Goal: Task Accomplishment & Management: Complete application form

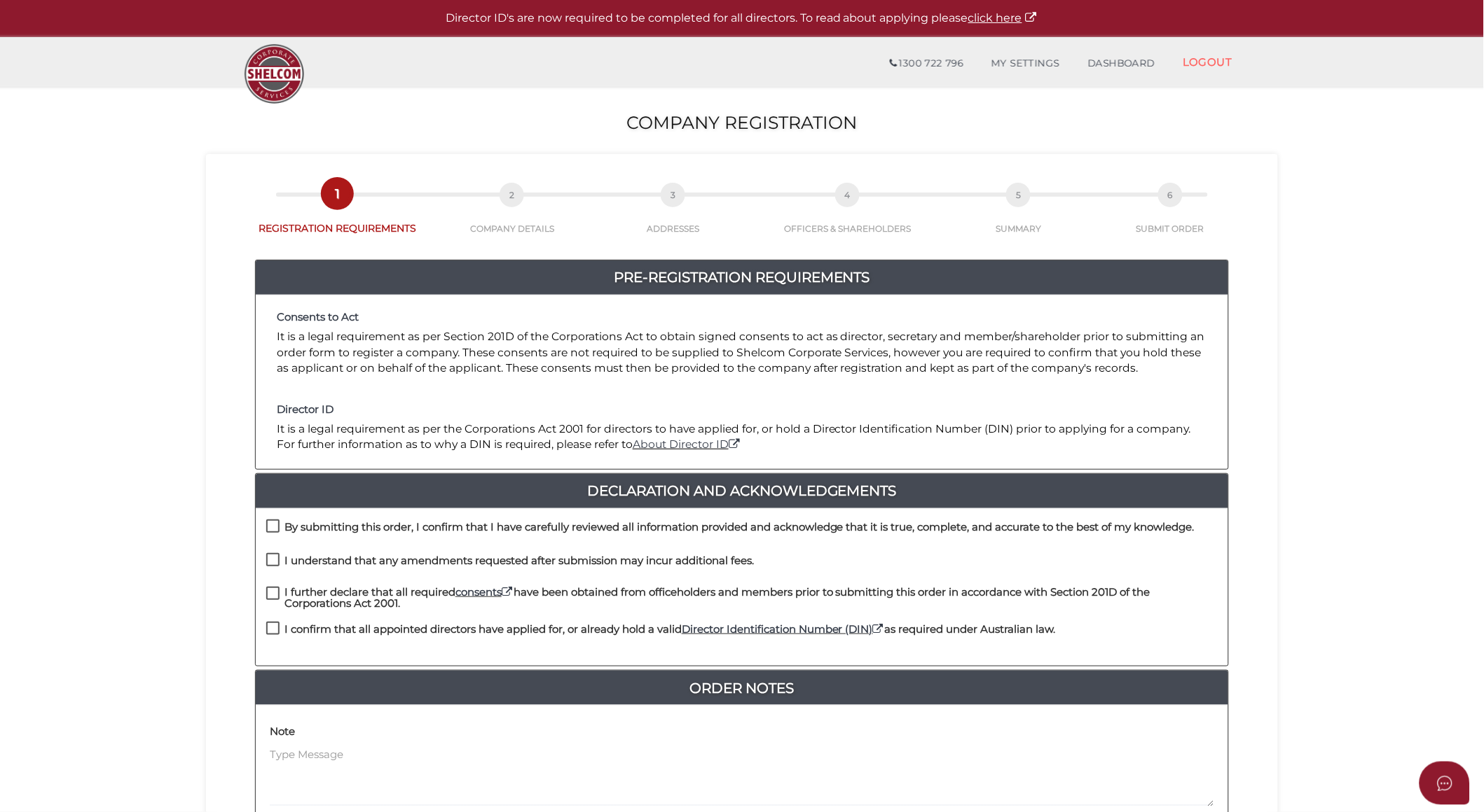
click at [275, 524] on label "By submitting this order, I confirm that I have carefully reviewed all informat…" at bounding box center [730, 530] width 928 height 18
checkbox input "true"
click at [270, 555] on label "I understand that any amendments requested after submission may incur additiona…" at bounding box center [509, 564] width 487 height 18
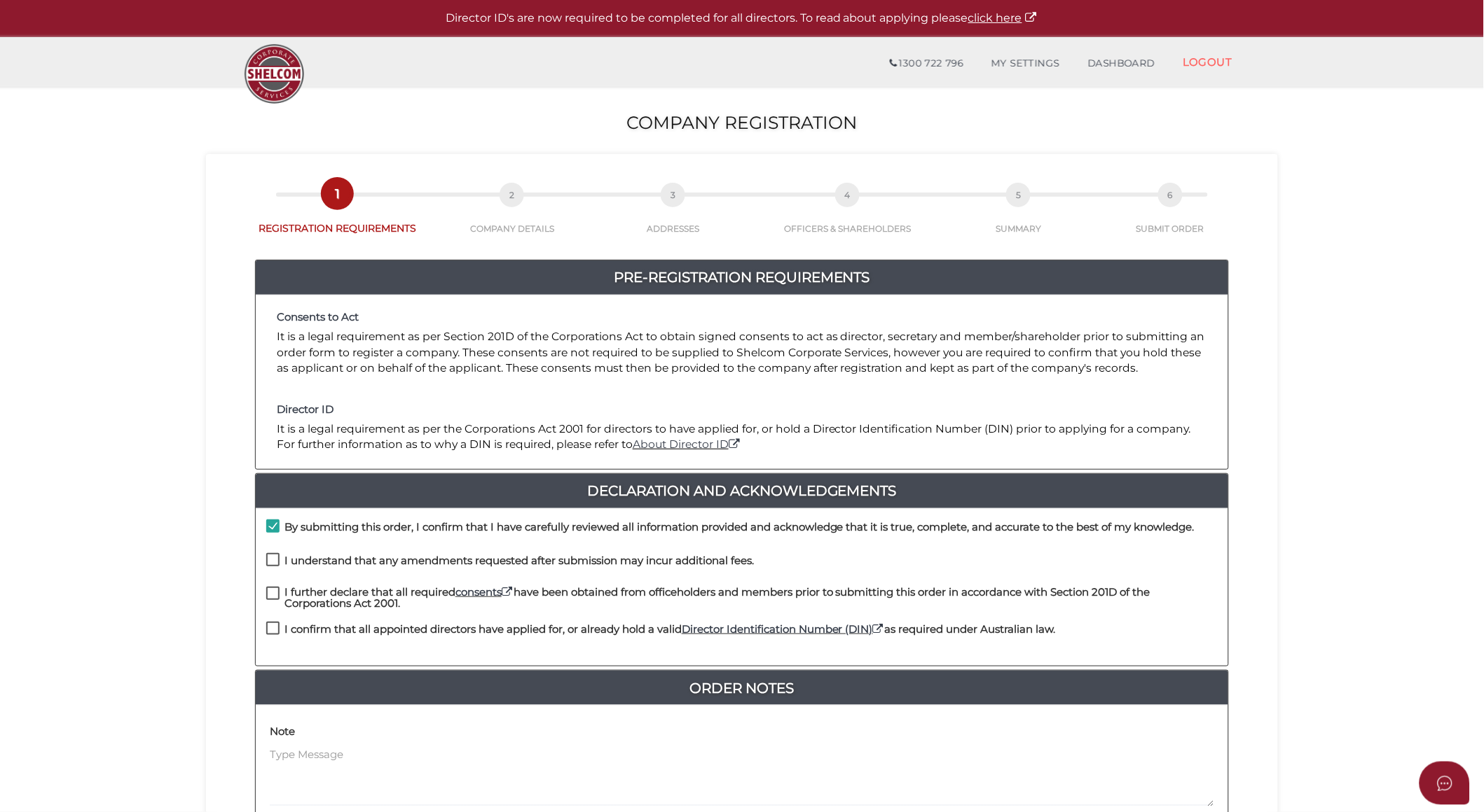
checkbox input "true"
click at [269, 595] on label "I further declare that all required consents have been obtained from officehold…" at bounding box center [741, 596] width 951 height 18
checkbox input "true"
click at [271, 627] on label "I confirm that all appointed directors have applied for, or already hold a vali…" at bounding box center [660, 633] width 790 height 18
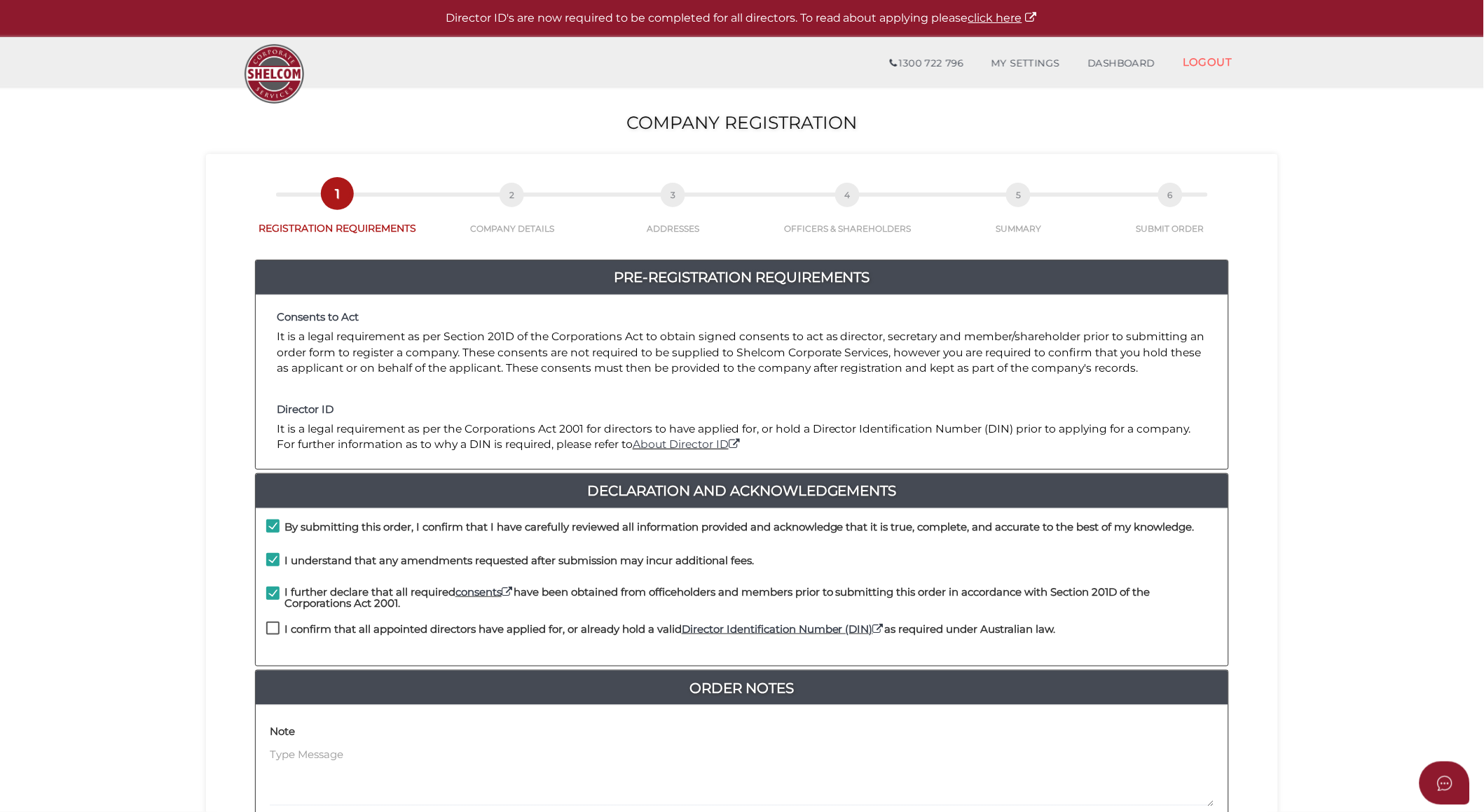
checkbox input "true"
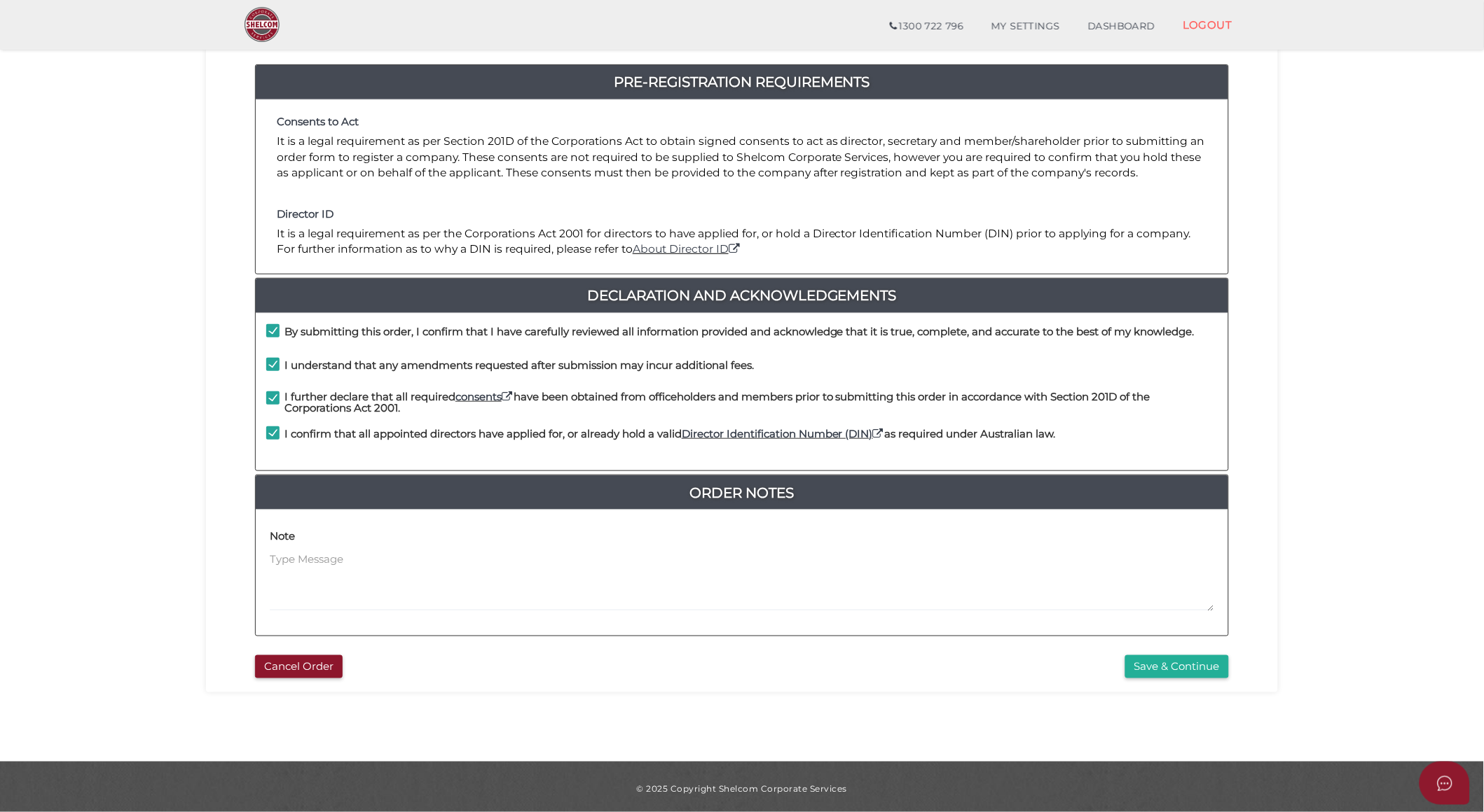
scroll to position [149, 0]
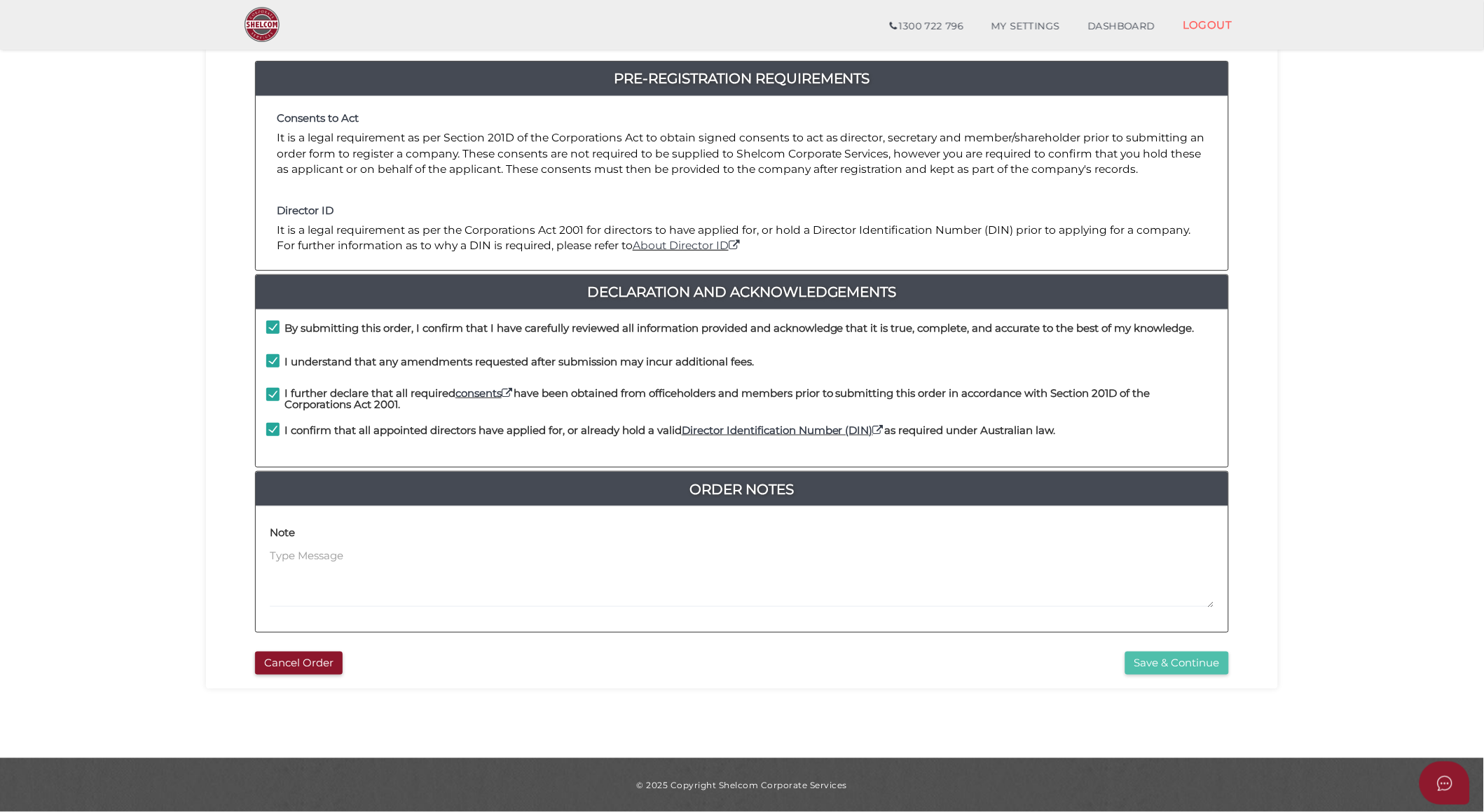
click at [1202, 667] on button "Save & Continue" at bounding box center [1177, 663] width 104 height 23
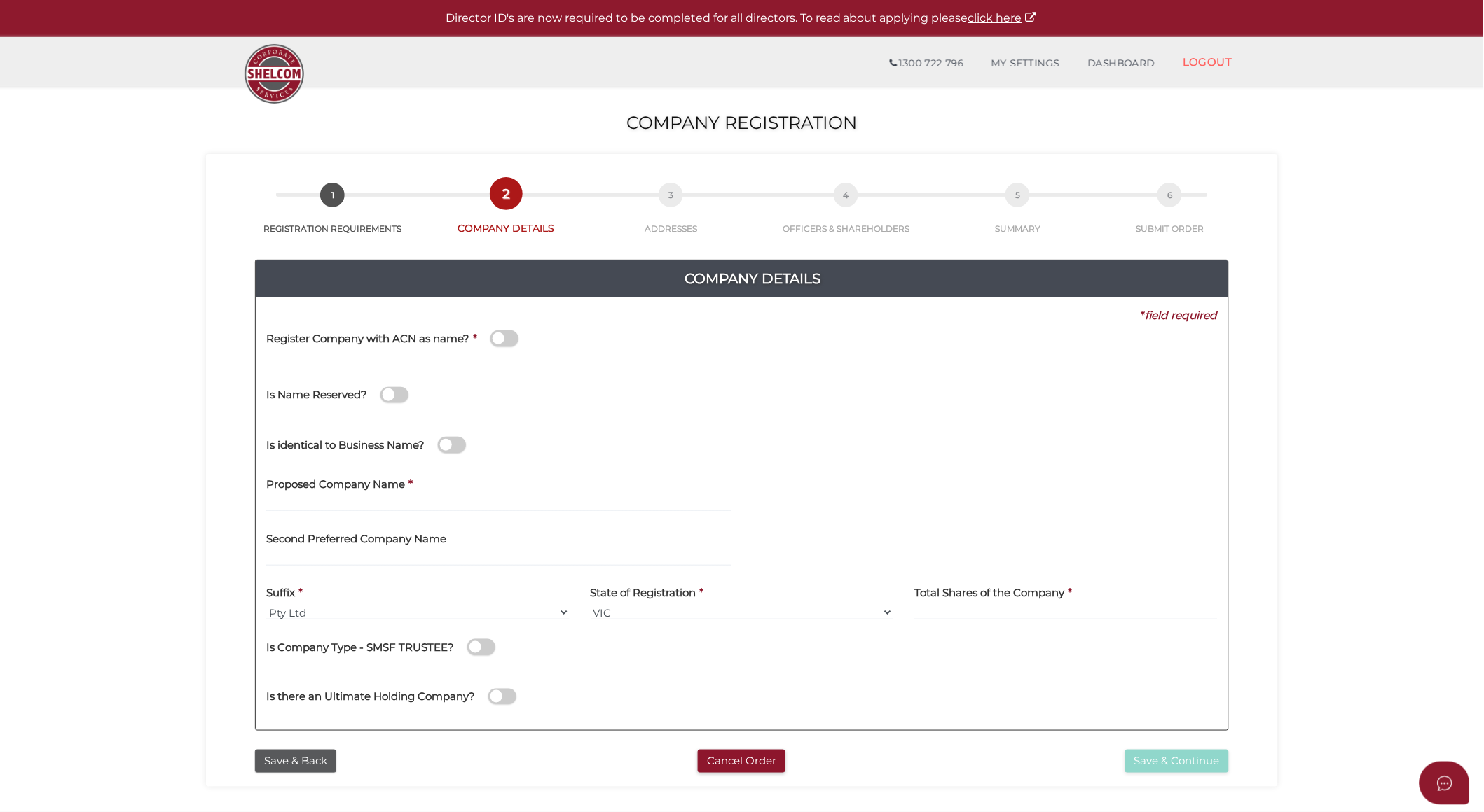
click at [297, 491] on label "Proposed Company Name" at bounding box center [336, 483] width 139 height 28
click at [297, 501] on input "text" at bounding box center [499, 504] width 465 height 16
paste input "Montalto Vineyard"
type input "Montalto Vineyard"
click at [1014, 613] on input at bounding box center [1066, 613] width 304 height 16
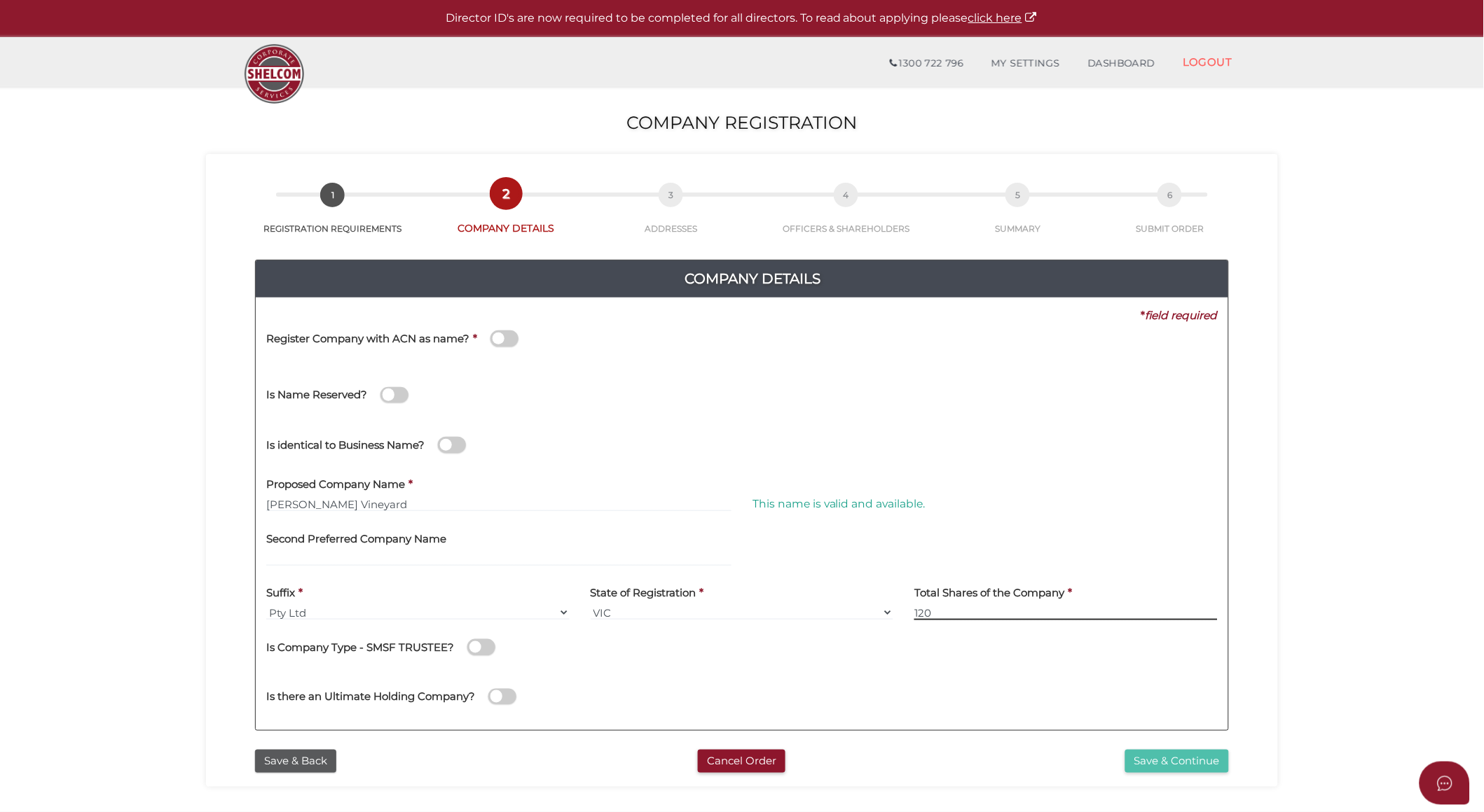
type input "120"
click at [1158, 757] on button "Save & Continue" at bounding box center [1177, 762] width 104 height 23
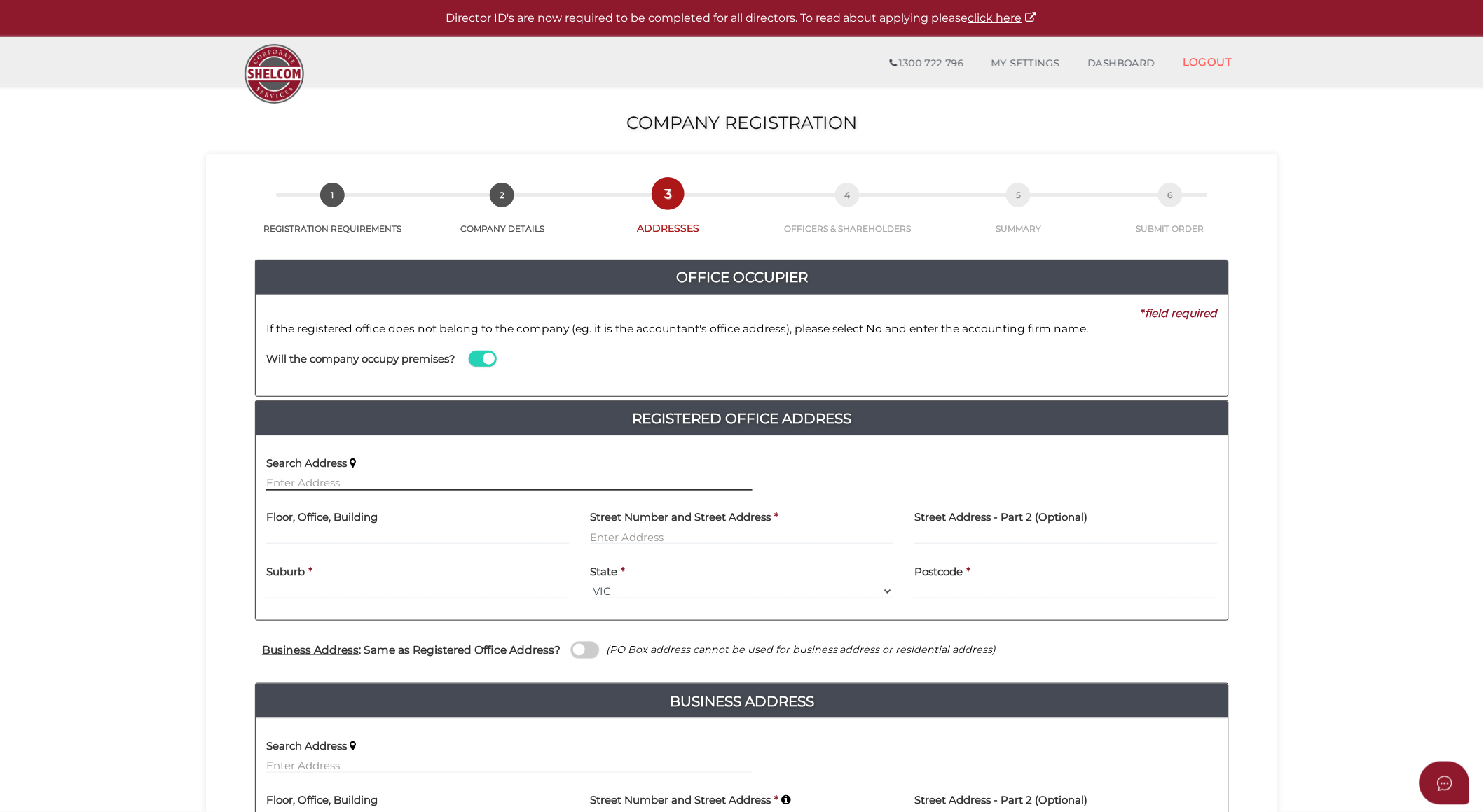
click at [341, 484] on input "text" at bounding box center [509, 484] width 486 height 16
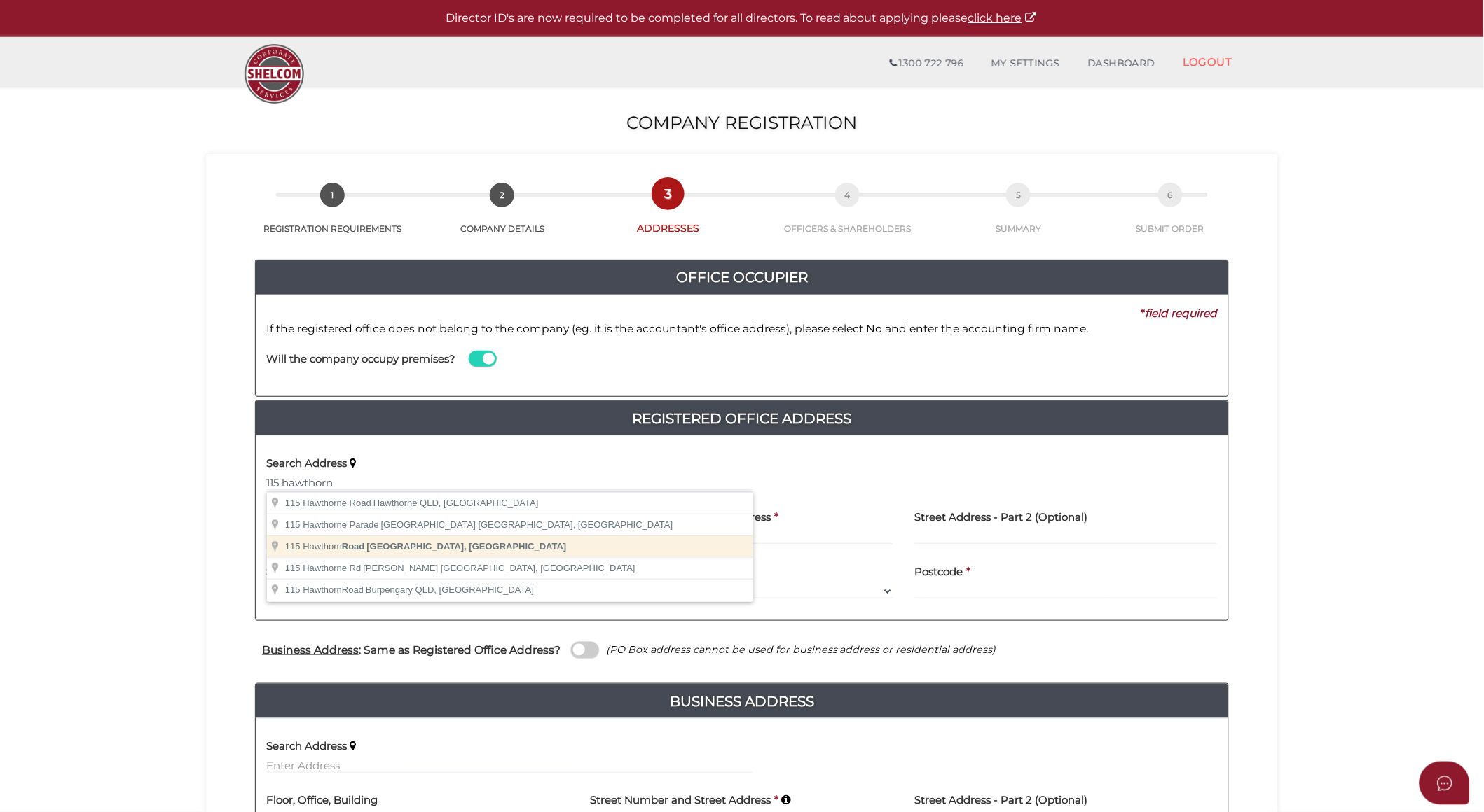
type input "115 Hawthorn Road, Caulfield North VIC, Australia"
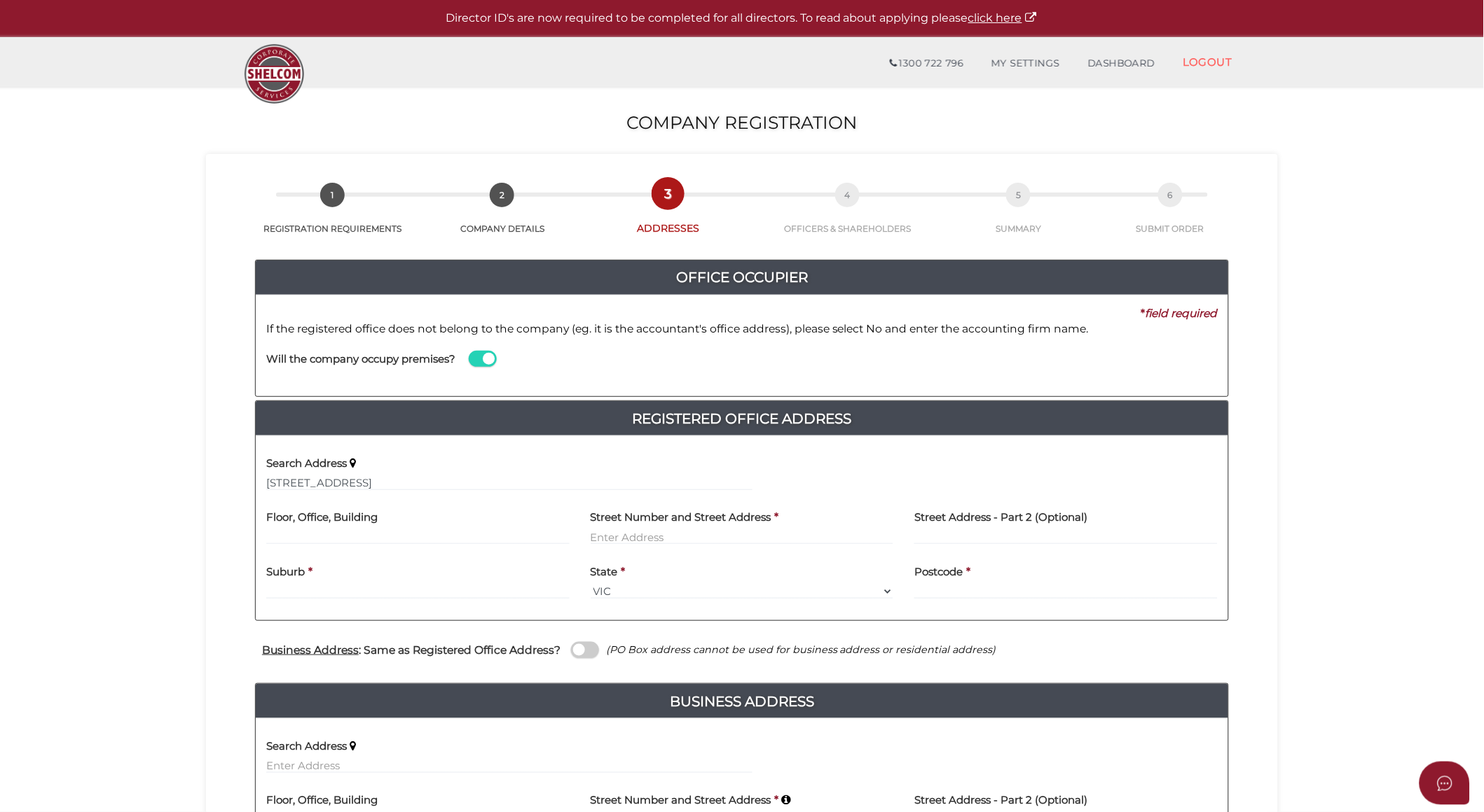
type input "115 Hawthorn Road"
type input "Caulfield North"
select select "VIC"
type input "3161"
click at [349, 536] on input "text" at bounding box center [418, 538] width 304 height 16
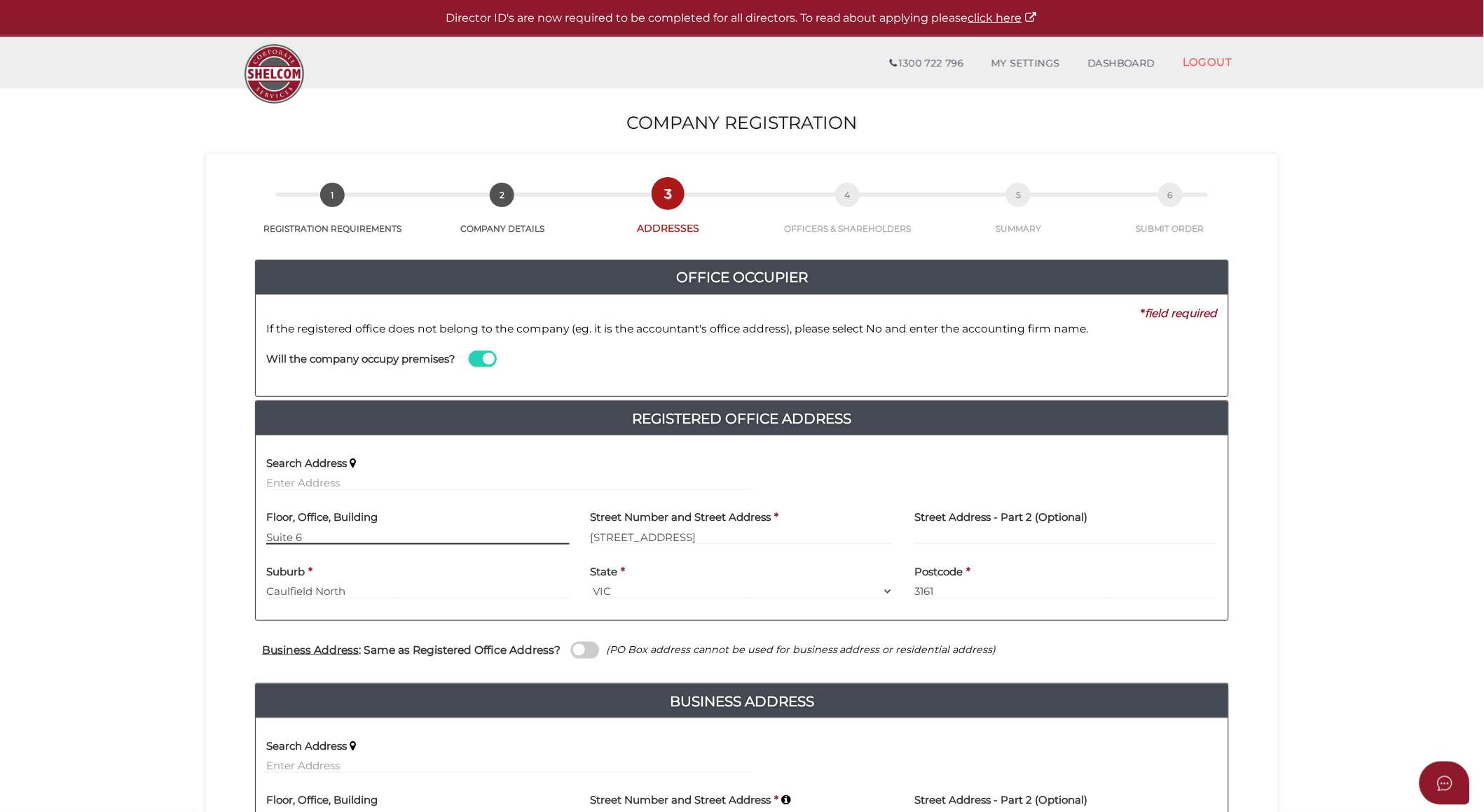
type input "Suite 6"
click at [587, 653] on span at bounding box center [585, 650] width 28 height 16
click at [0, 0] on input "checkbox" at bounding box center [0, 0] width 0 height 0
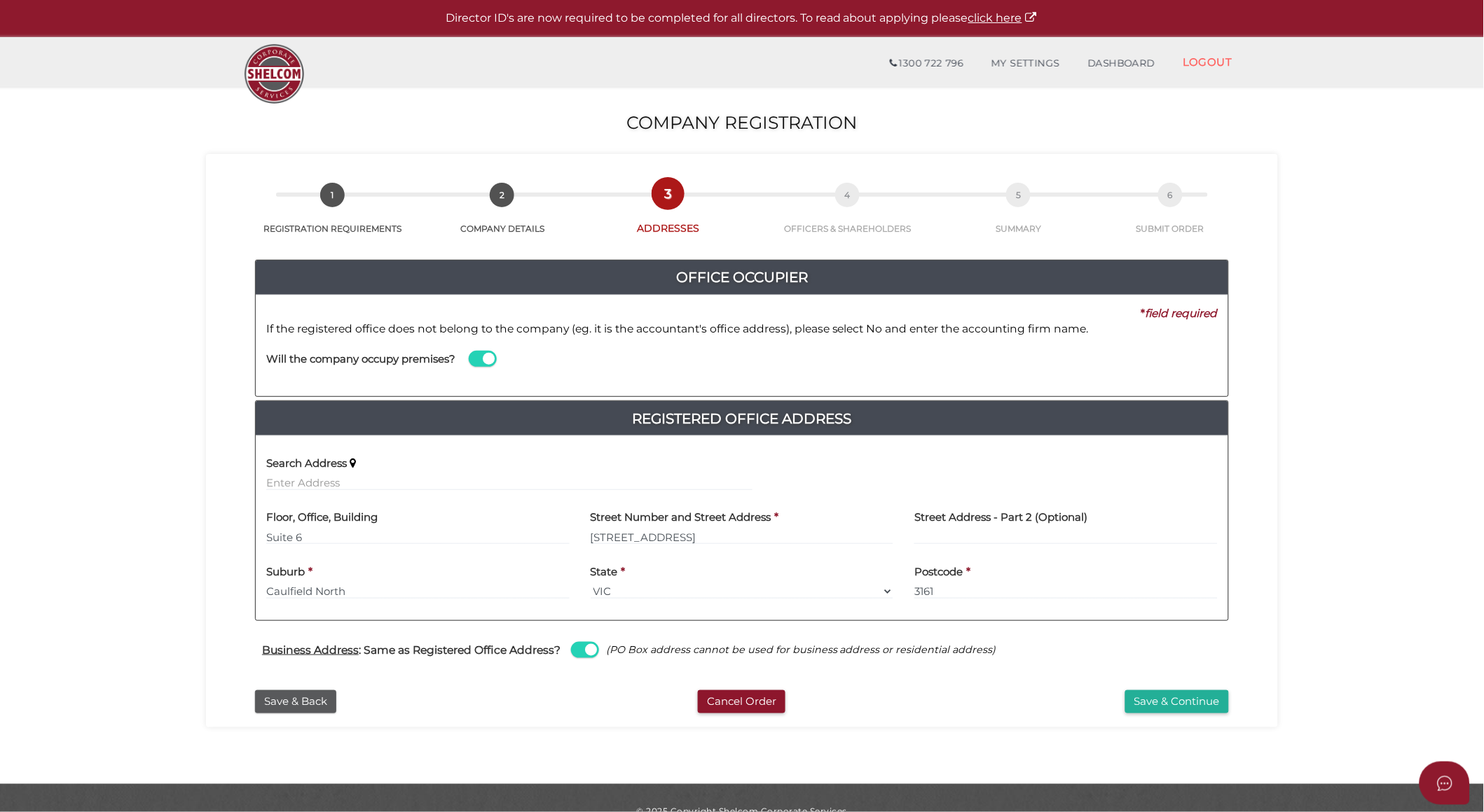
scroll to position [1, 0]
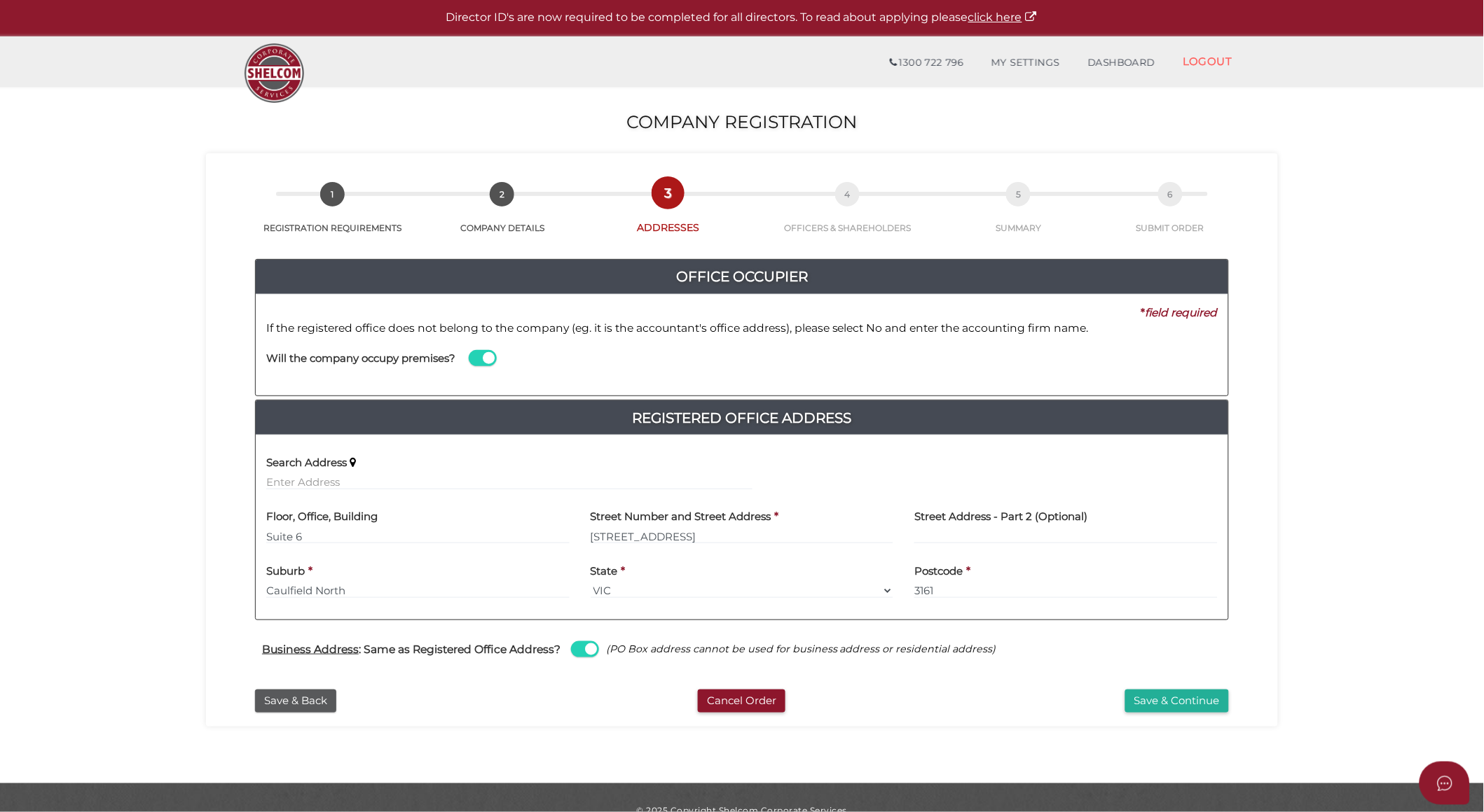
click at [475, 360] on span at bounding box center [482, 358] width 28 height 16
click at [0, 0] on input "checkbox" at bounding box center [0, 0] width 0 height 0
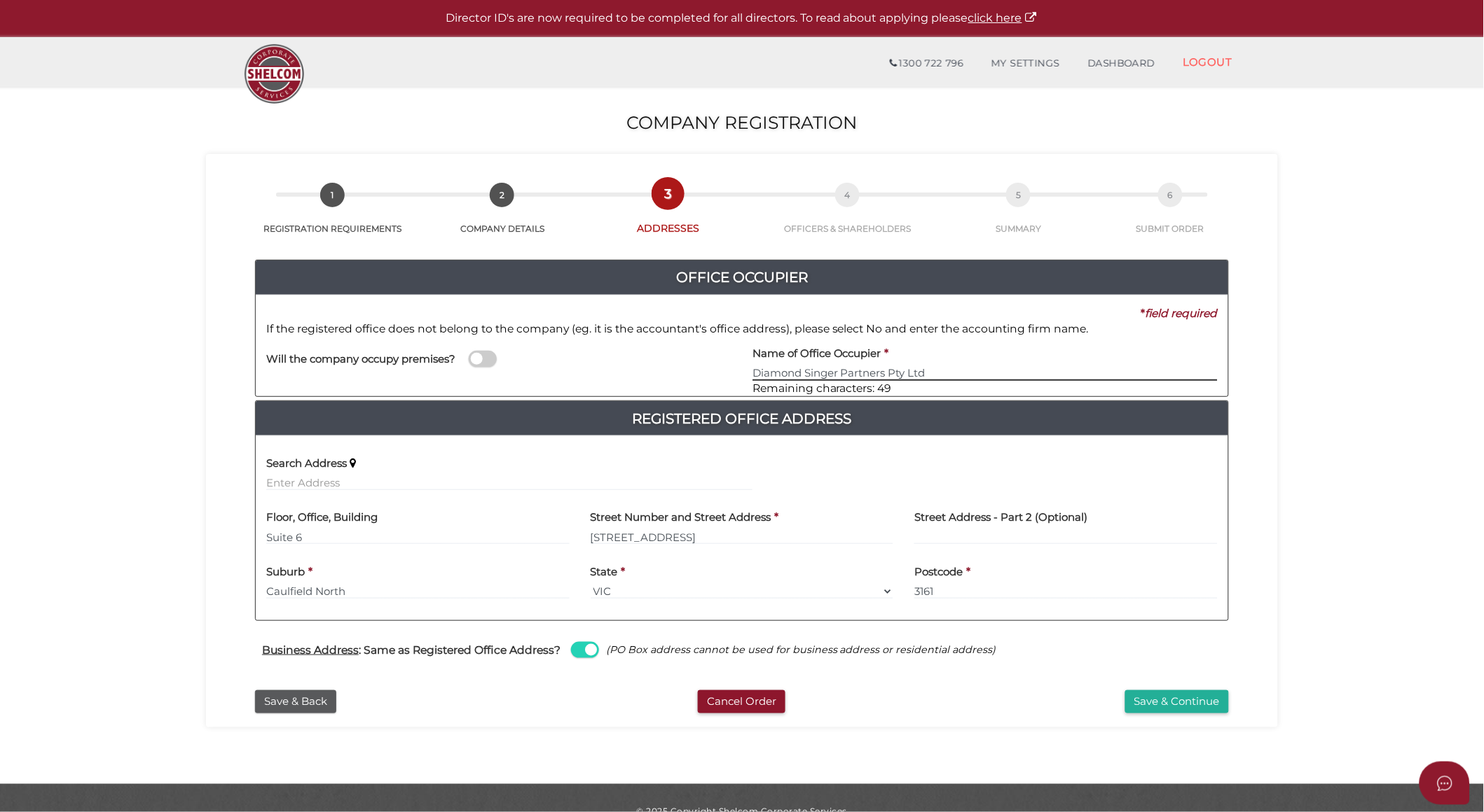
scroll to position [1, 0]
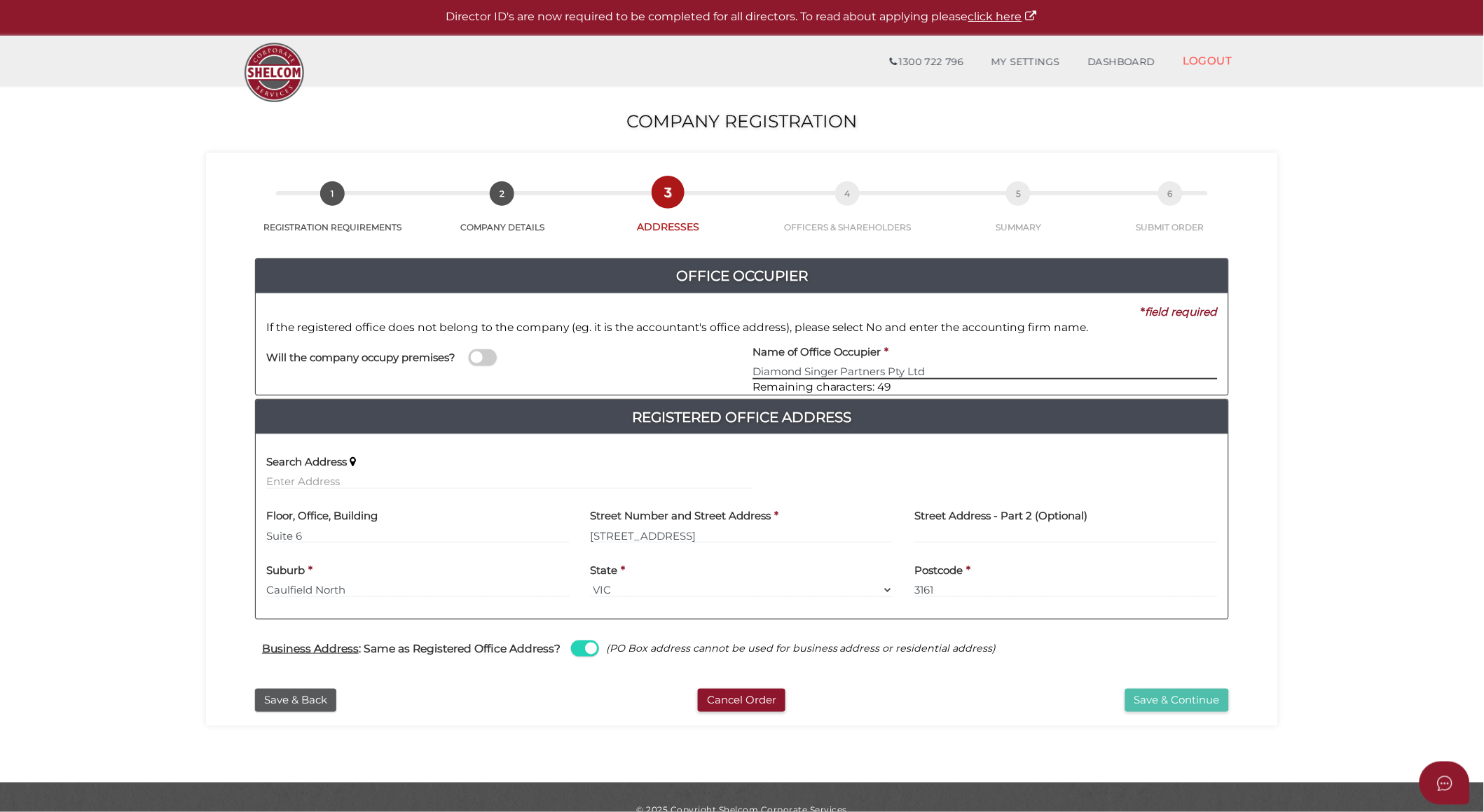
type input "Diamond Singer Partners Pty Ltd"
click at [1189, 701] on button "Save & Continue" at bounding box center [1177, 701] width 104 height 23
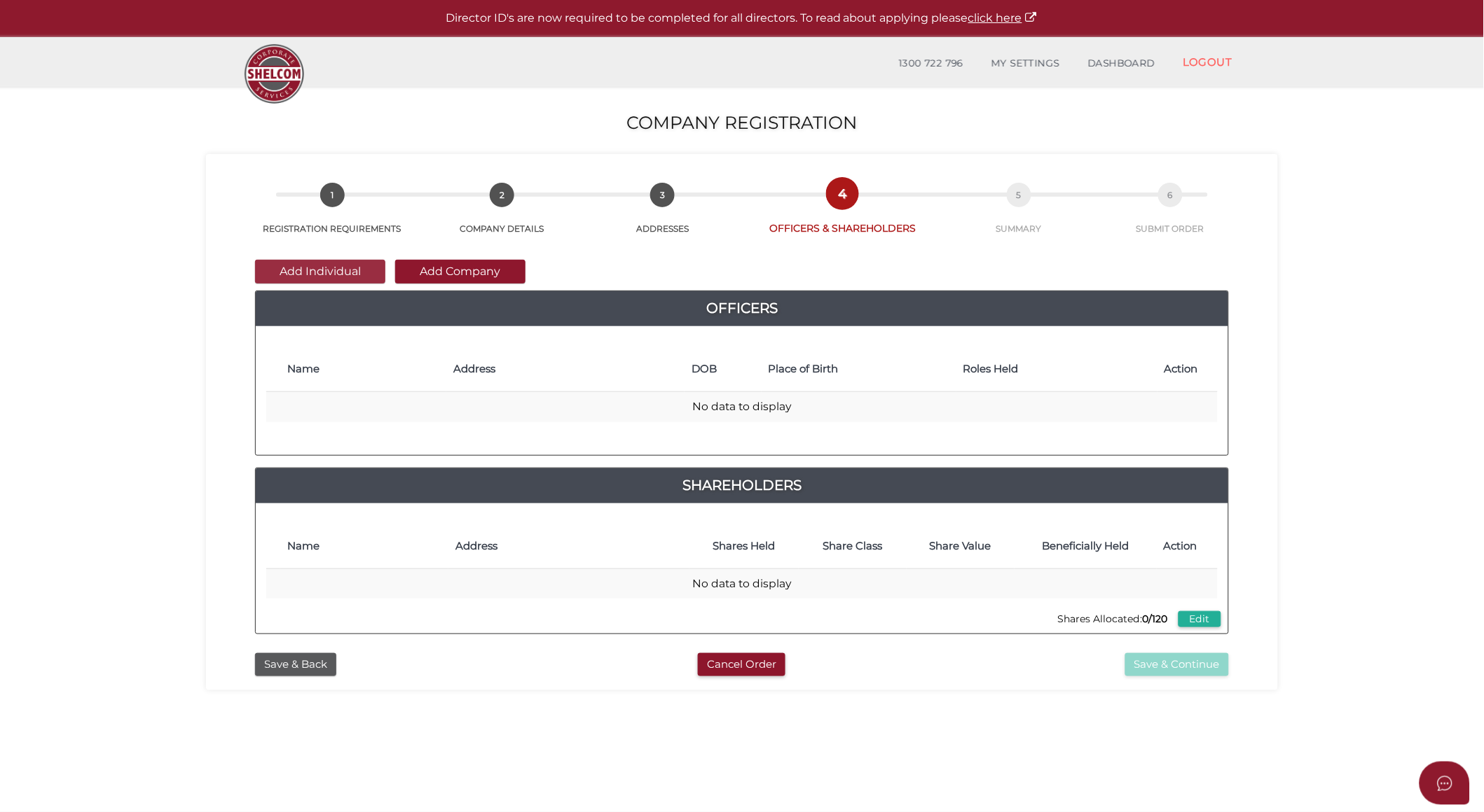
click at [343, 269] on button "Add Individual" at bounding box center [320, 272] width 131 height 24
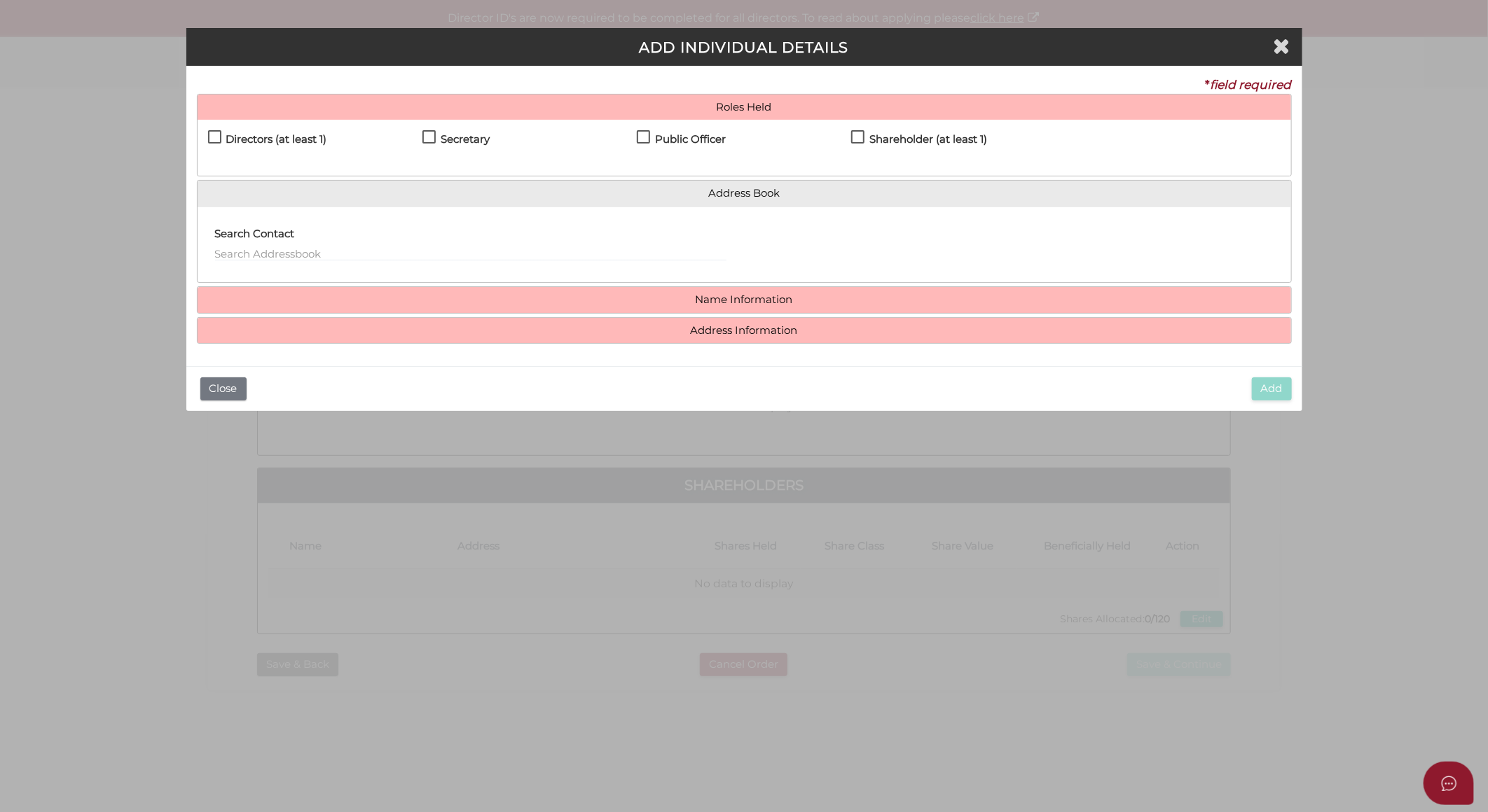
click at [213, 135] on label "Directors (at least 1)" at bounding box center [268, 143] width 119 height 18
checkbox input "true"
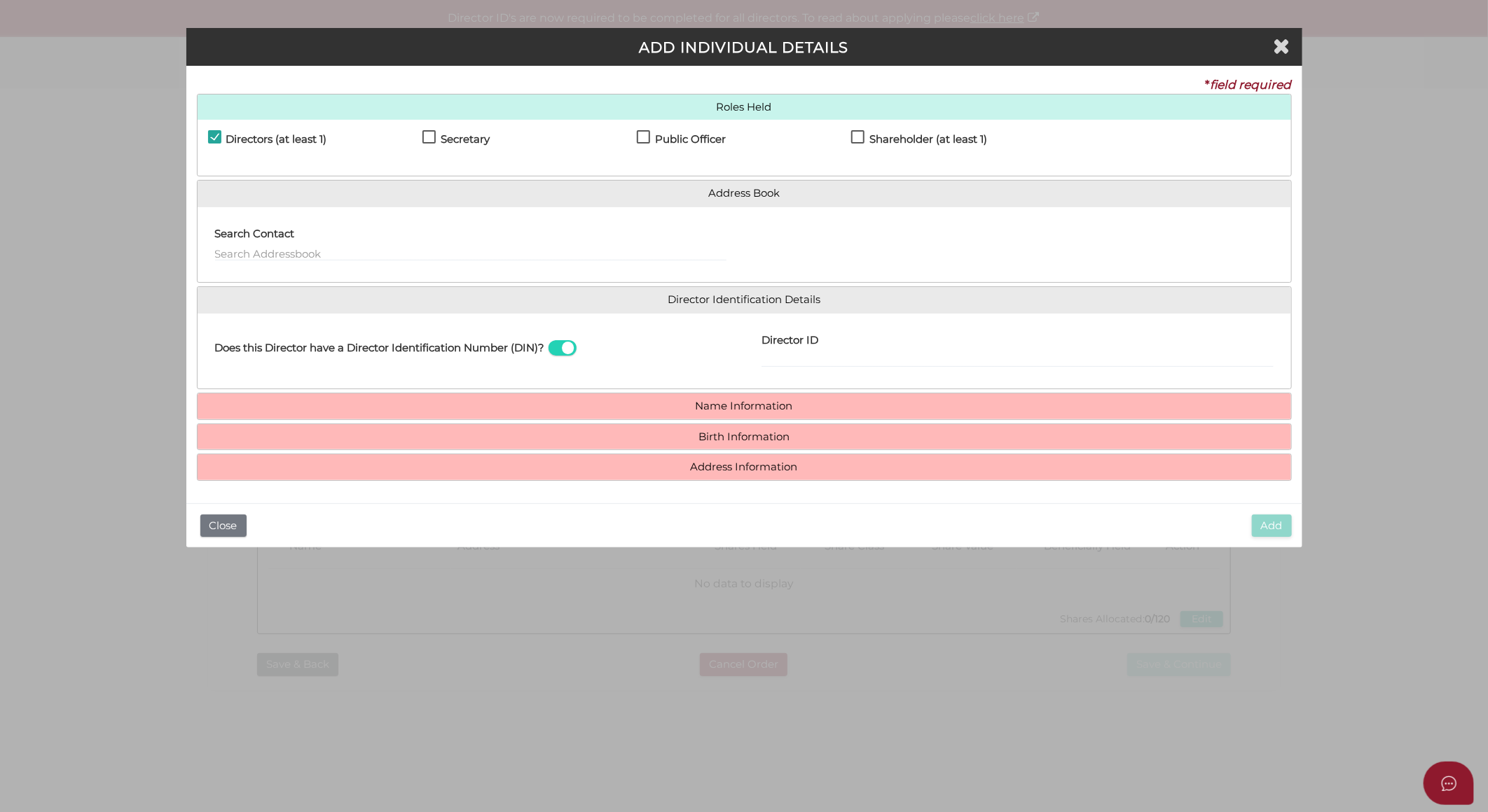
click at [428, 140] on label "Secretary" at bounding box center [456, 143] width 67 height 18
checkbox input "true"
click at [773, 356] on input "Director ID" at bounding box center [1018, 360] width 512 height 16
click at [781, 361] on input "Director ID" at bounding box center [1018, 360] width 512 height 16
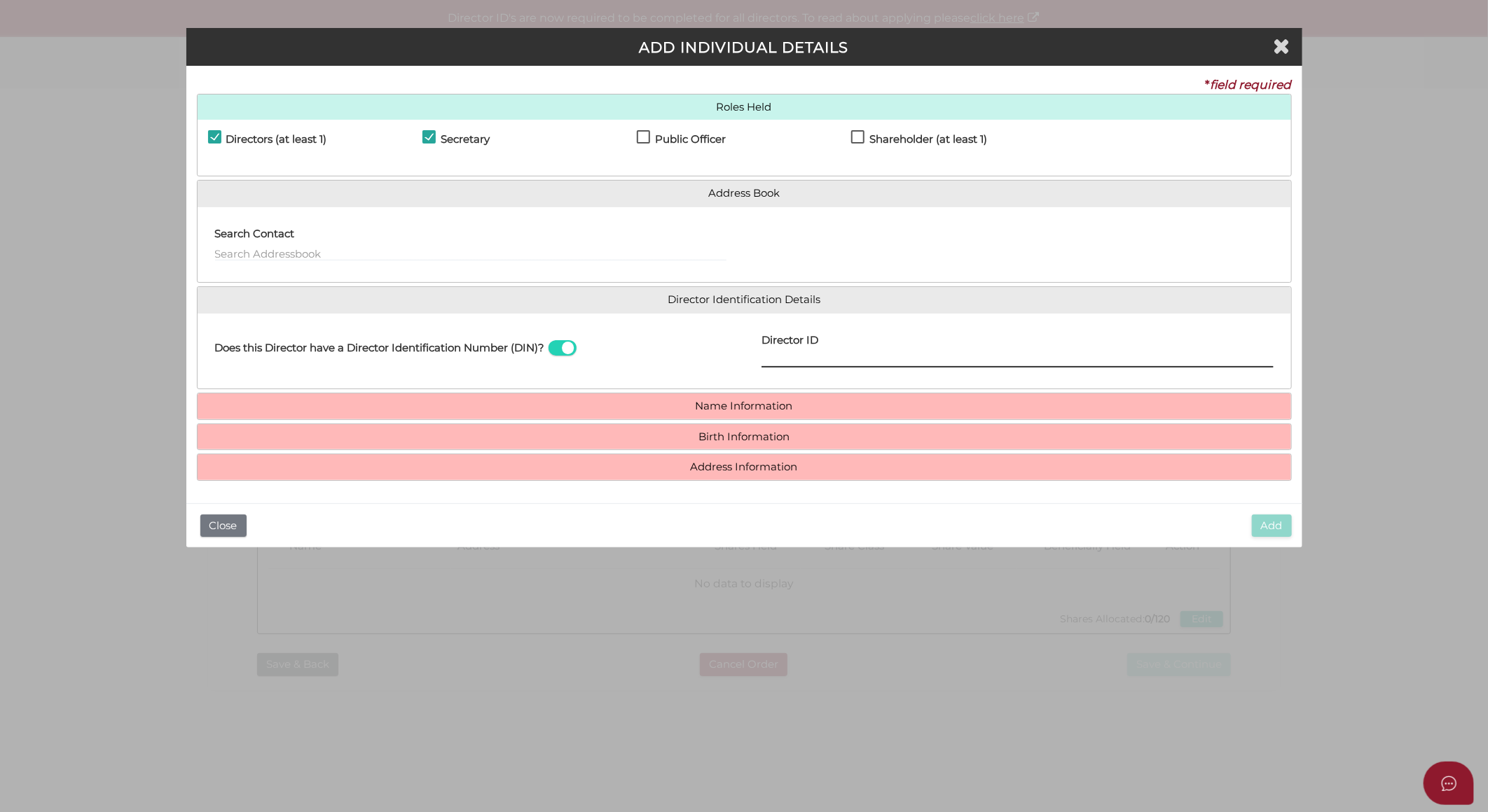
paste input "036495398081225"
type input "036495398081225"
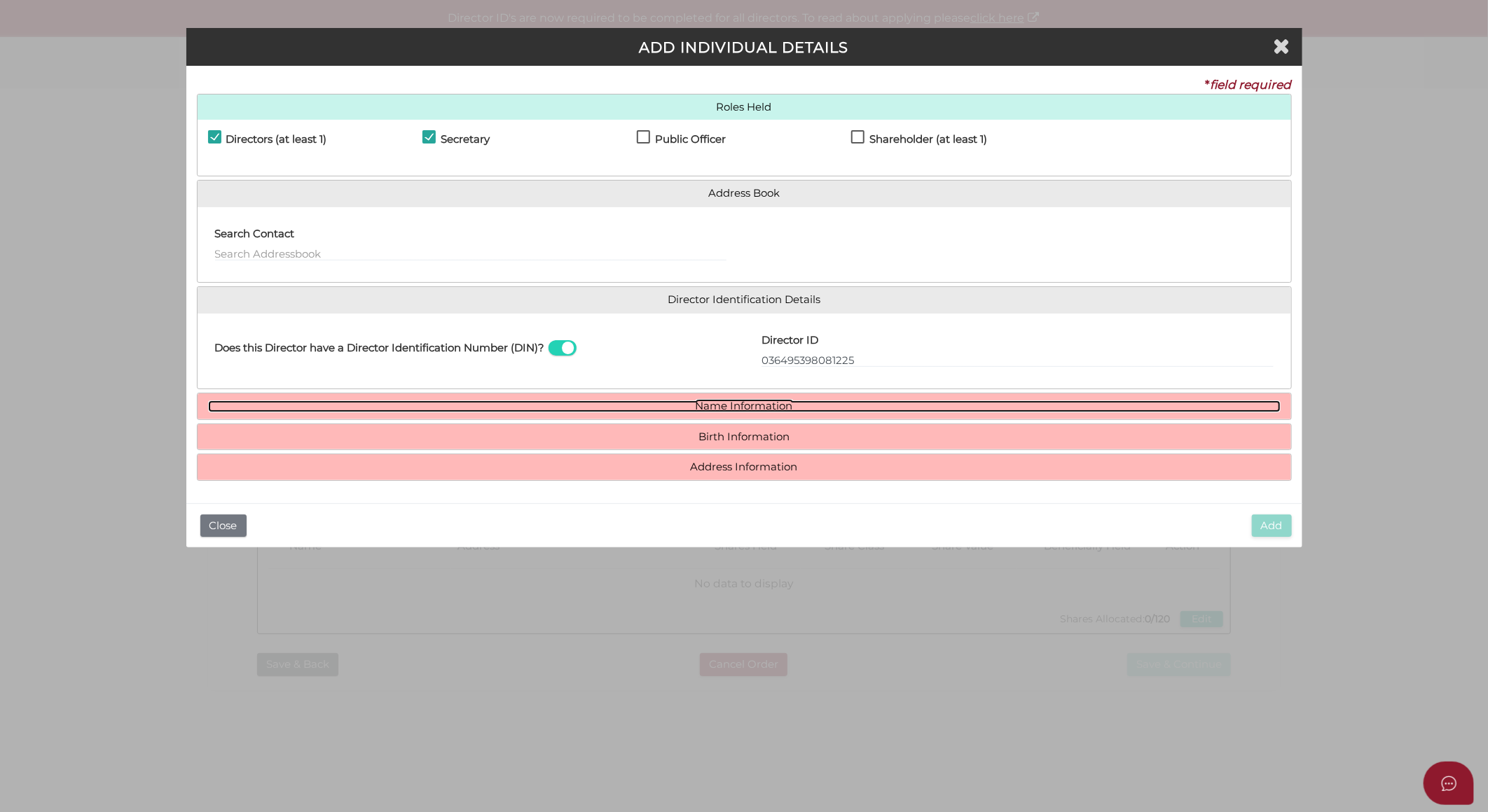
click at [739, 411] on link "Name Information" at bounding box center [744, 406] width 1073 height 12
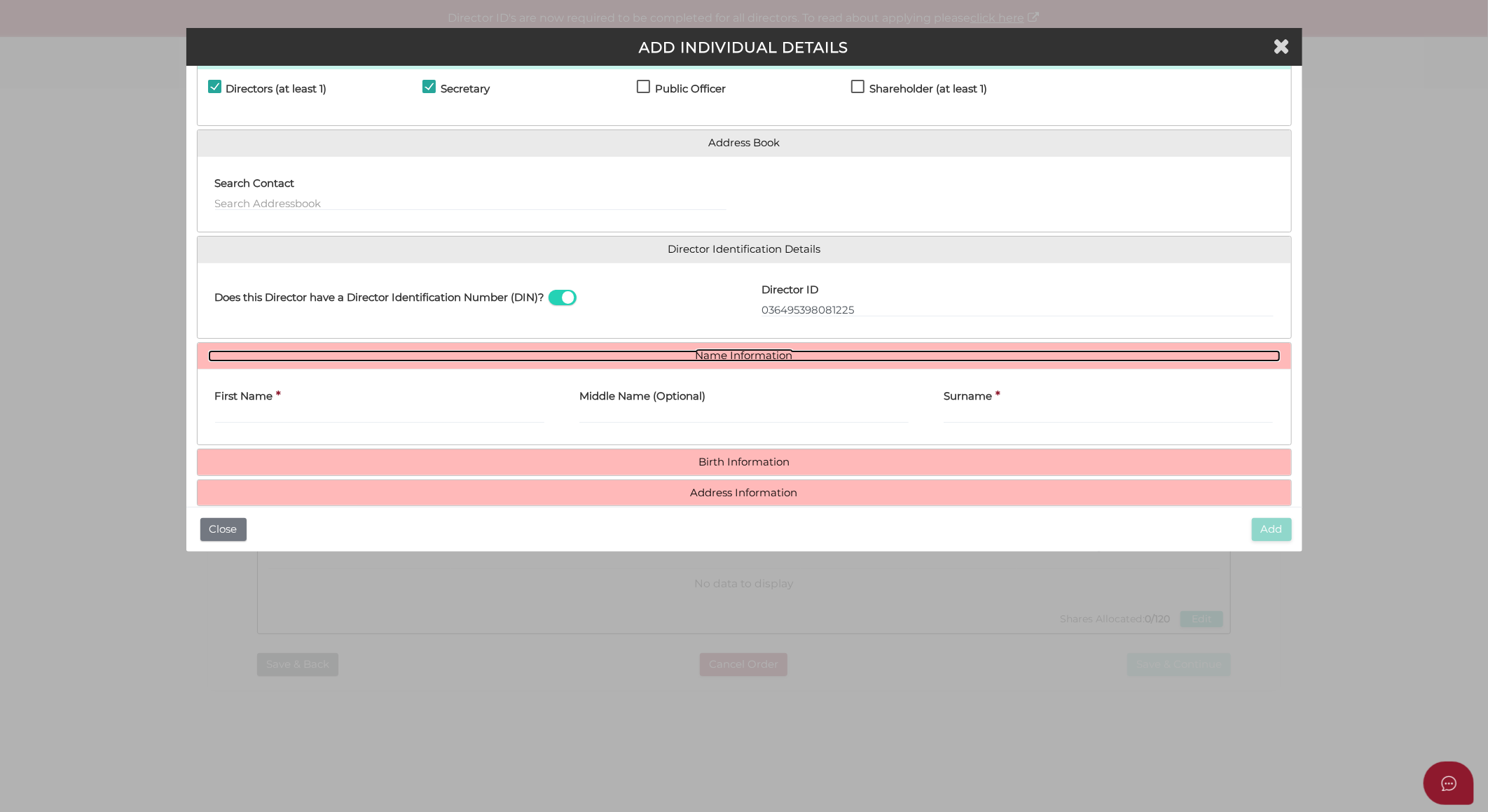
scroll to position [72, 0]
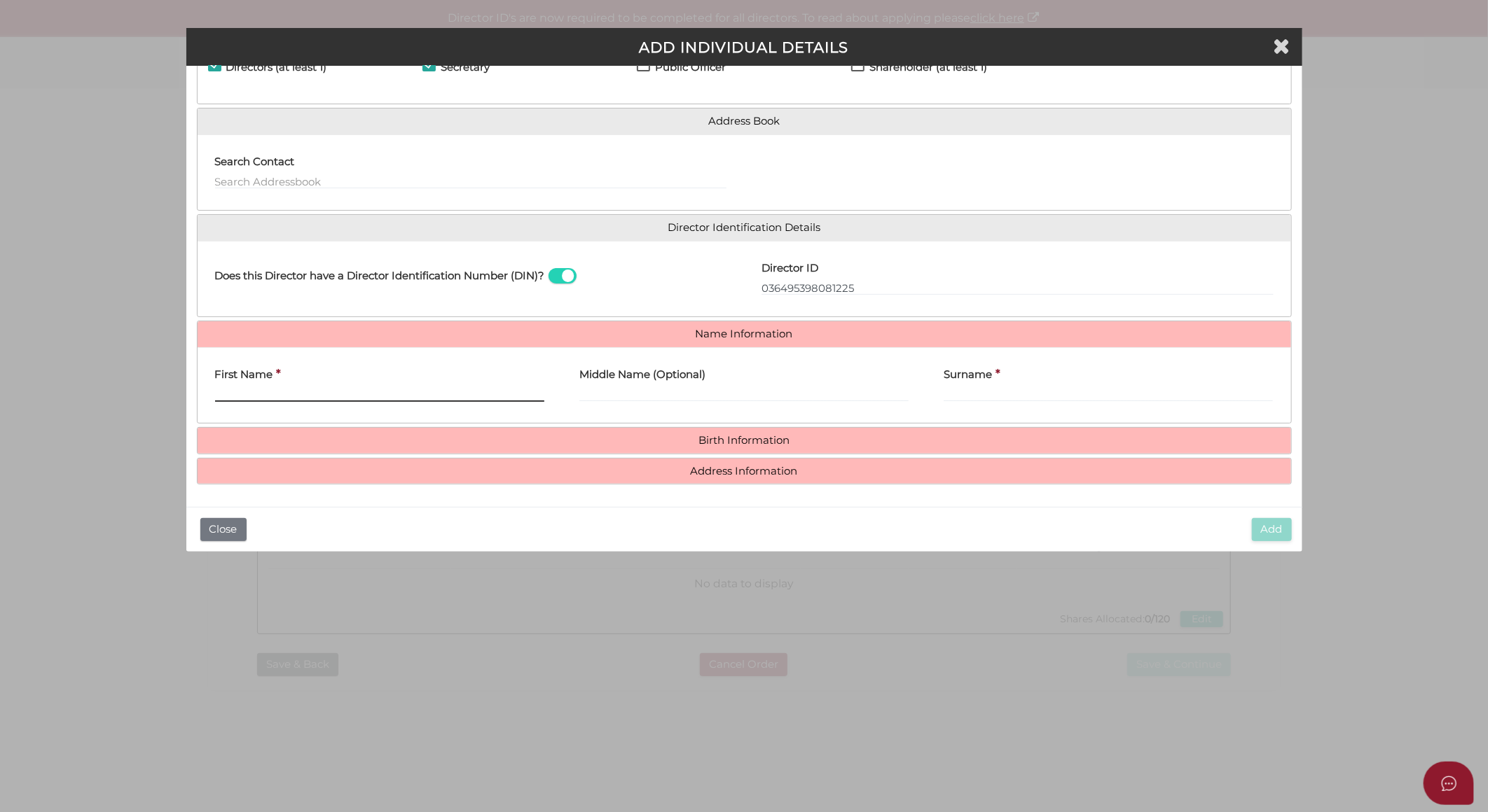
click at [341, 388] on input "First Name" at bounding box center [380, 394] width 329 height 16
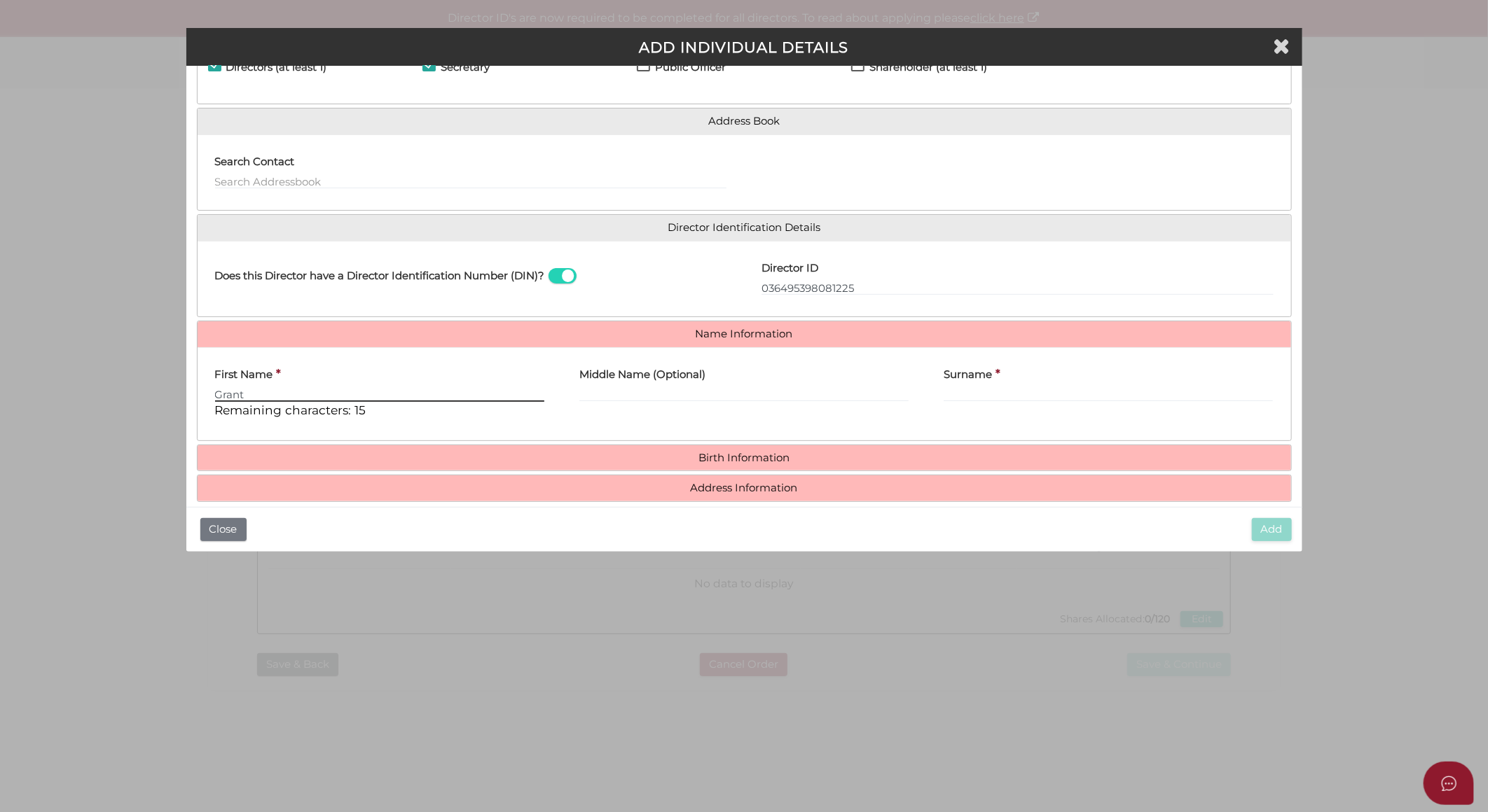
type input "Grant"
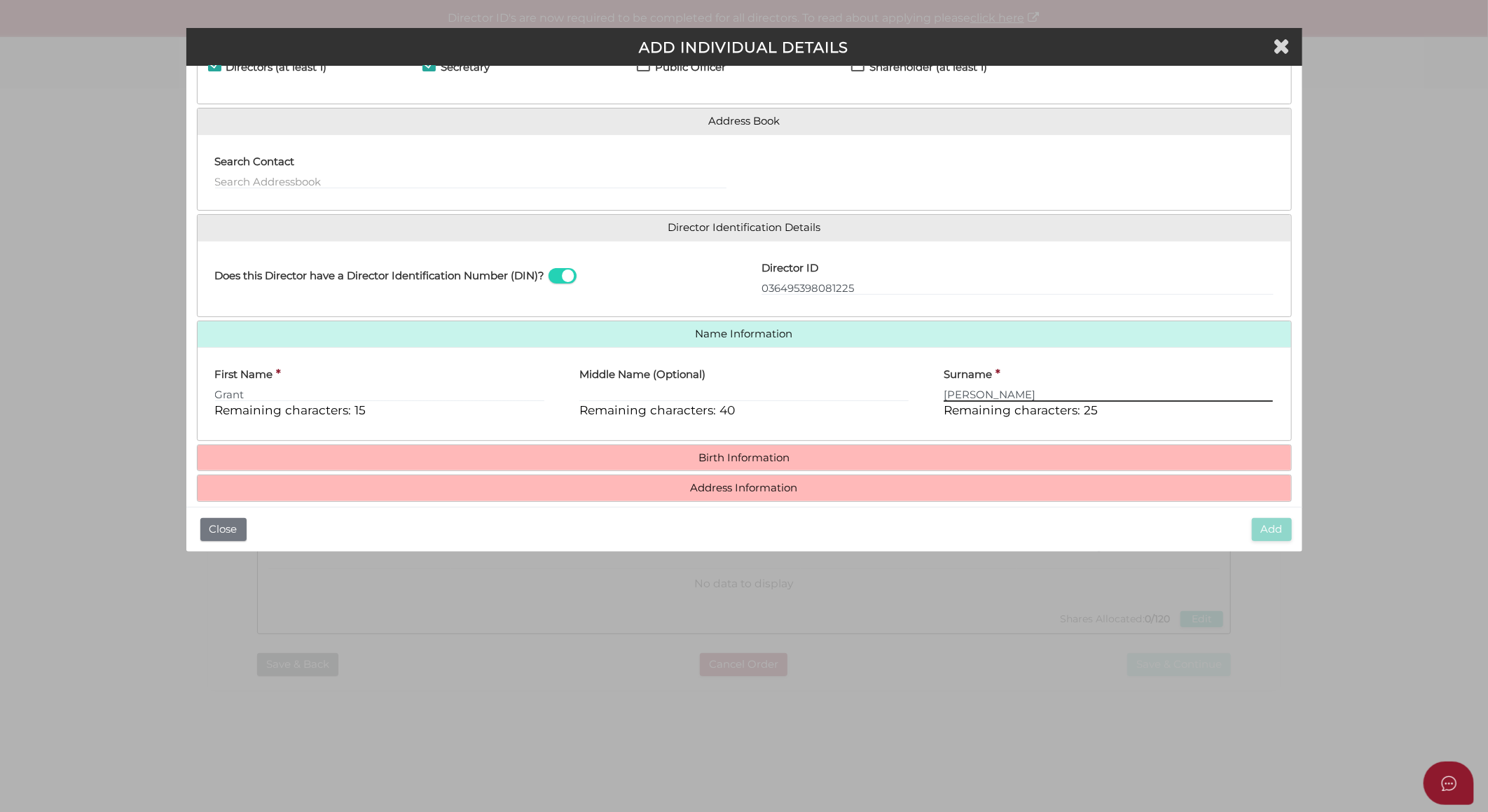
type input "Cohen"
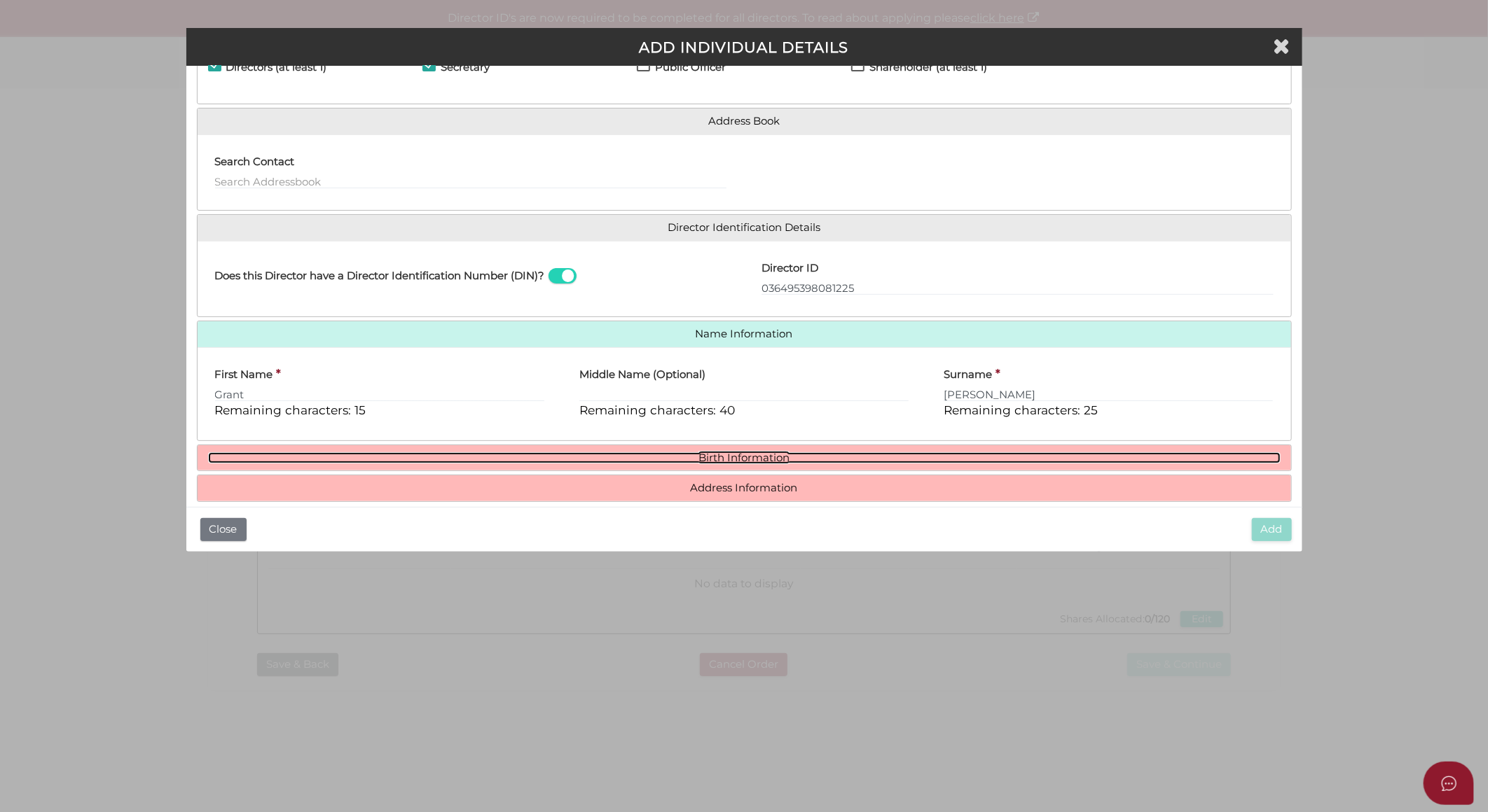
click at [746, 460] on link "Birth Information" at bounding box center [744, 458] width 1073 height 12
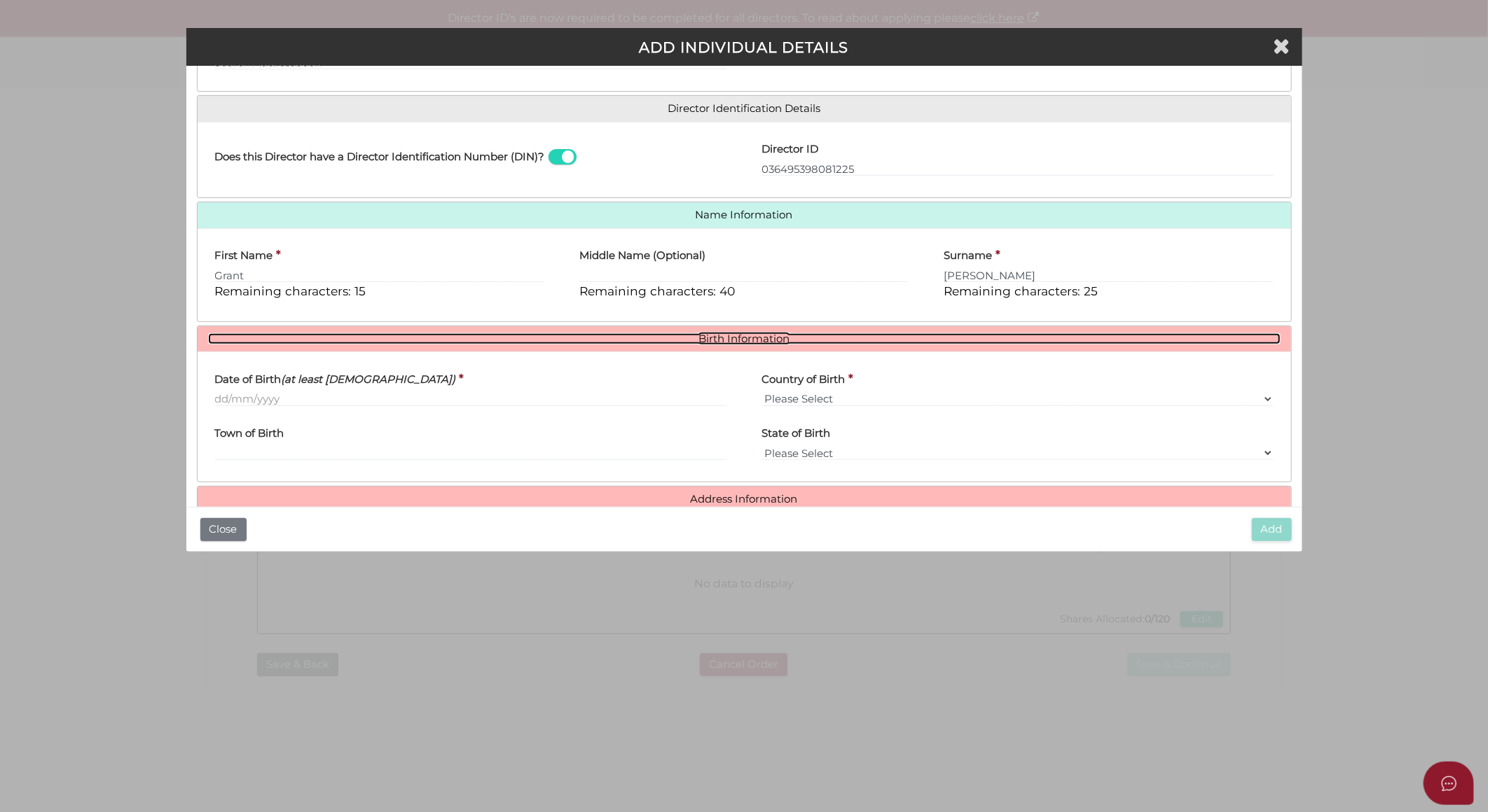
scroll to position [220, 0]
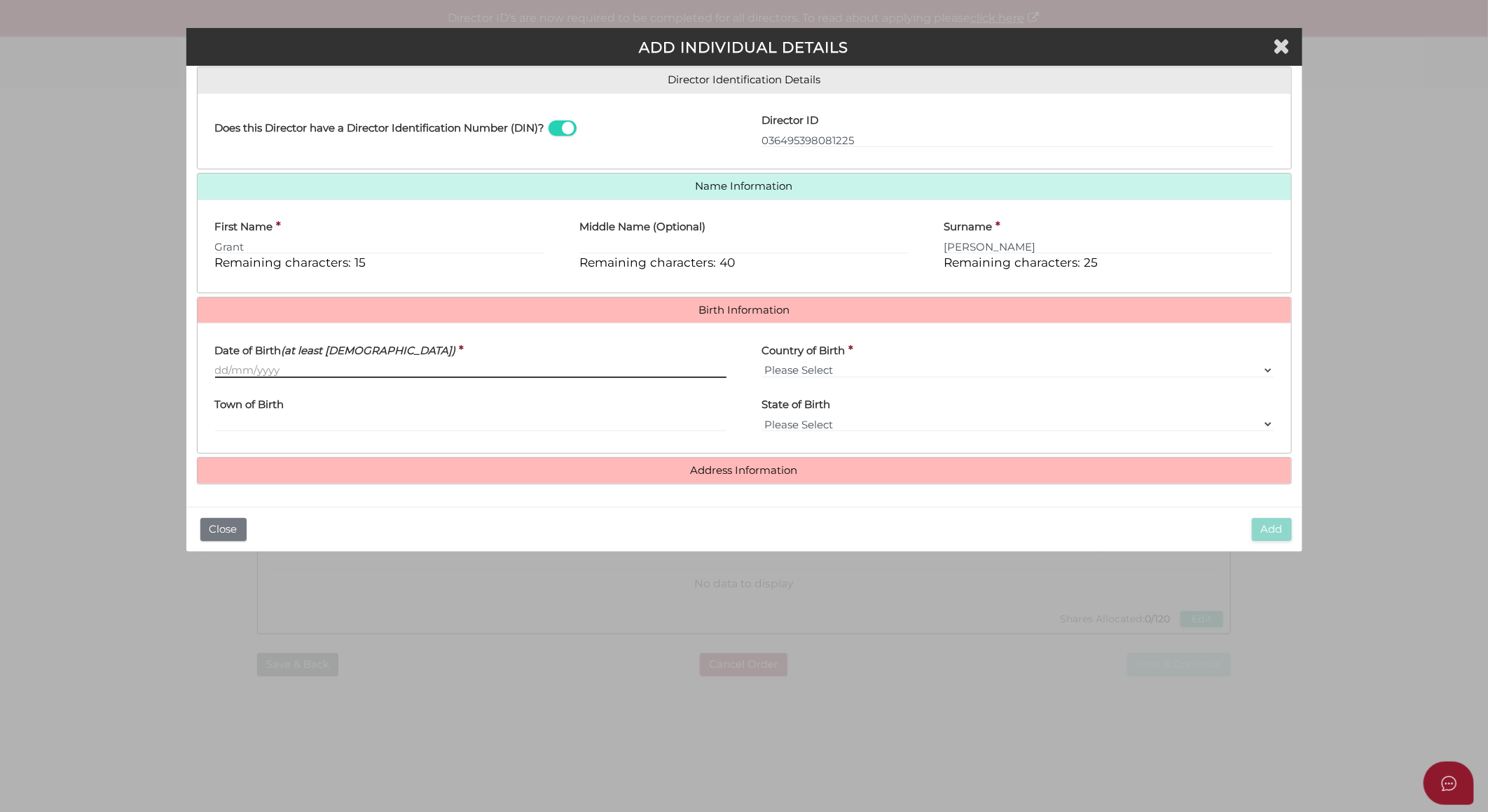
click at [221, 374] on input "Date of Birth (at least 18 years old)" at bounding box center [471, 371] width 512 height 16
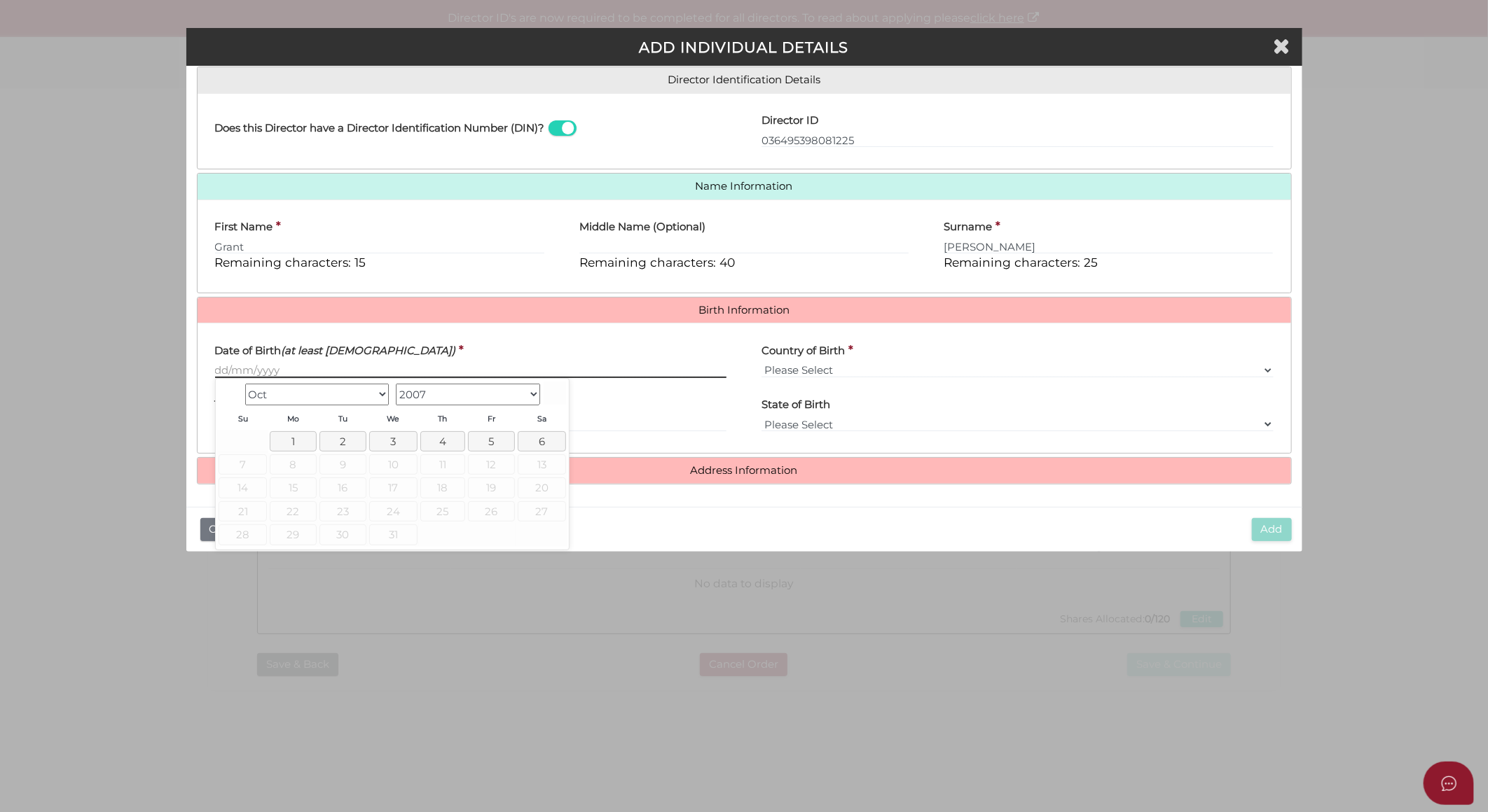
paste input "[DATE]"
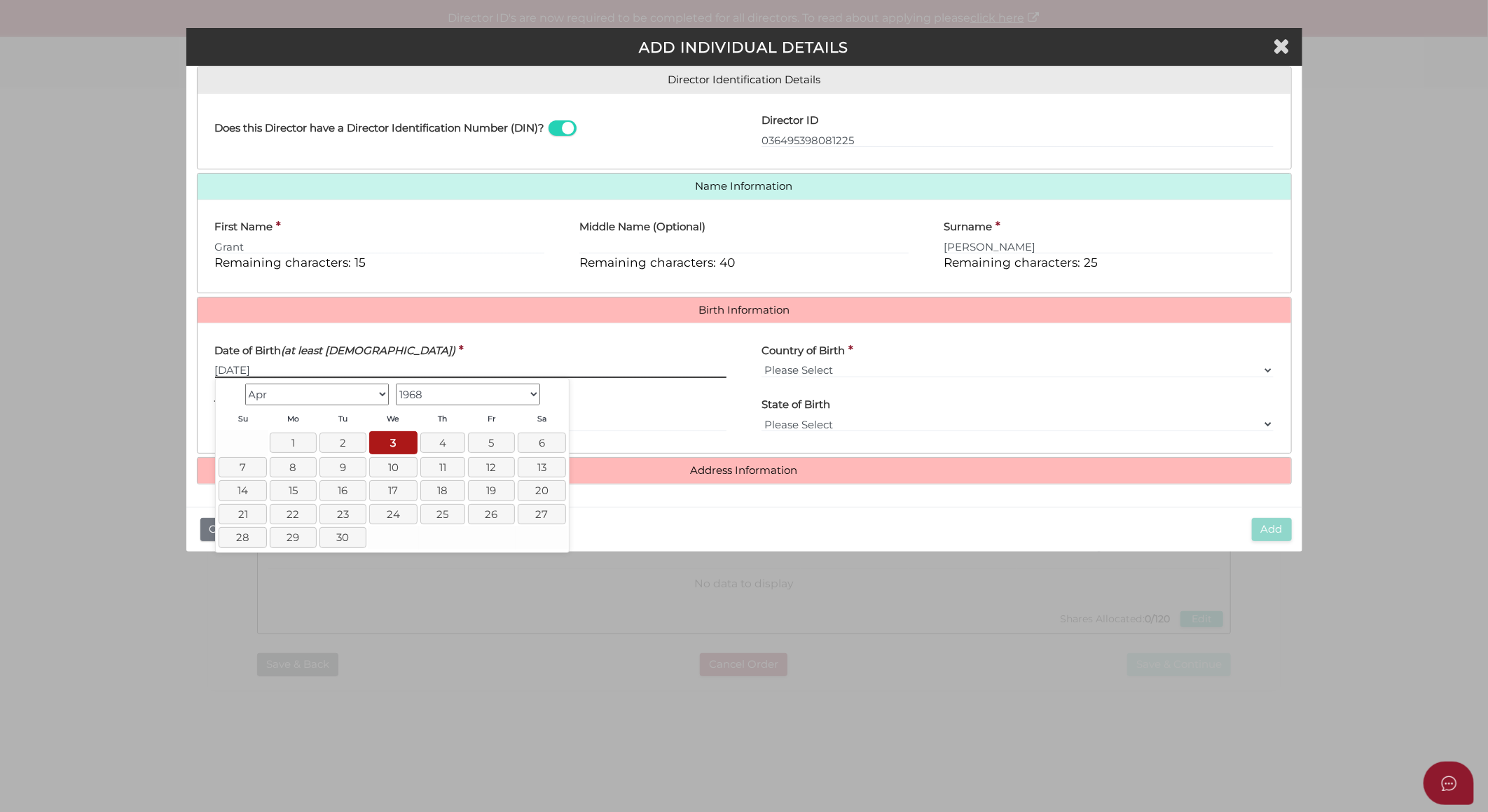
type input "[DATE]"
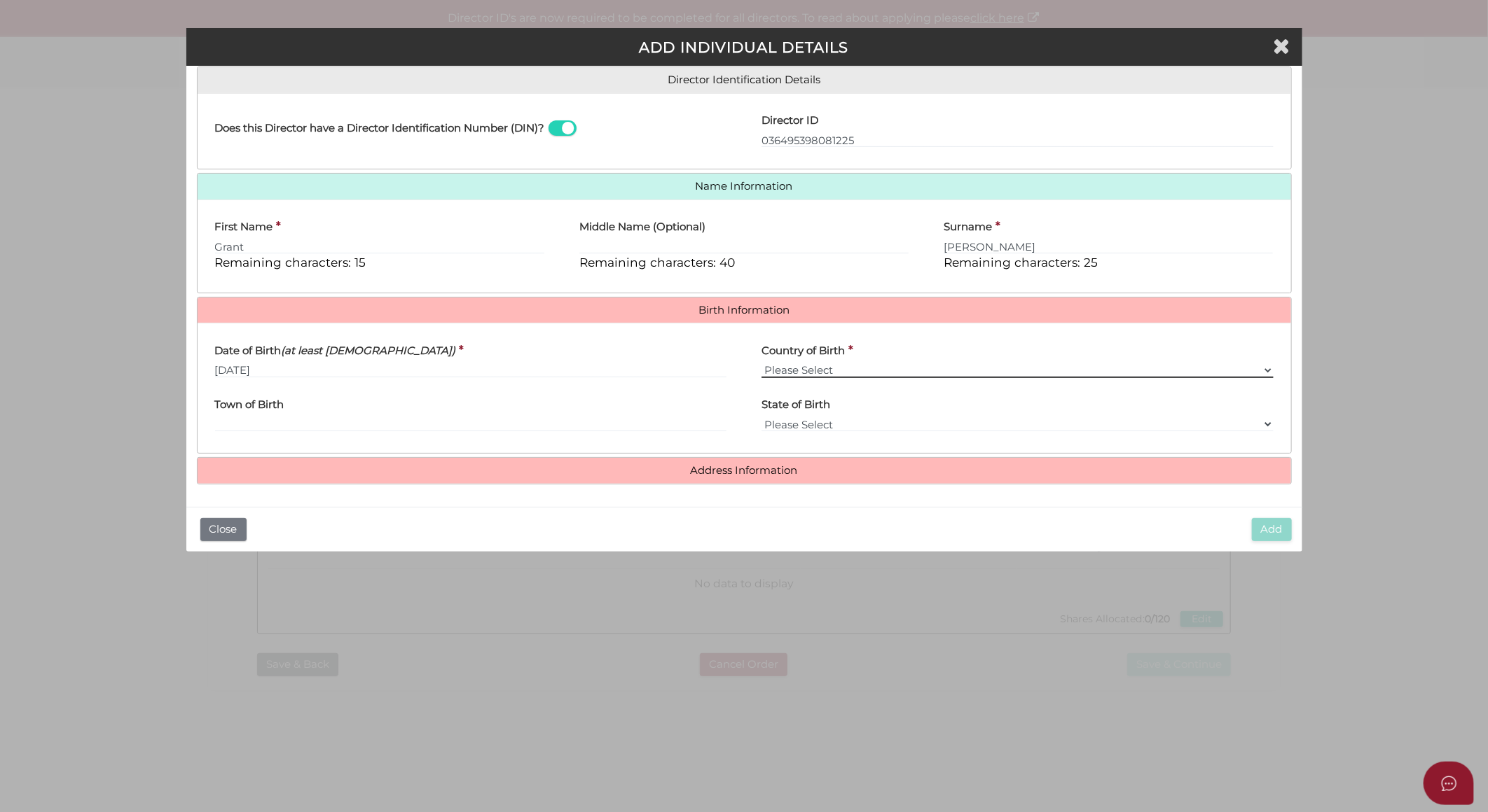
click at [778, 369] on select "Please Select v Australia Afghanistan Albania Algeria American Samoa Andorra An…" at bounding box center [1018, 371] width 512 height 16
select select "[GEOGRAPHIC_DATA]"
click at [761, 363] on select "Please Select v Australia Afghanistan Albania Algeria American Samoa Andorra An…" at bounding box center [1018, 371] width 512 height 16
click at [373, 428] on input "Town of Birth" at bounding box center [471, 425] width 512 height 16
type input "Melbourne"
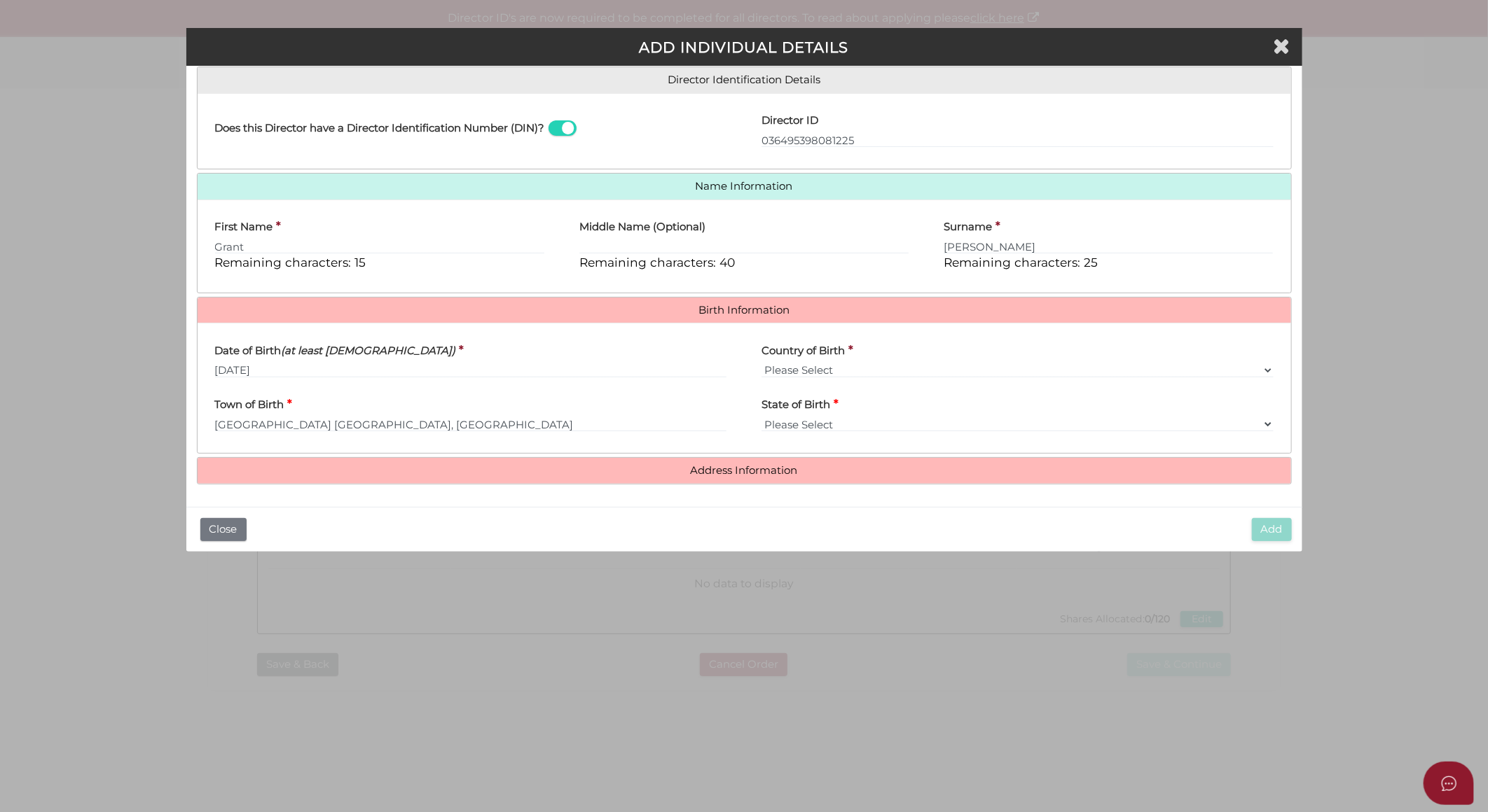
select select "VIC"
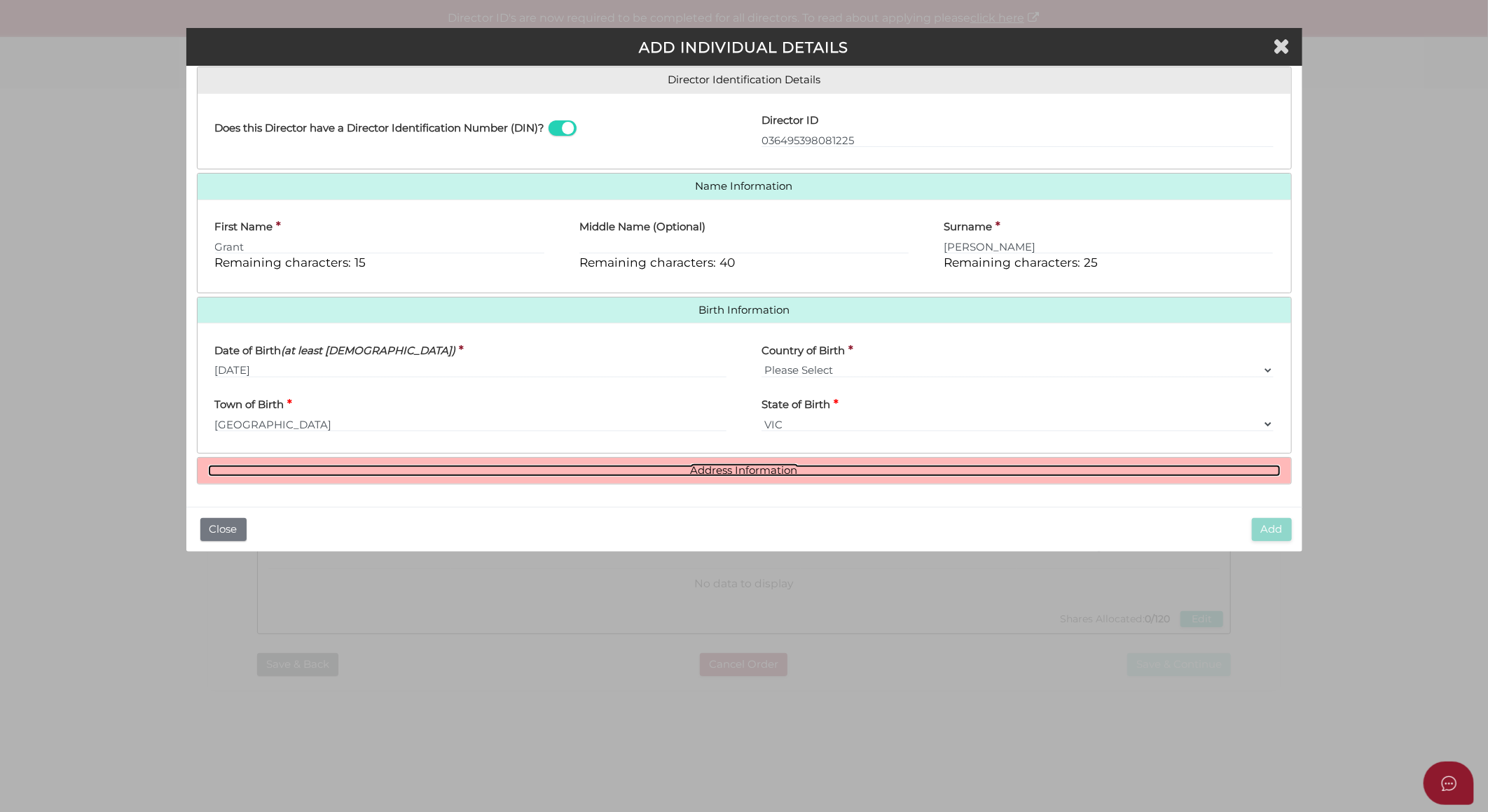
click at [729, 467] on link "Address Information" at bounding box center [744, 471] width 1073 height 12
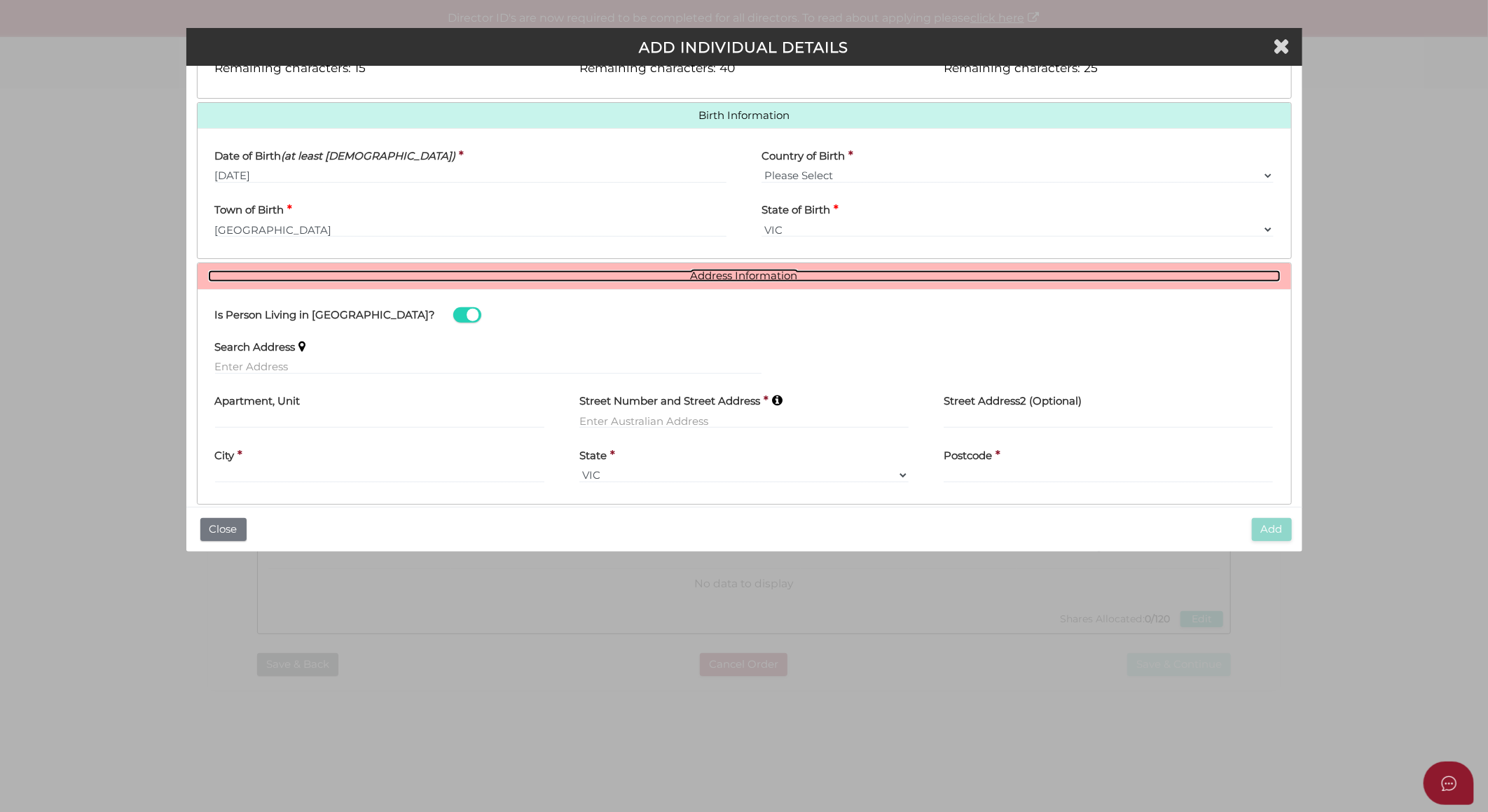
scroll to position [435, 0]
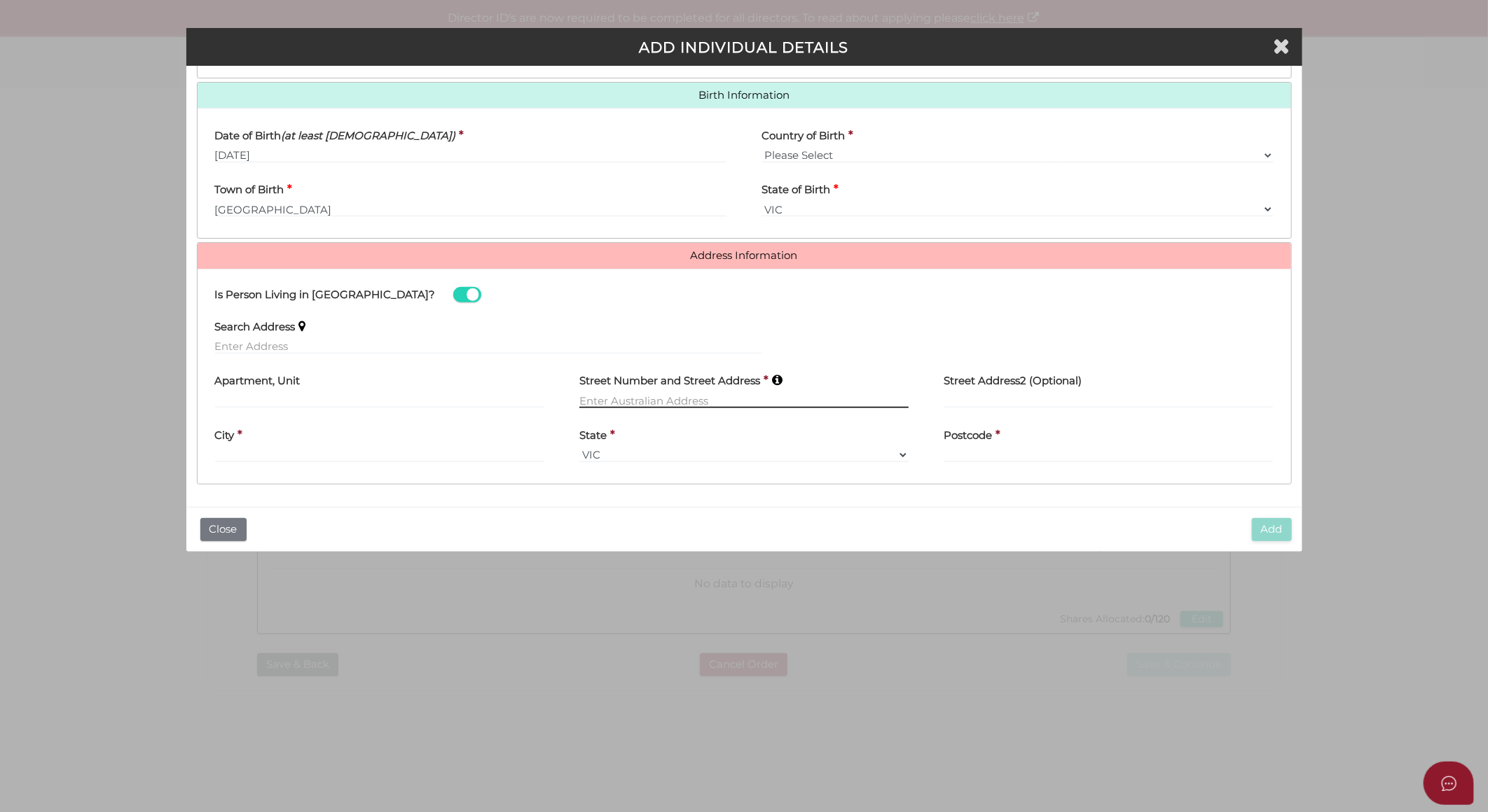
click at [641, 399] on input "text" at bounding box center [744, 401] width 329 height 16
type input "2 Robertson"
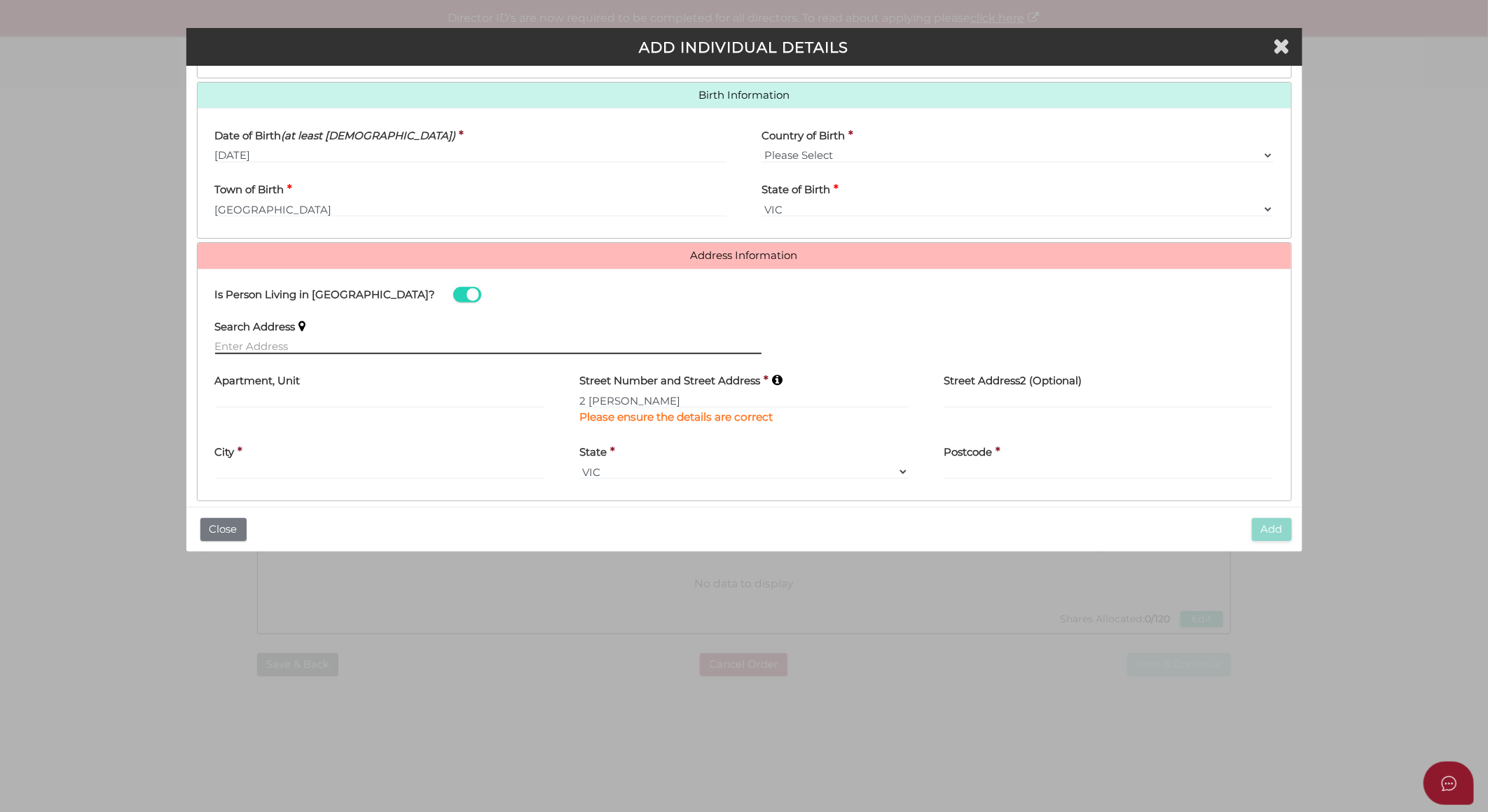
click at [298, 344] on input "text" at bounding box center [488, 347] width 547 height 16
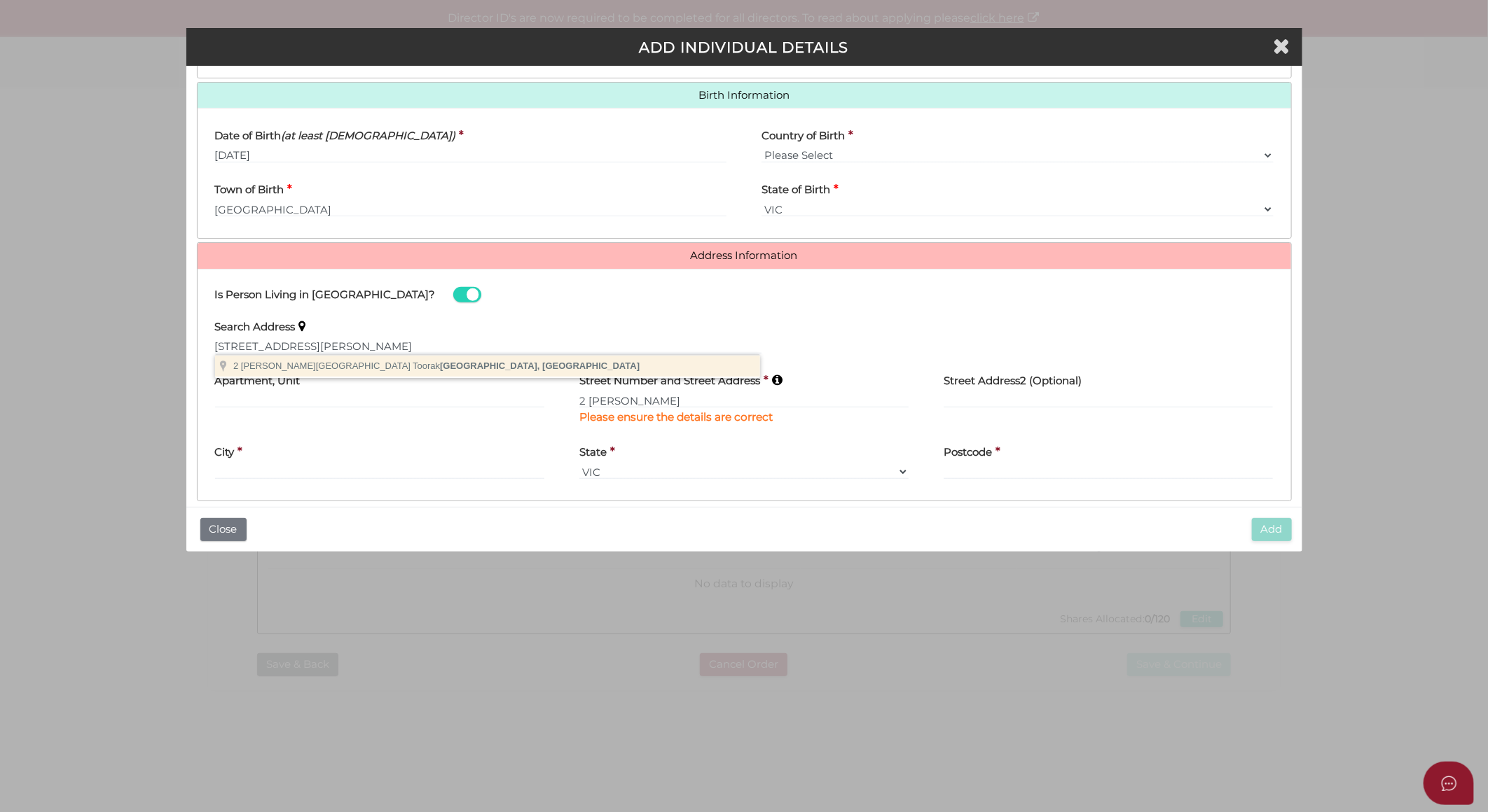
type input "2 Robertson Street, Toorak VIC, Australia"
type input "2 Robertson Street"
type input "Toorak"
select select "VIC"
type input "3142"
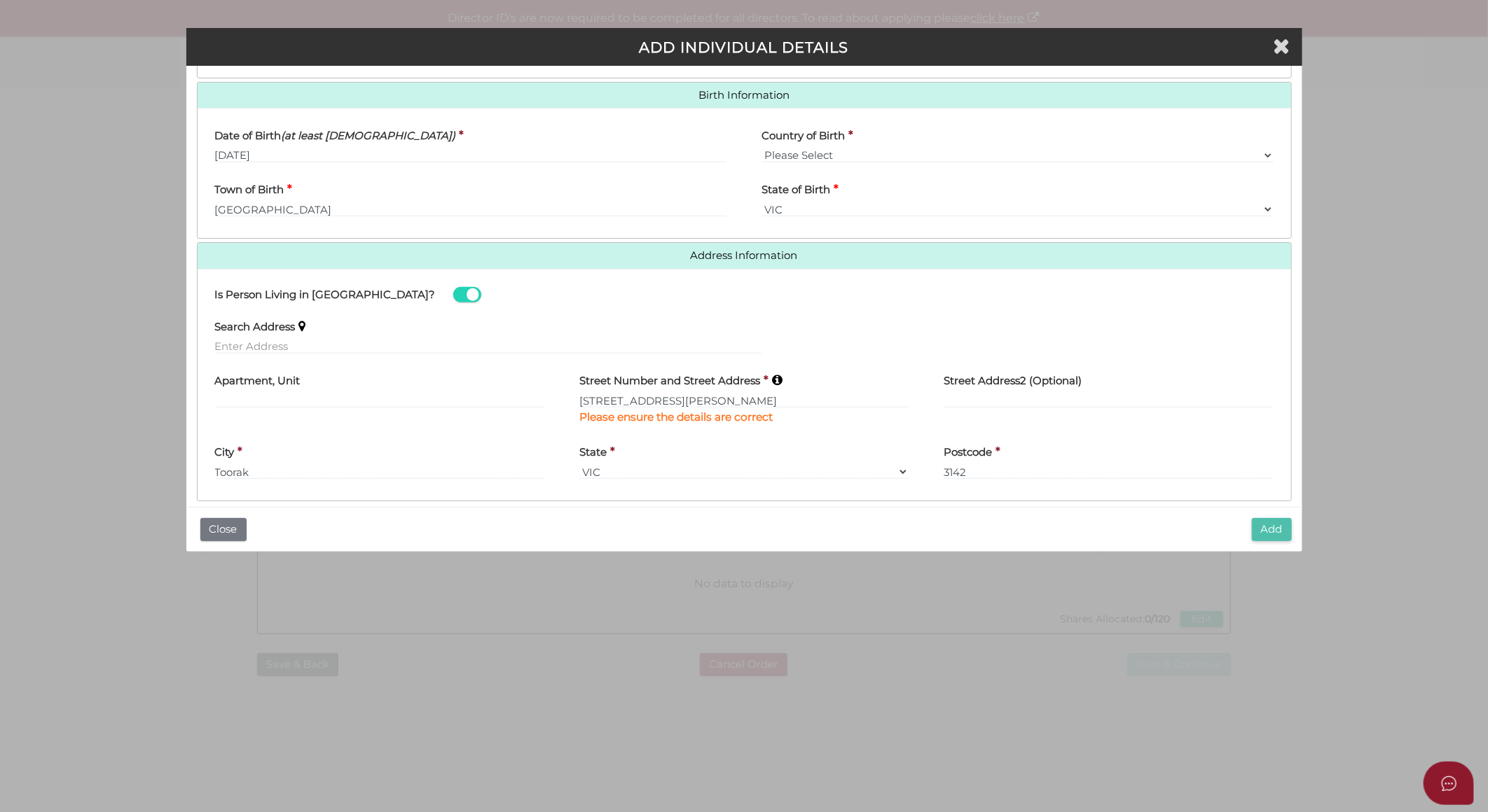
click at [1268, 528] on button "Add" at bounding box center [1272, 530] width 40 height 23
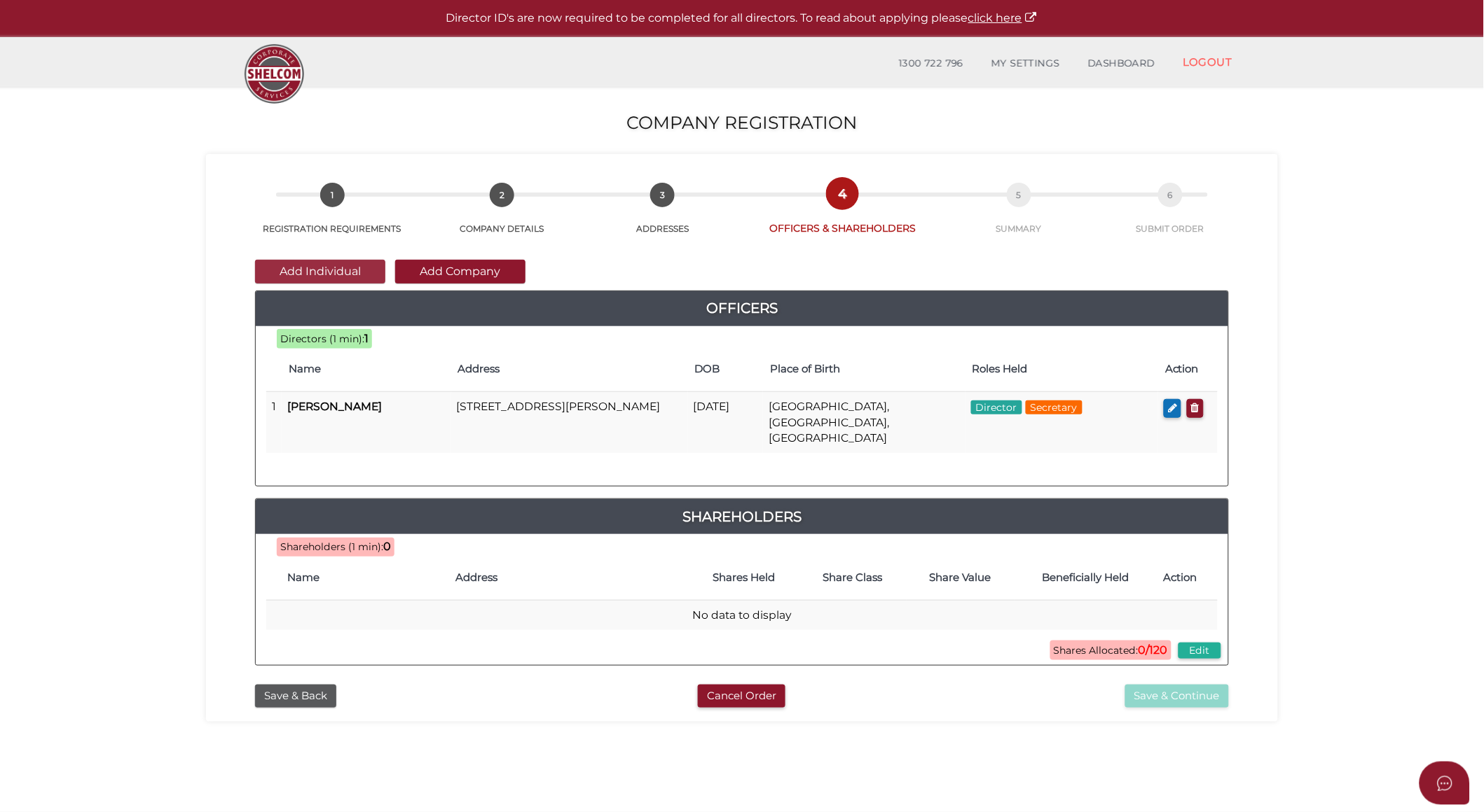
click at [345, 273] on button "Add Individual" at bounding box center [320, 272] width 131 height 24
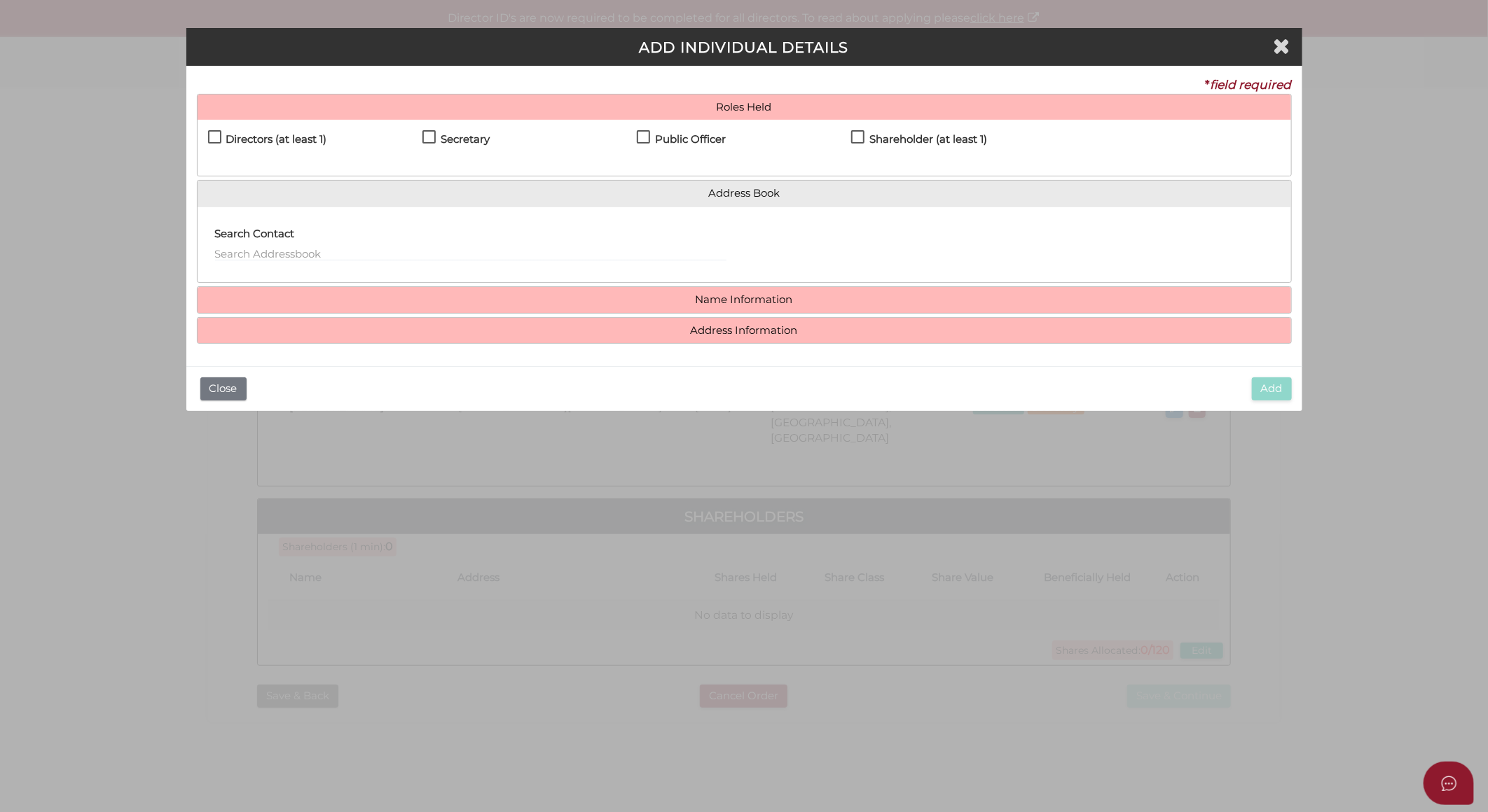
click at [275, 143] on h4 "Directors (at least 1)" at bounding box center [277, 140] width 101 height 12
checkbox input "true"
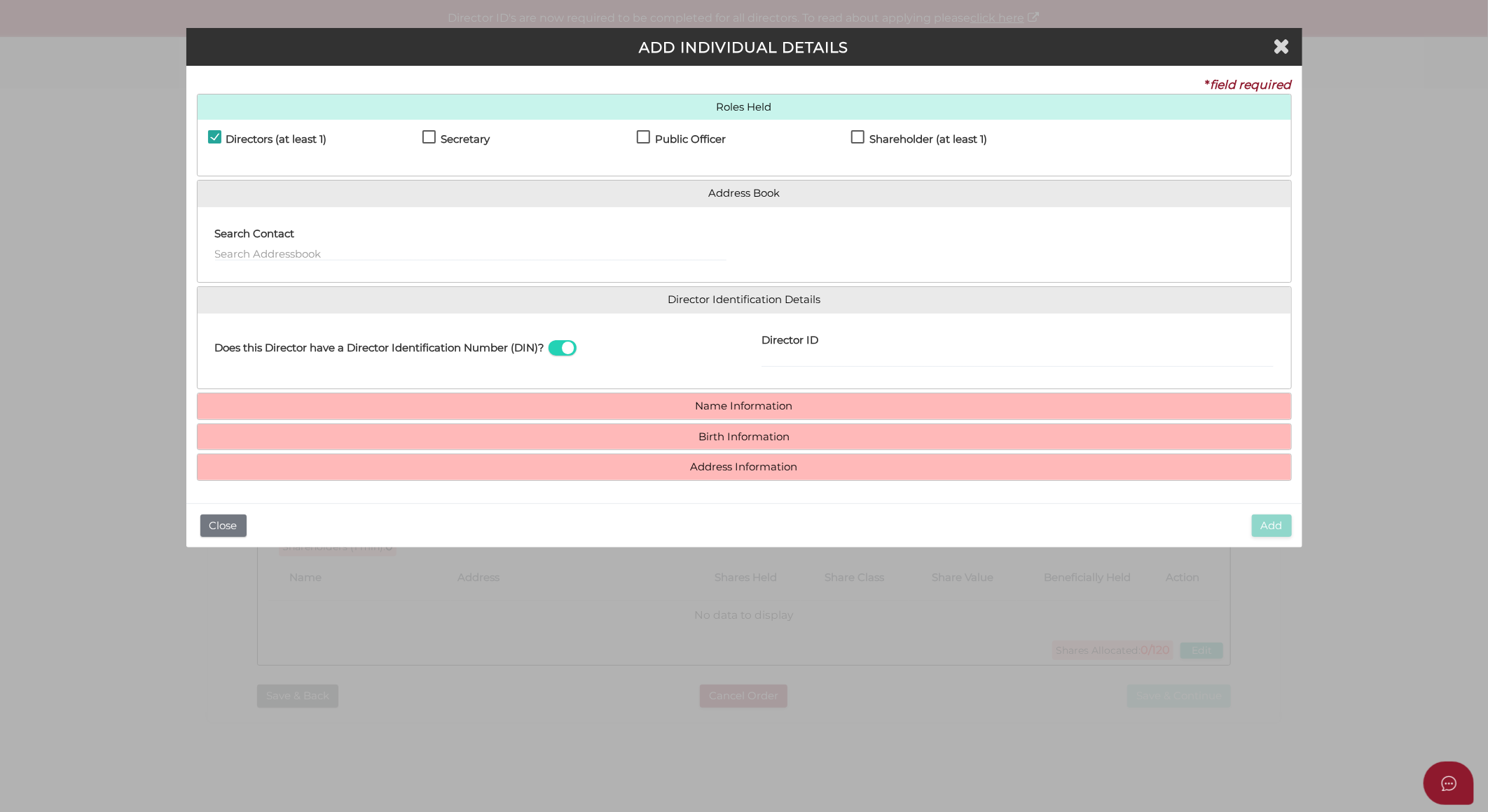
click at [453, 138] on h4 "Secretary" at bounding box center [465, 140] width 49 height 12
checkbox input "true"
click at [783, 357] on input "Director ID" at bounding box center [1018, 360] width 512 height 16
paste input "036352991753493"
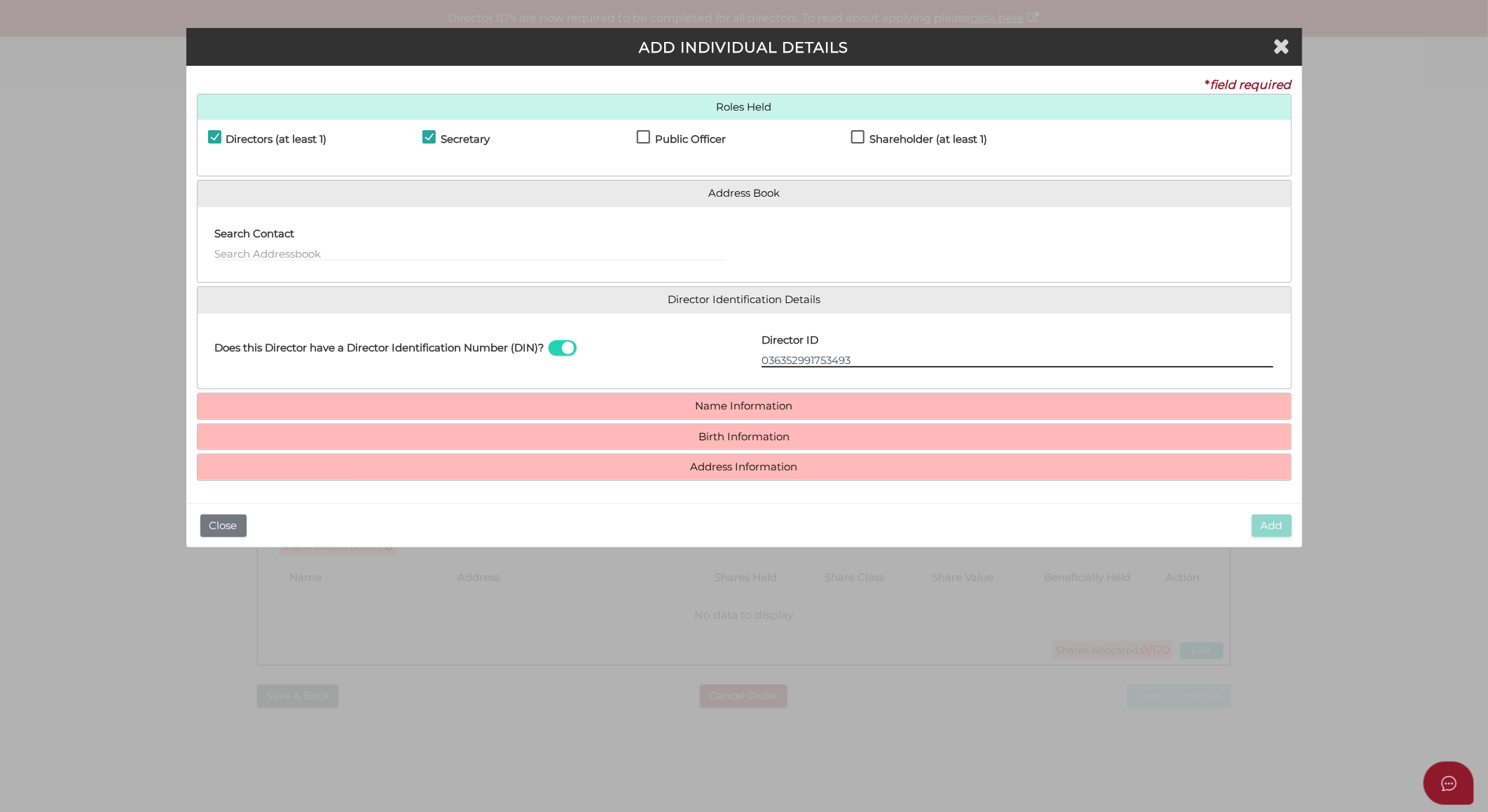
type input "036352991753493"
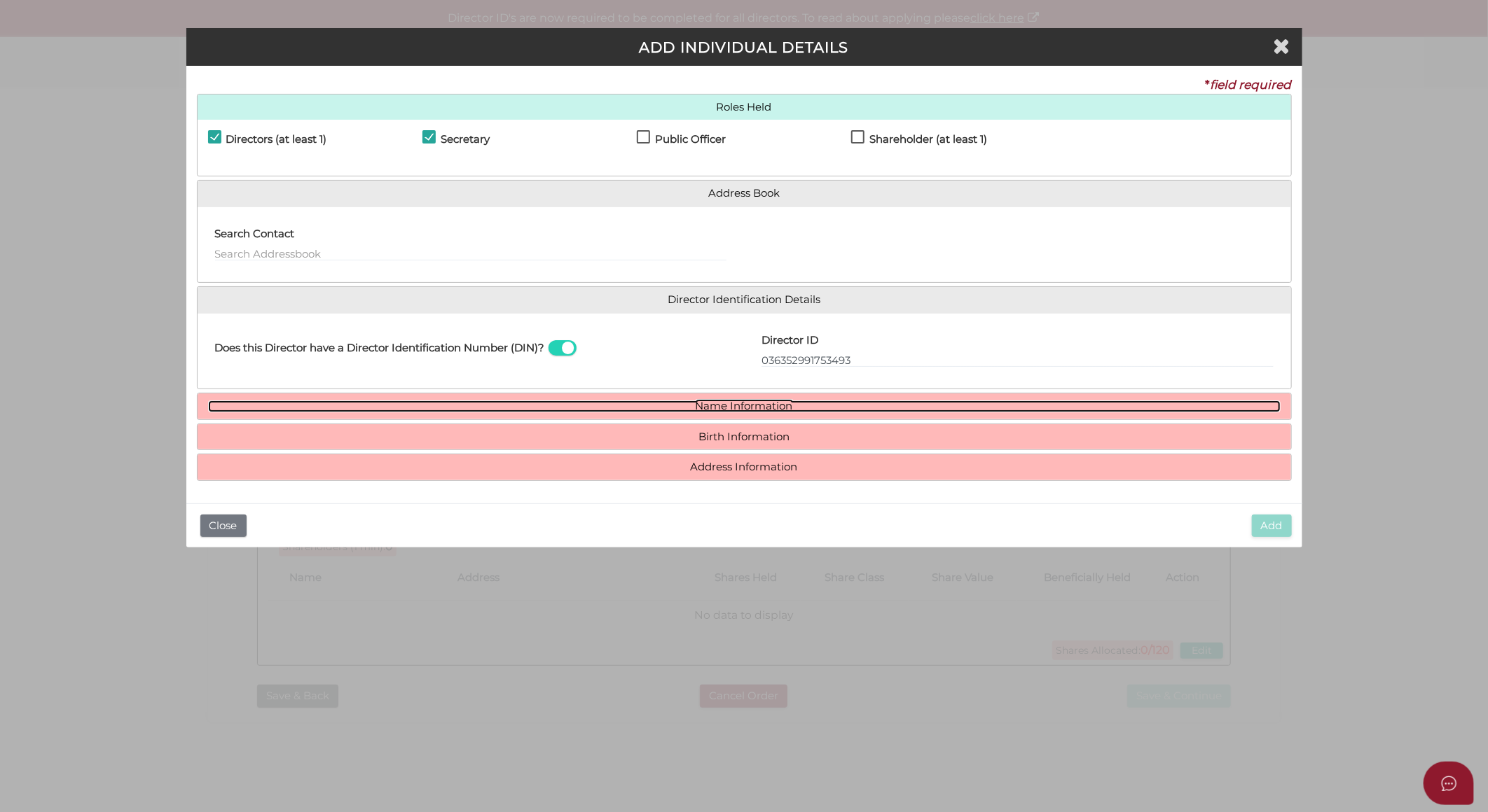
click at [751, 412] on link "Name Information" at bounding box center [744, 406] width 1073 height 12
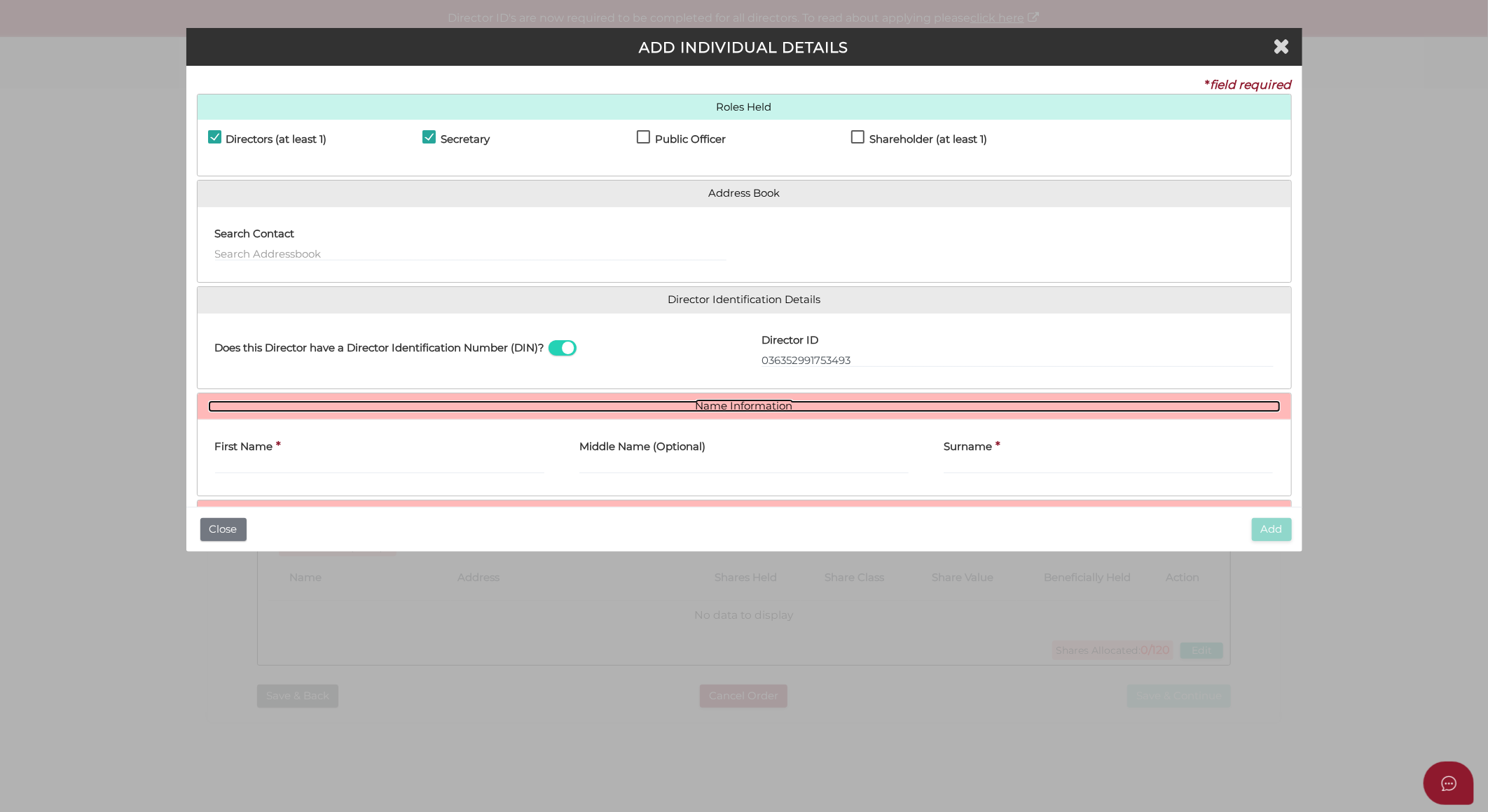
scroll to position [72, 0]
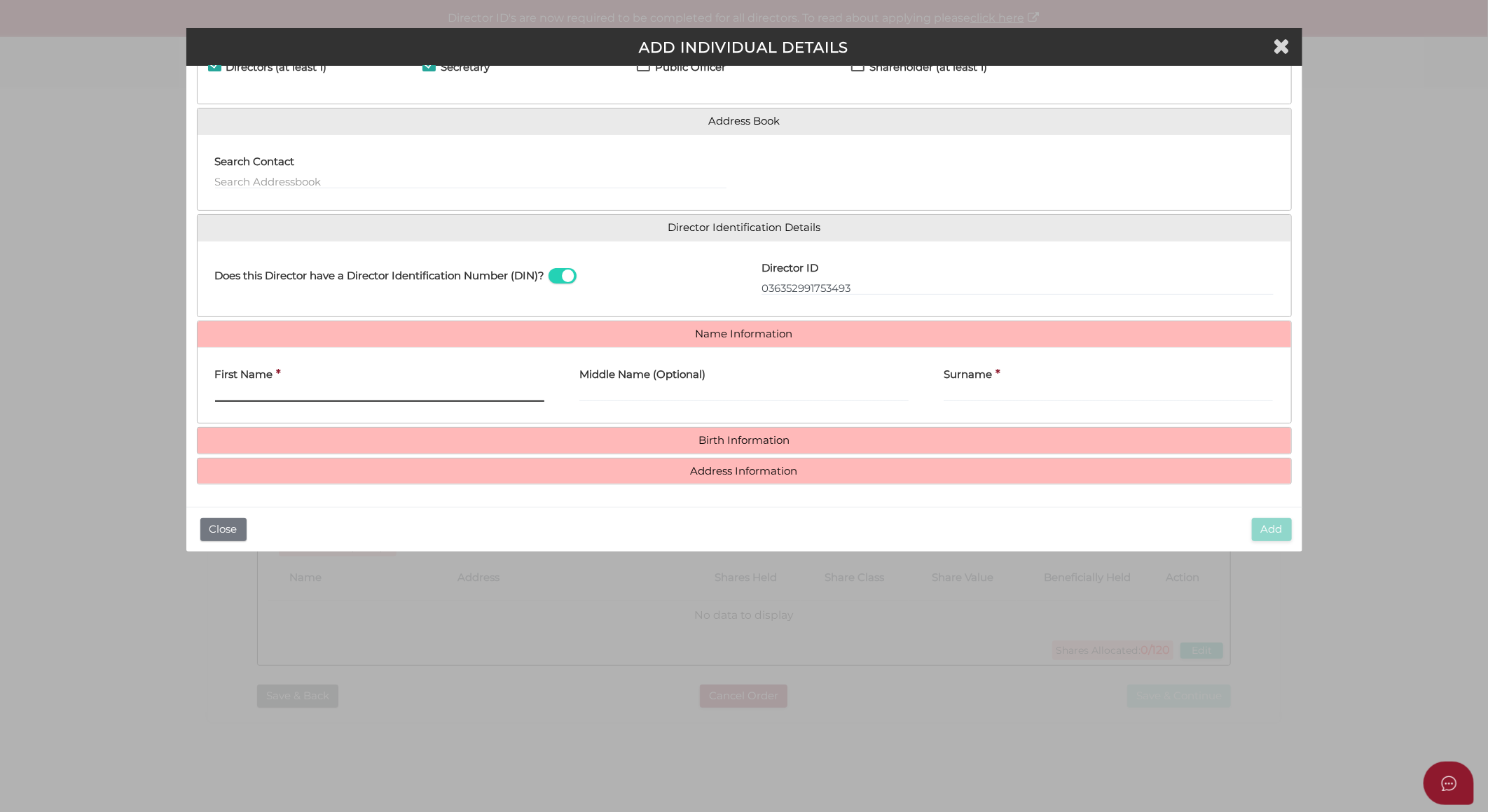
click at [344, 398] on input "First Name" at bounding box center [380, 394] width 329 height 16
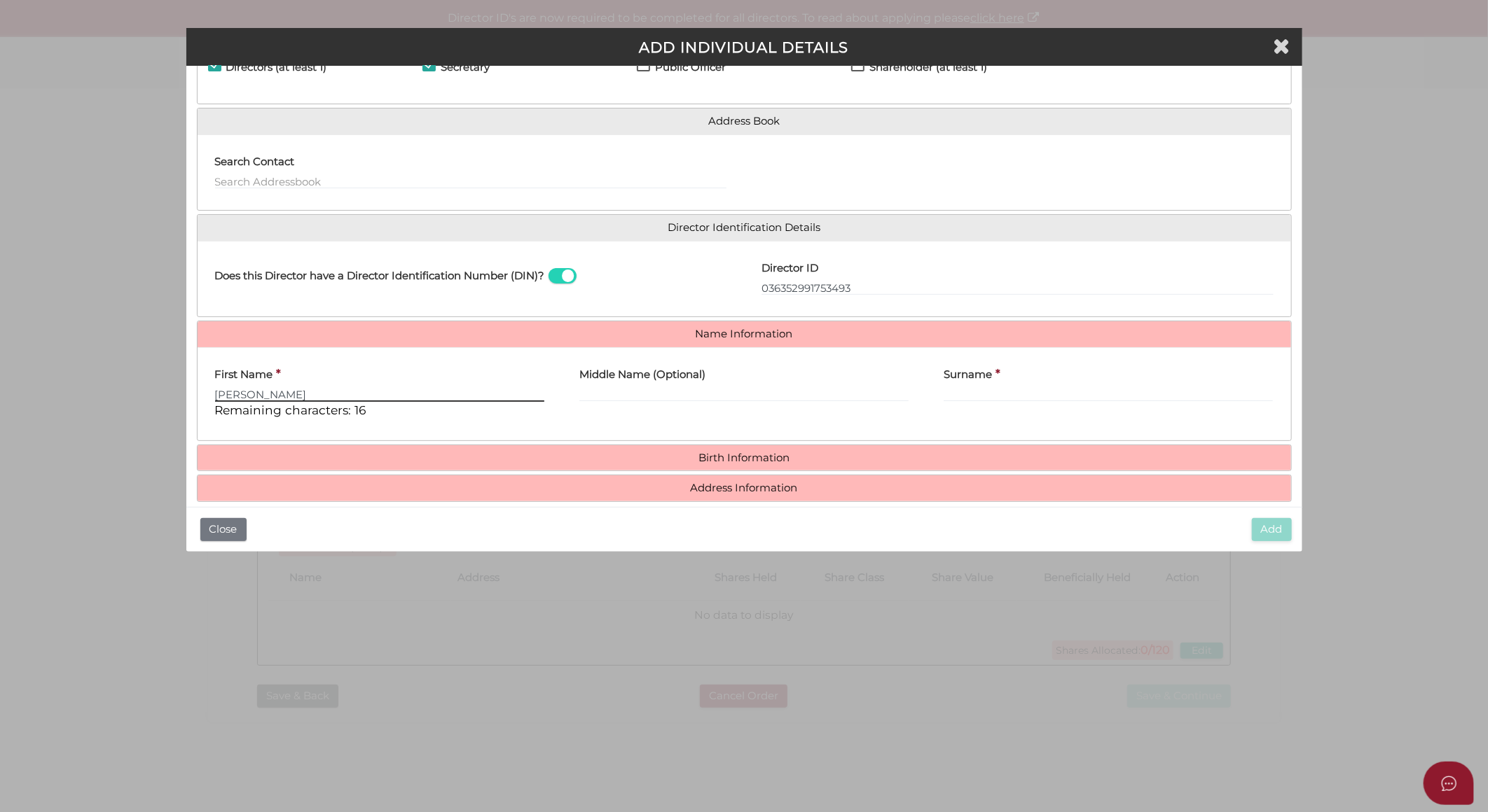
type input "John"
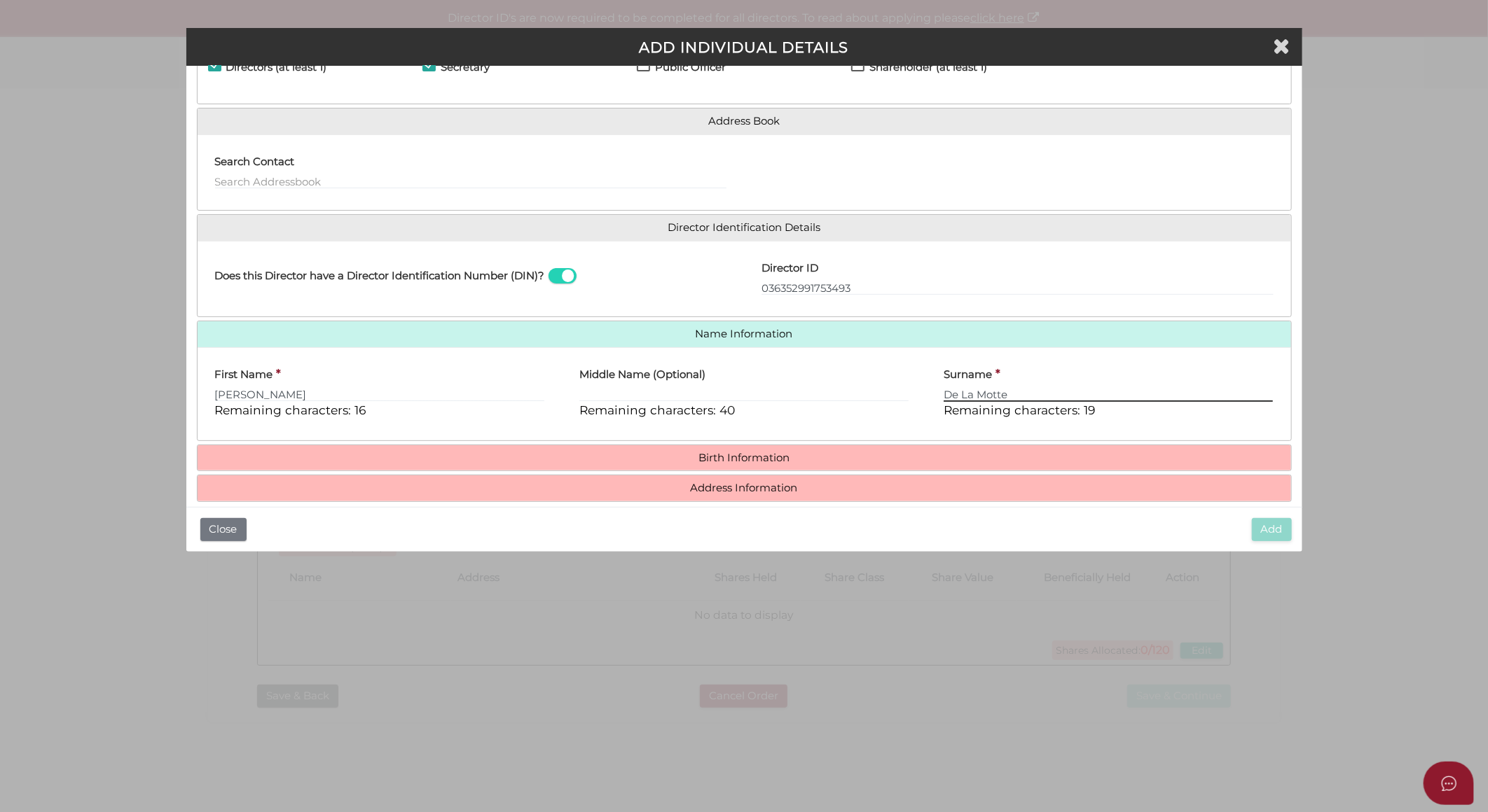
type input "De La Motte"
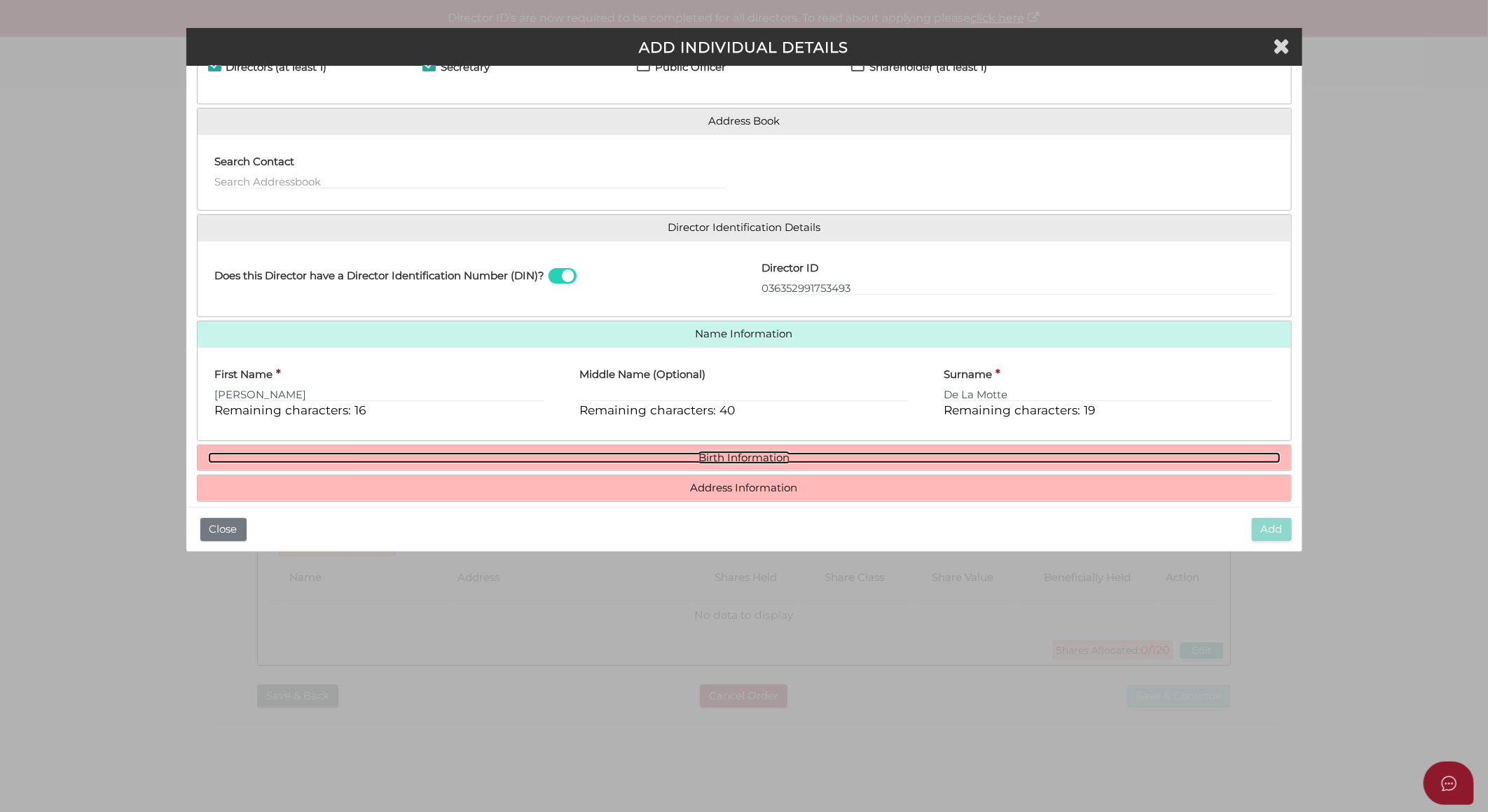
click at [737, 457] on link "Birth Information" at bounding box center [744, 458] width 1073 height 12
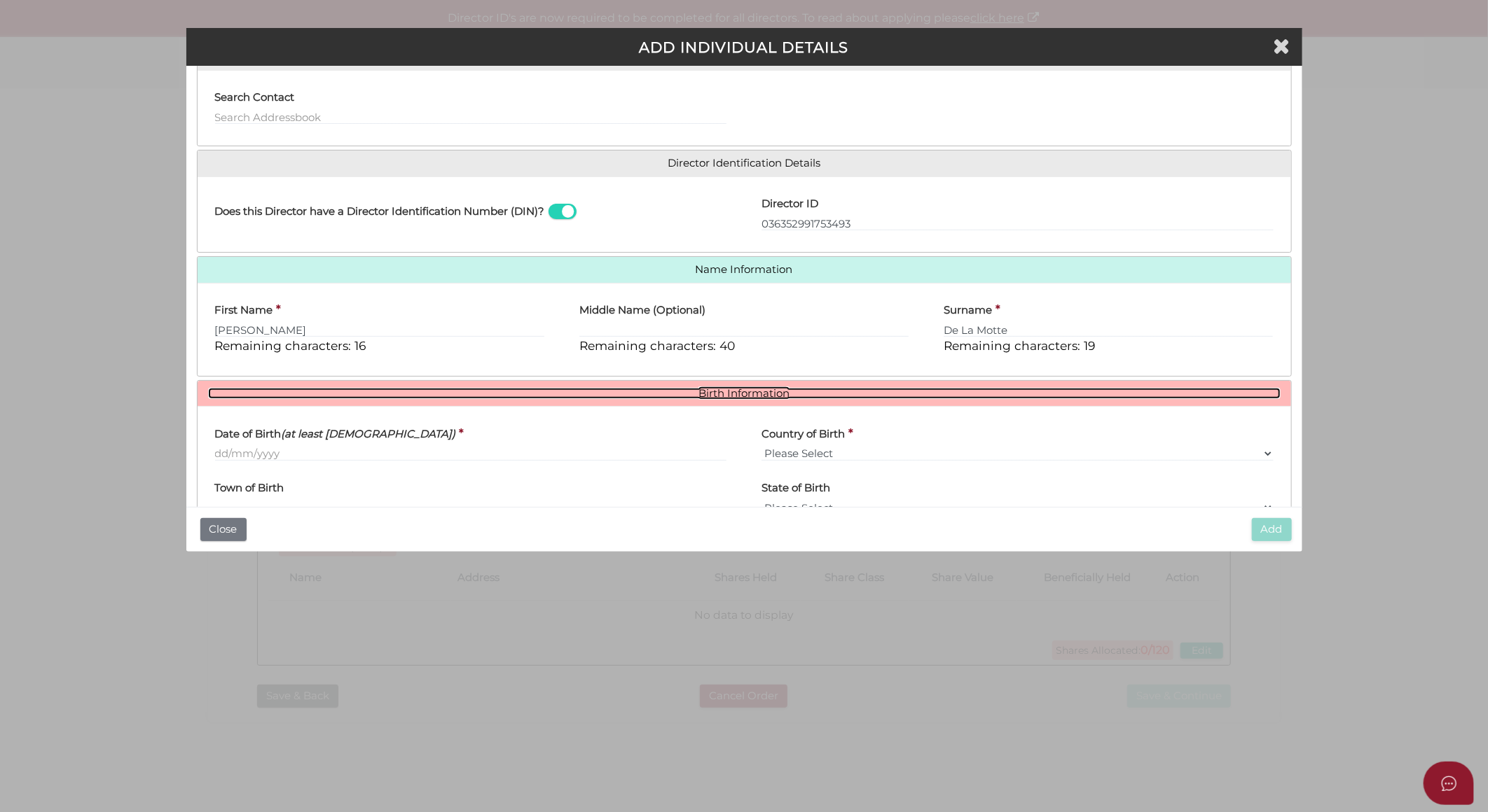
scroll to position [220, 0]
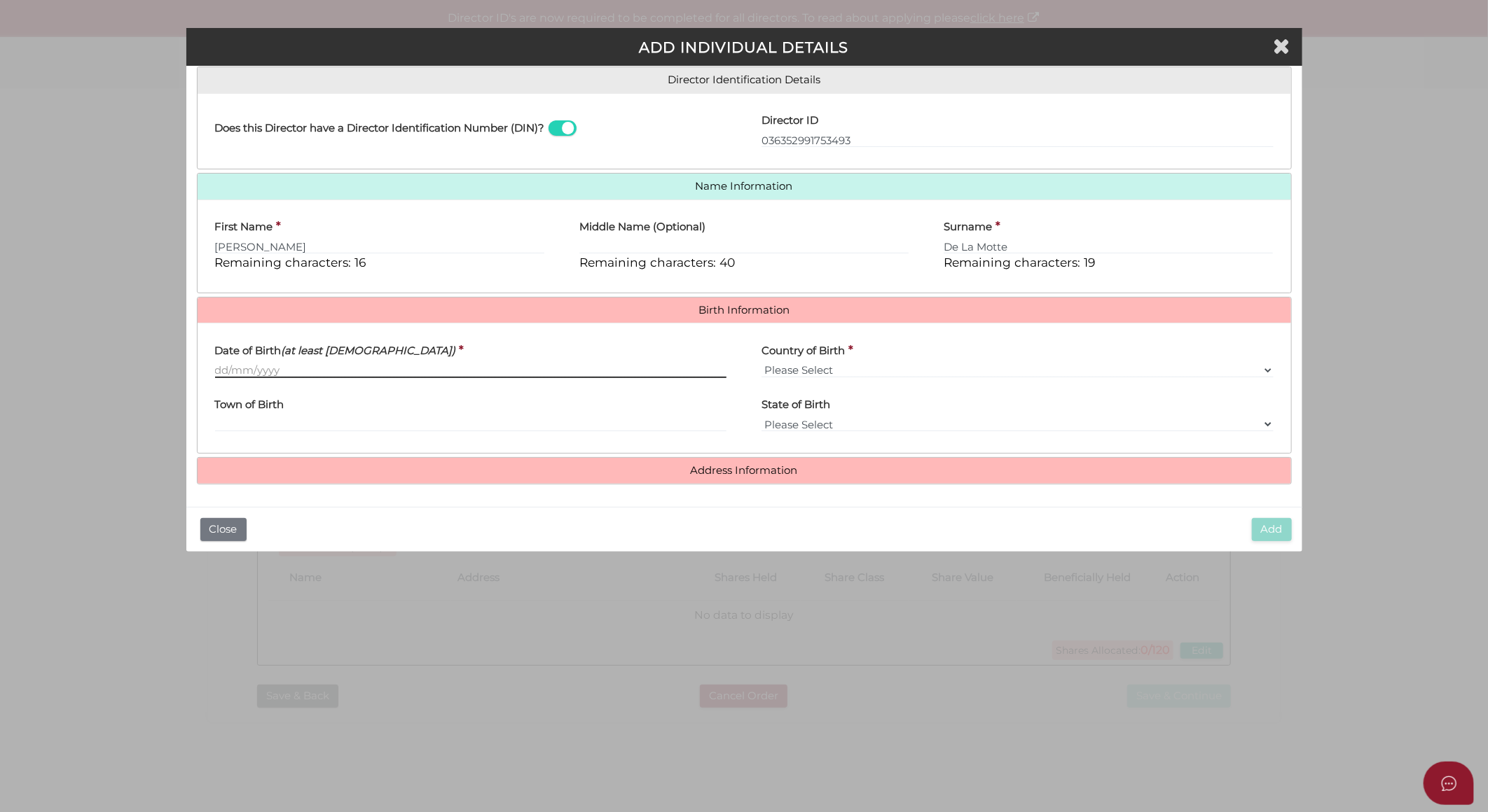
click at [249, 369] on input "Date of Birth (at least 18 years old)" at bounding box center [471, 371] width 512 height 16
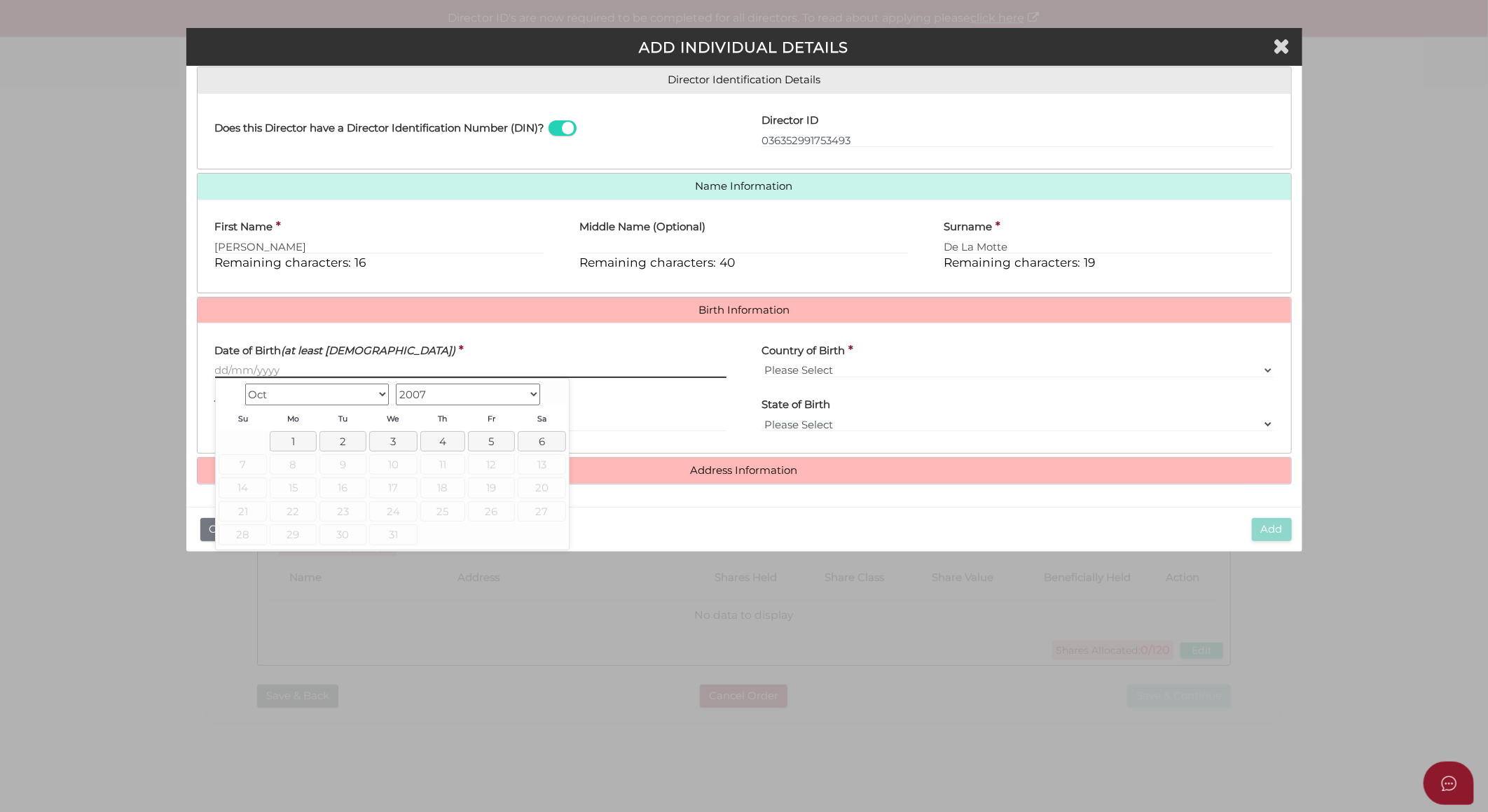
paste input "[DATE]"
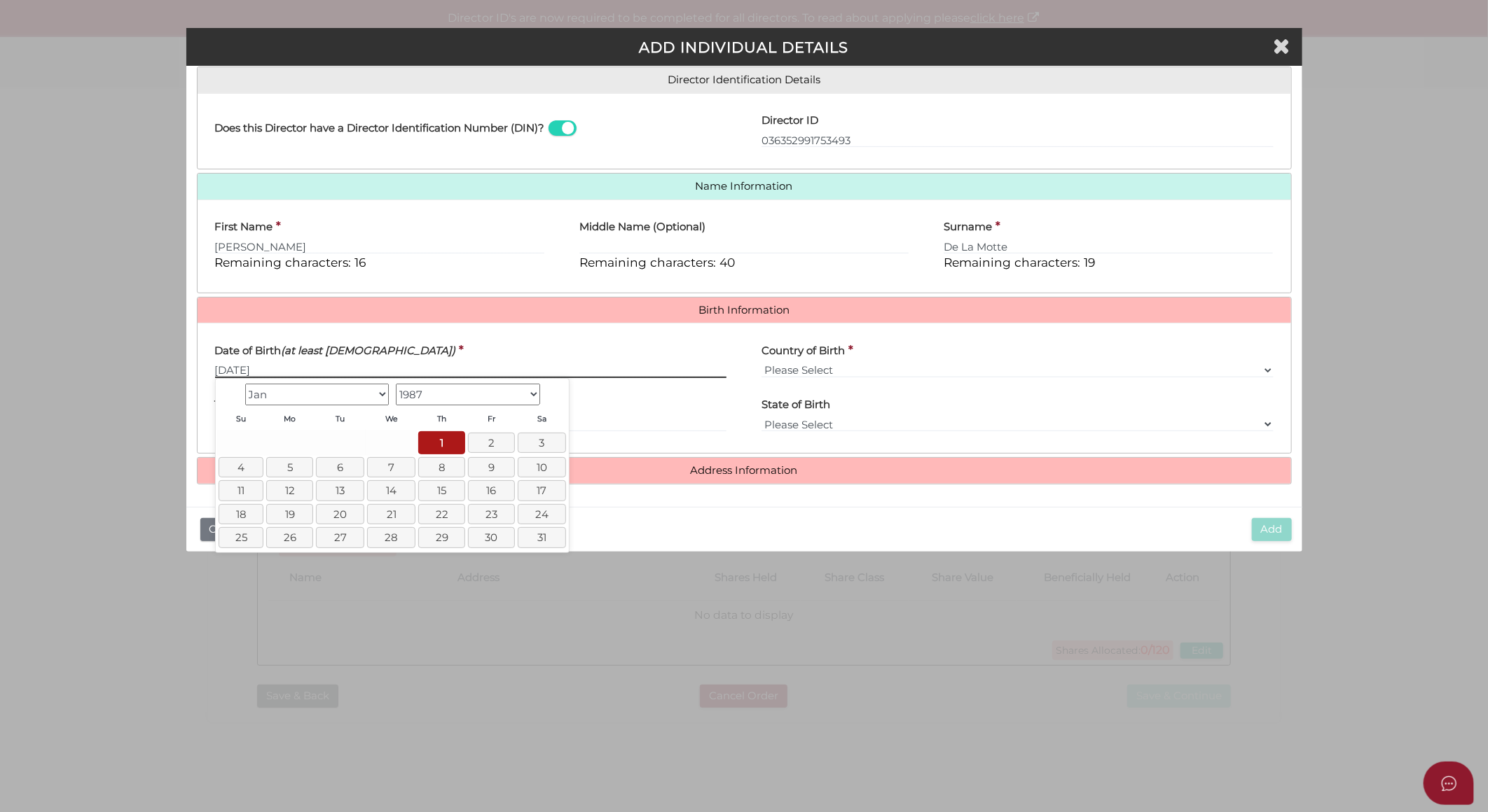
type input "[DATE]"
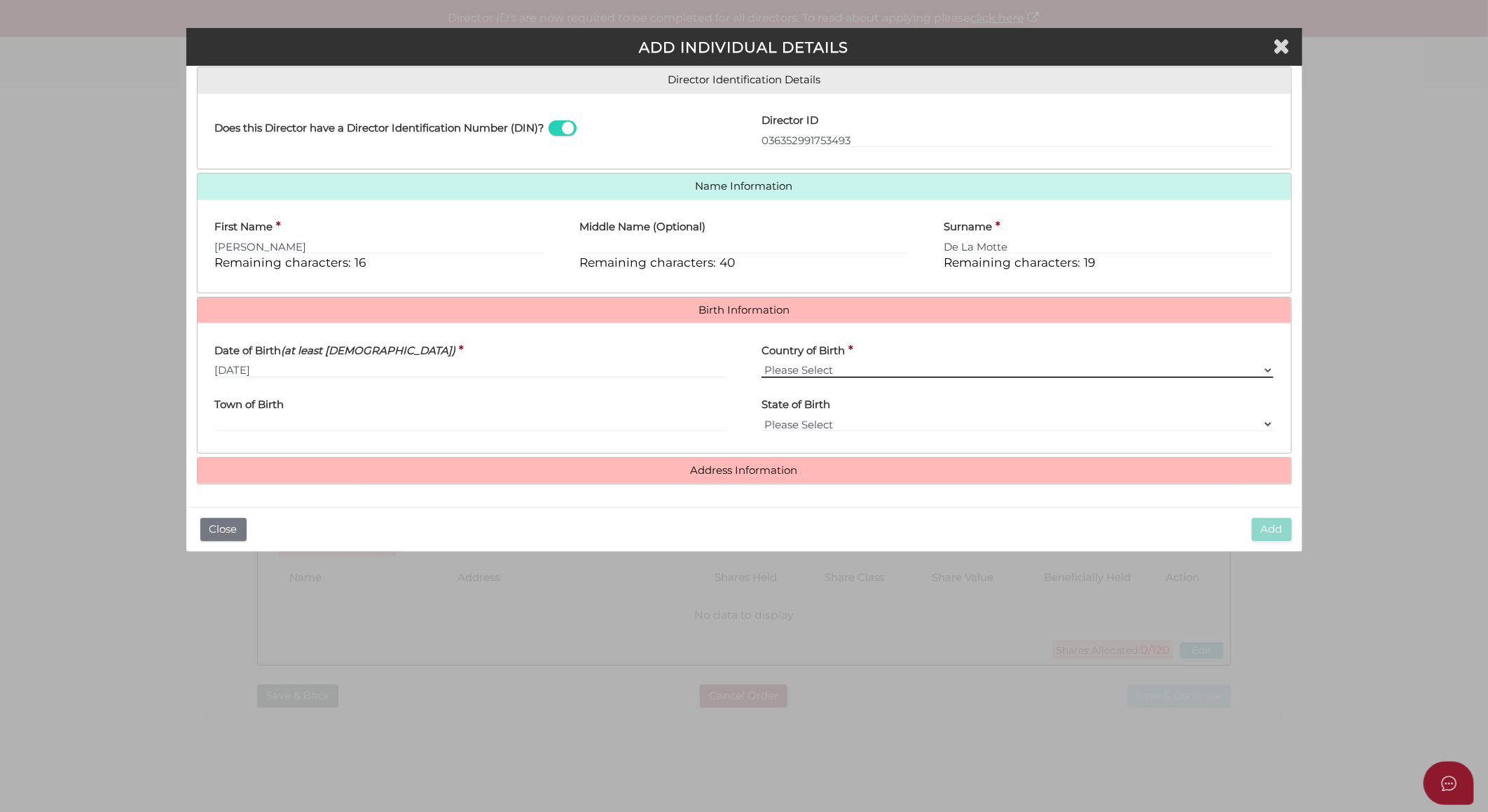
click at [785, 369] on select "Please Select v Australia Afghanistan Albania Algeria American Samoa Andorra An…" at bounding box center [1018, 371] width 512 height 16
select select "[GEOGRAPHIC_DATA]"
click at [761, 363] on select "Please Select v Australia Afghanistan Albania Algeria American Samoa Andorra An…" at bounding box center [1018, 371] width 512 height 16
click at [573, 421] on input "Town of Birth" at bounding box center [471, 425] width 512 height 16
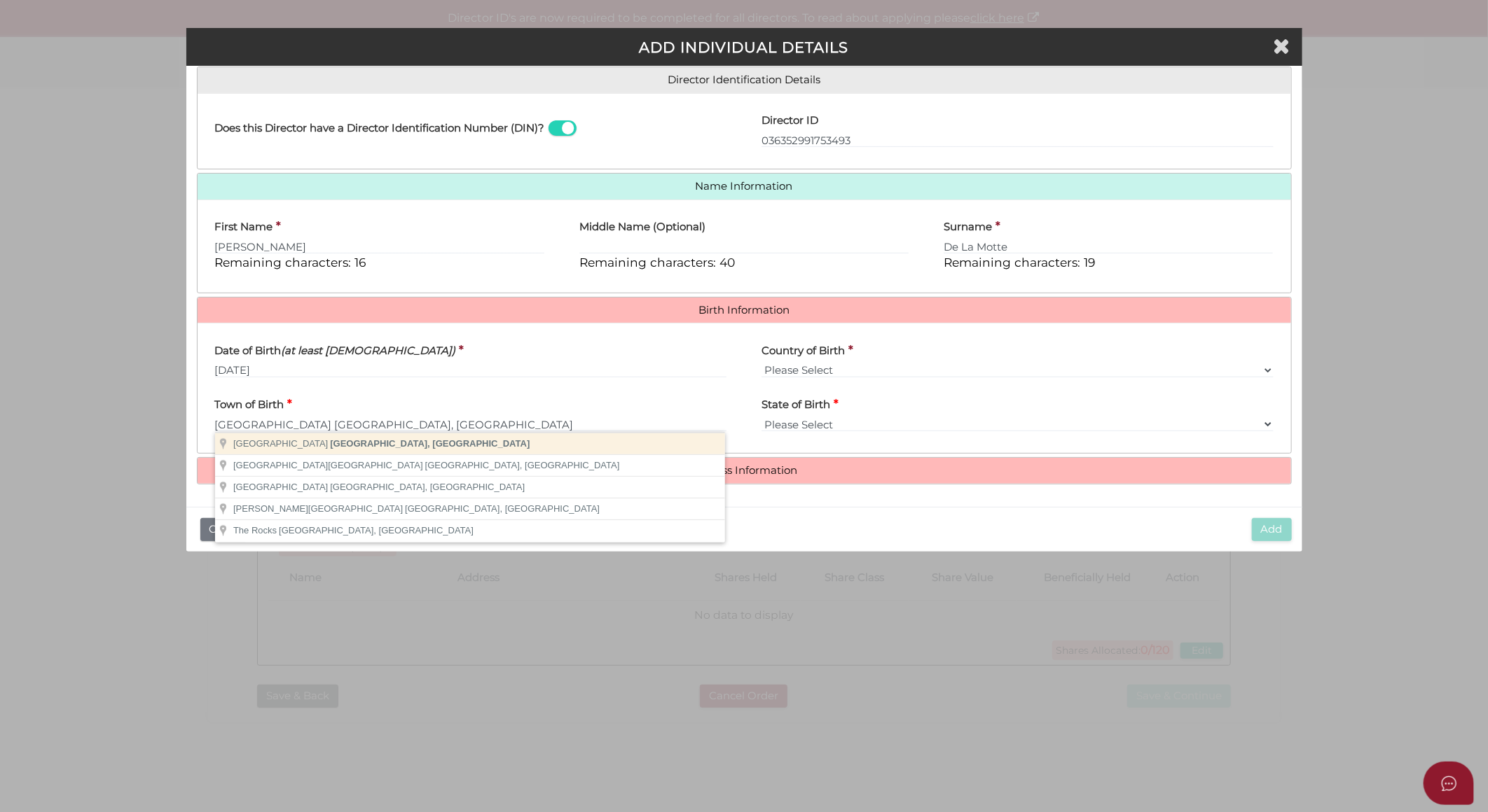
type input "Sydney"
select select "[GEOGRAPHIC_DATA]"
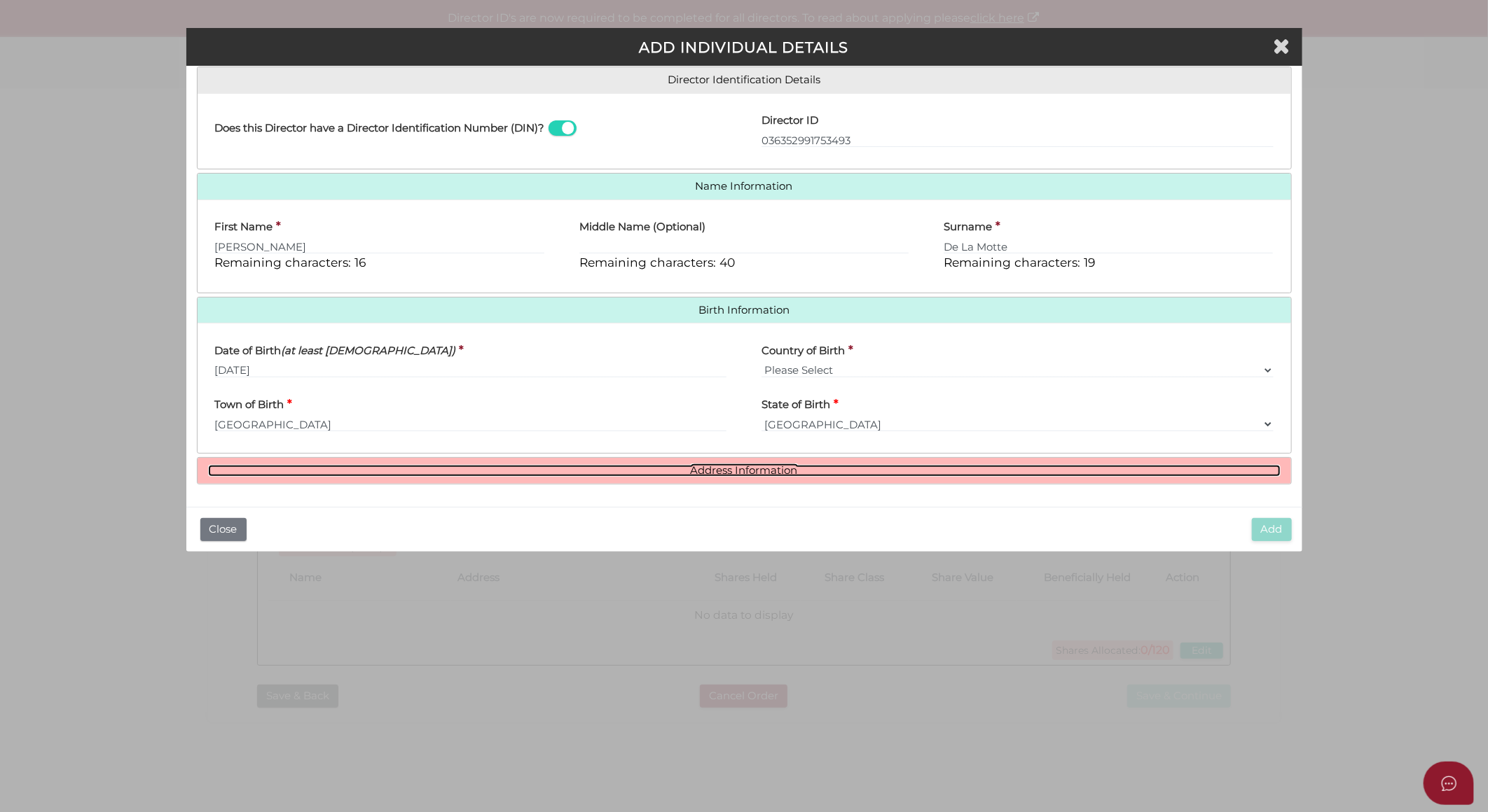
click at [709, 467] on link "Address Information" at bounding box center [744, 471] width 1073 height 12
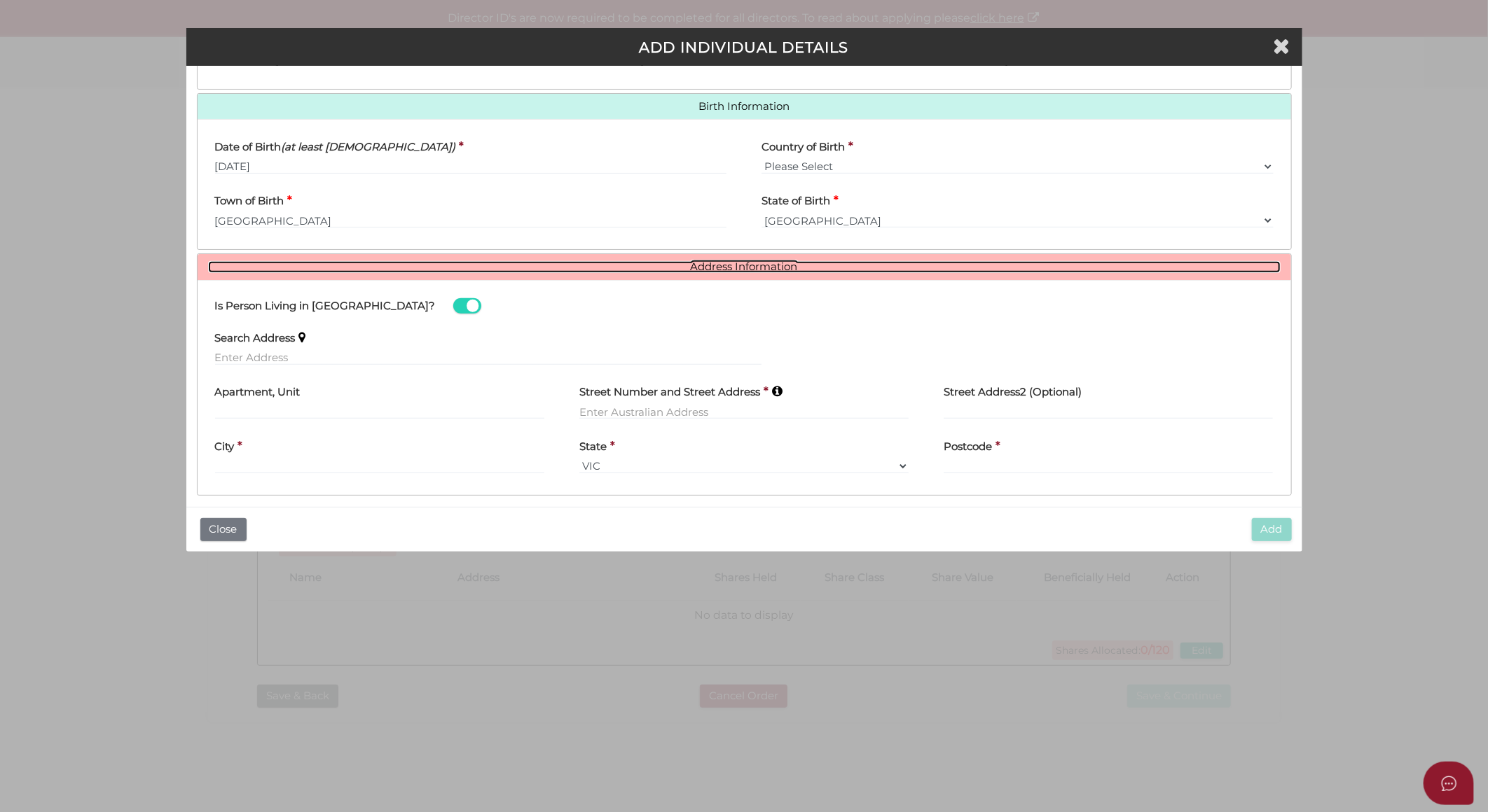
scroll to position [435, 0]
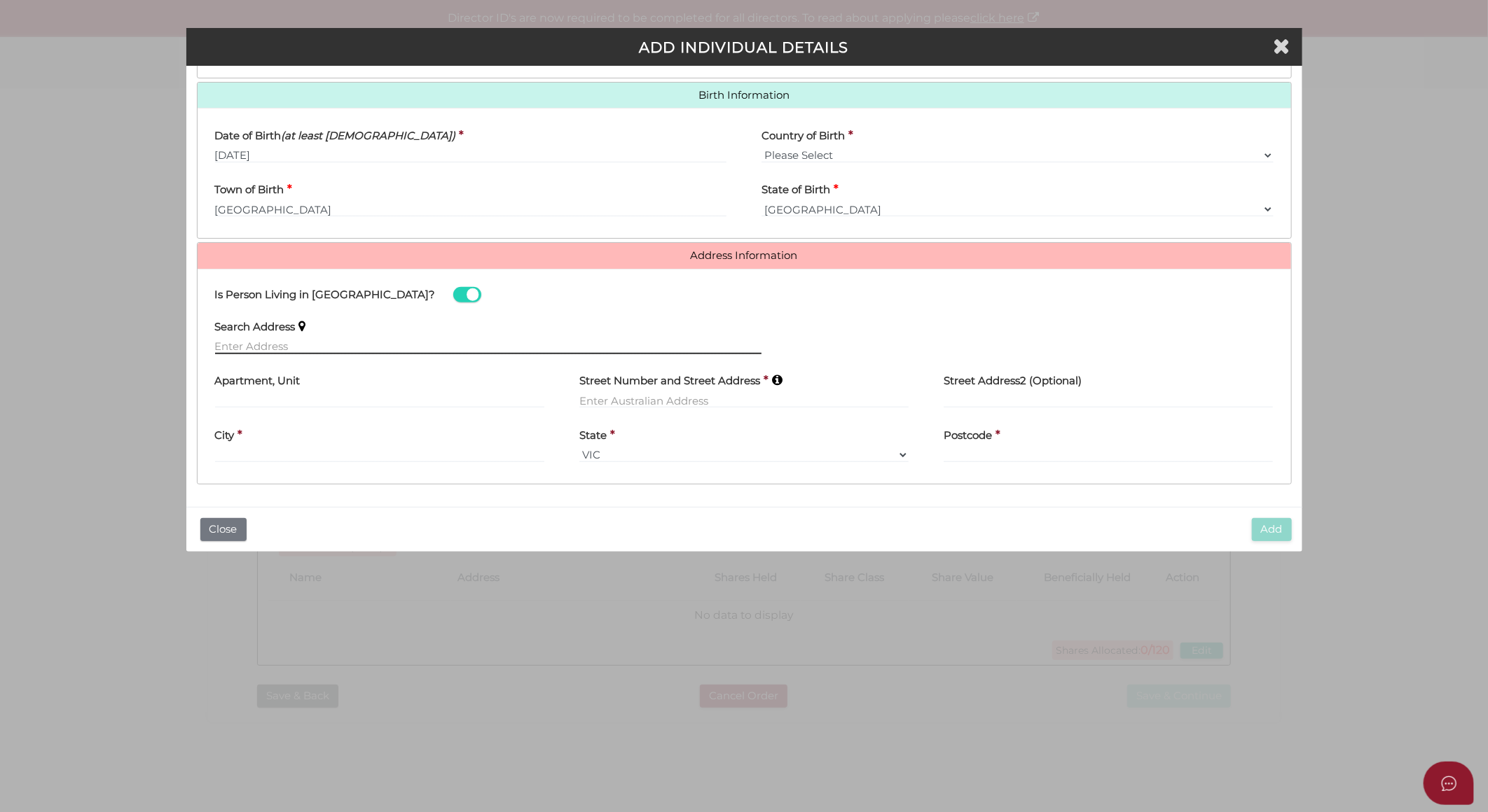
click at [371, 345] on input "text" at bounding box center [488, 347] width 547 height 16
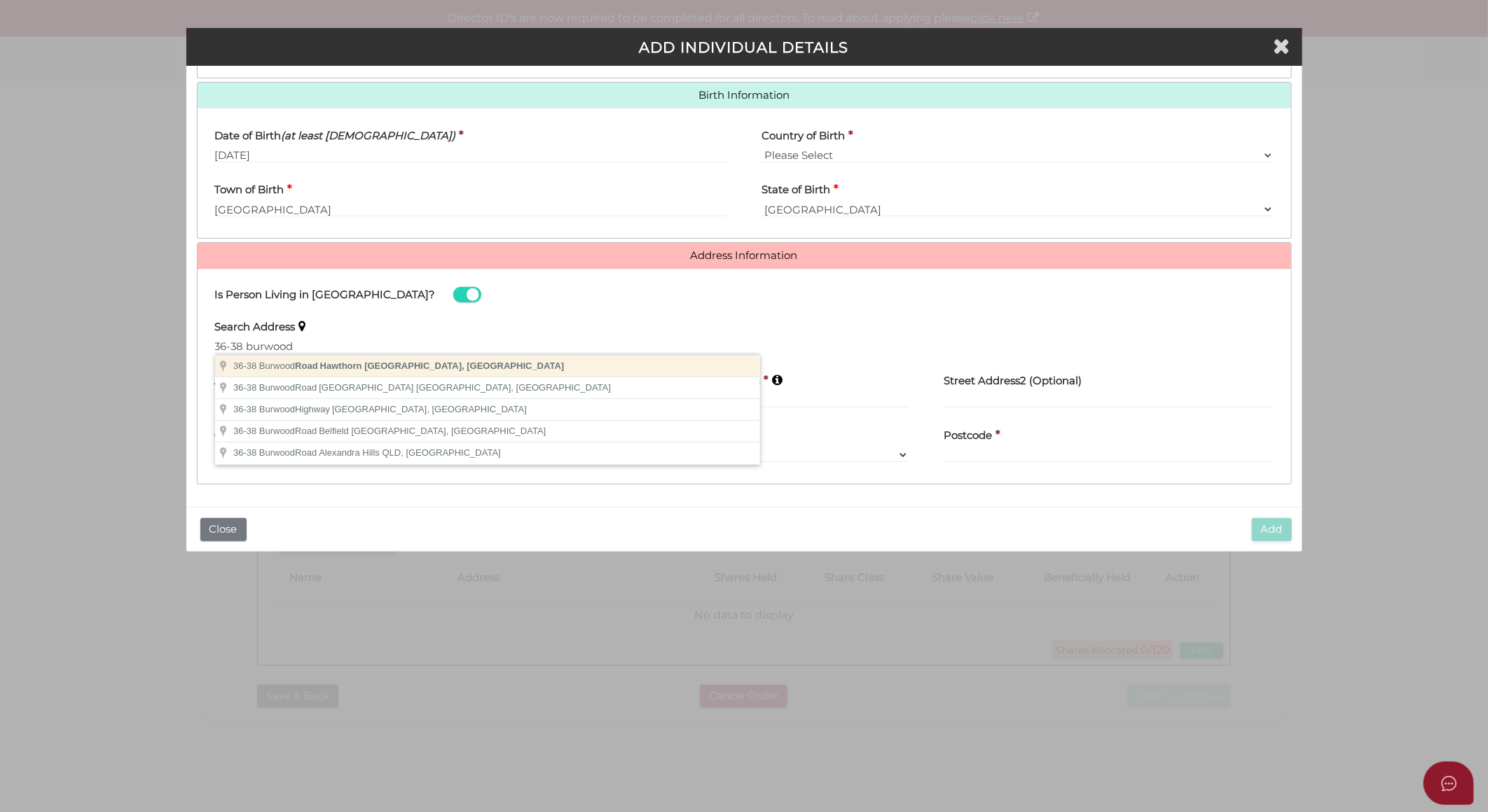
type input "36-38 Burwood Road, Hawthorn VIC, Australia"
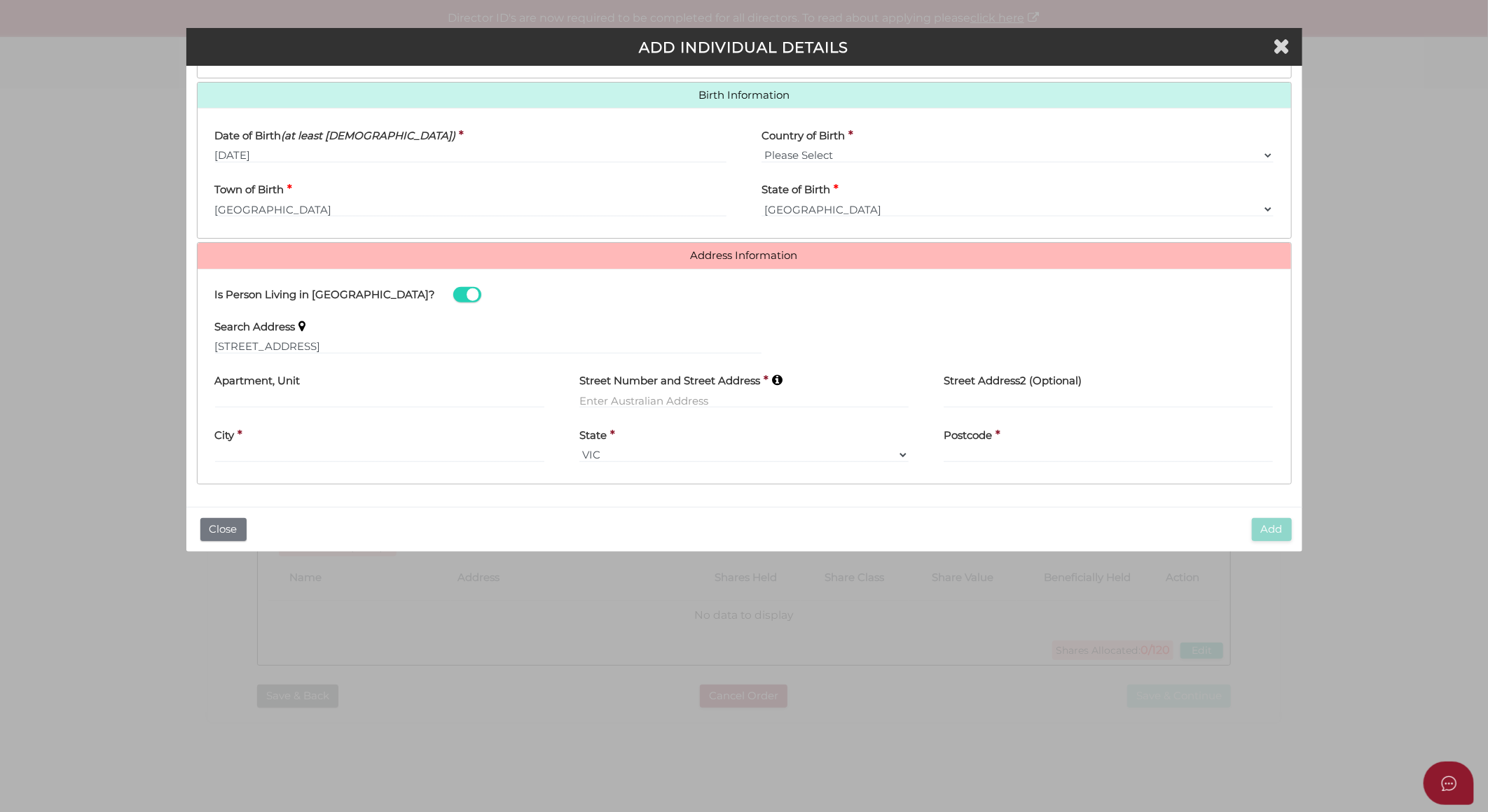
type input "36-38 Burwood Road"
type input "Hawthorn"
select select "VIC"
type input "3122"
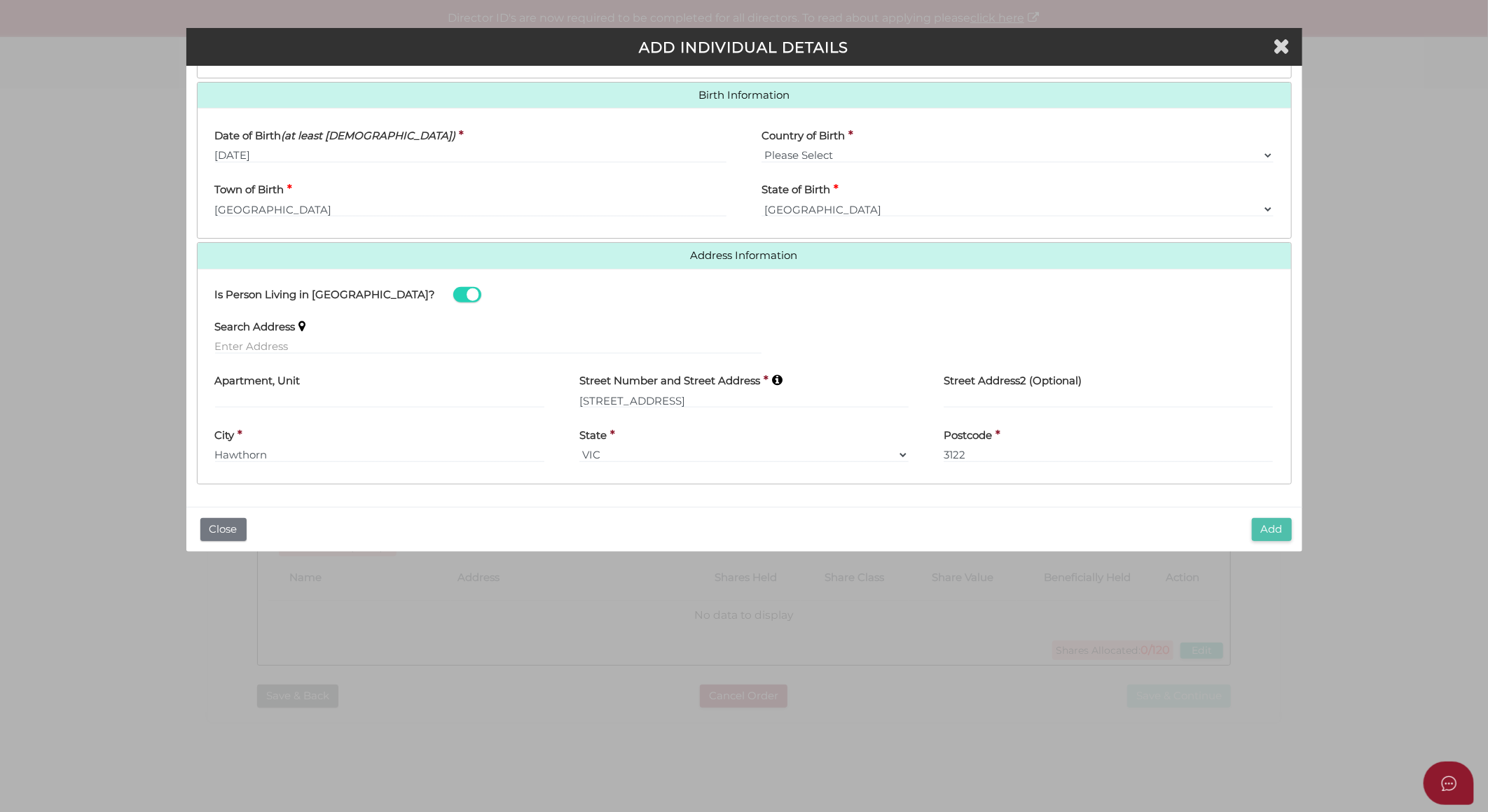
click at [1265, 527] on button "Add" at bounding box center [1272, 530] width 40 height 23
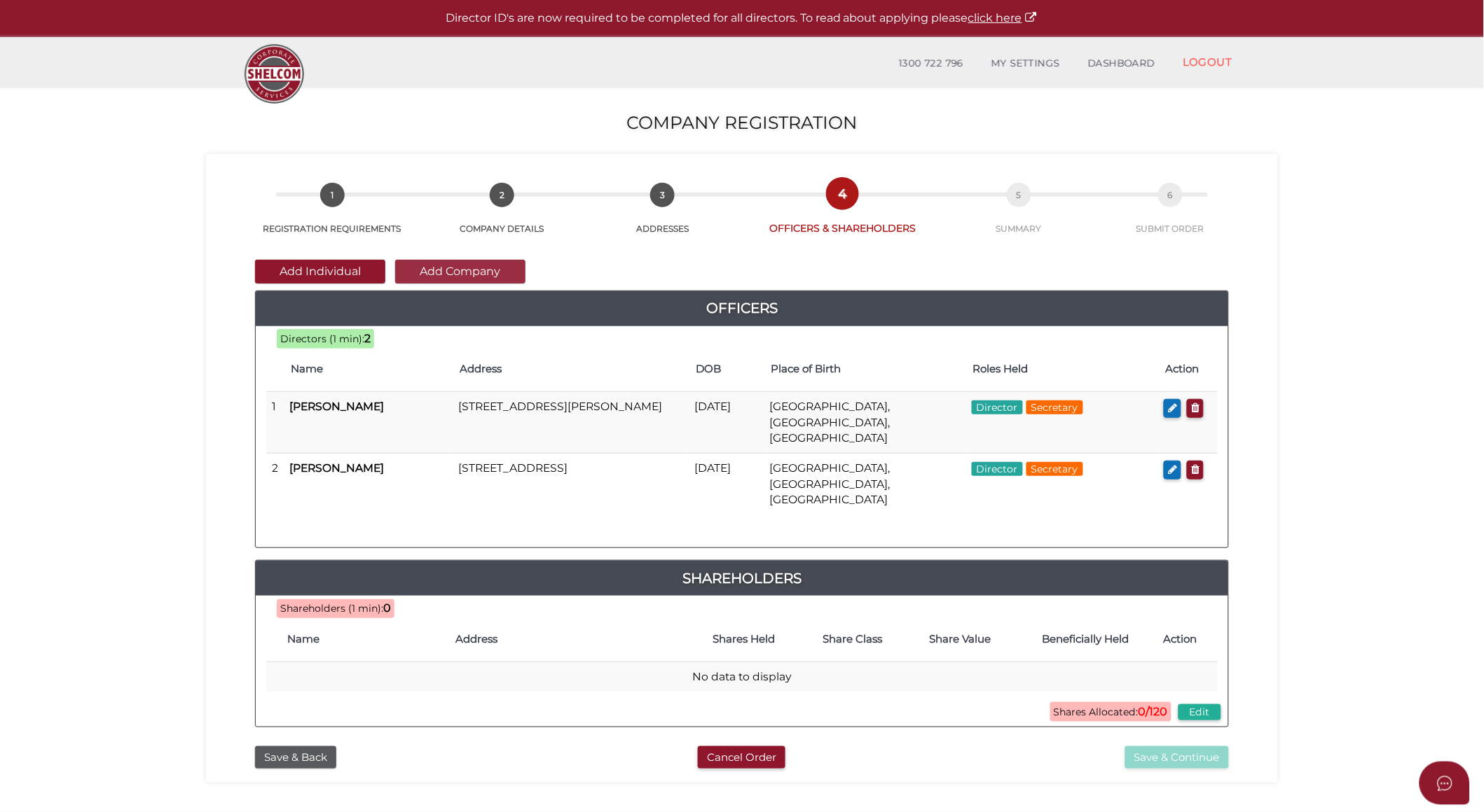
click at [509, 276] on button "Add Company" at bounding box center [460, 272] width 131 height 24
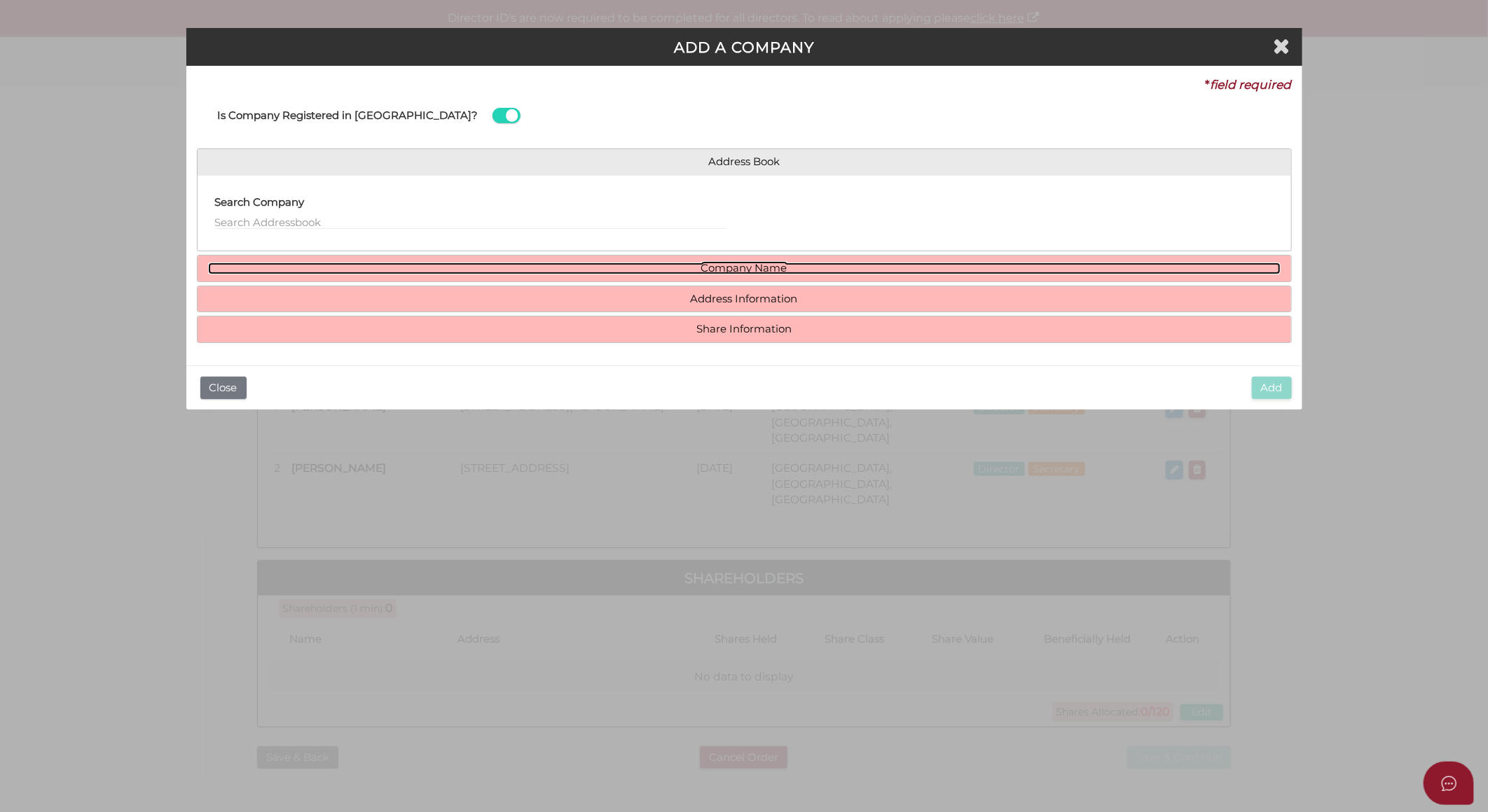
click at [778, 272] on link "Company Name" at bounding box center [744, 268] width 1073 height 12
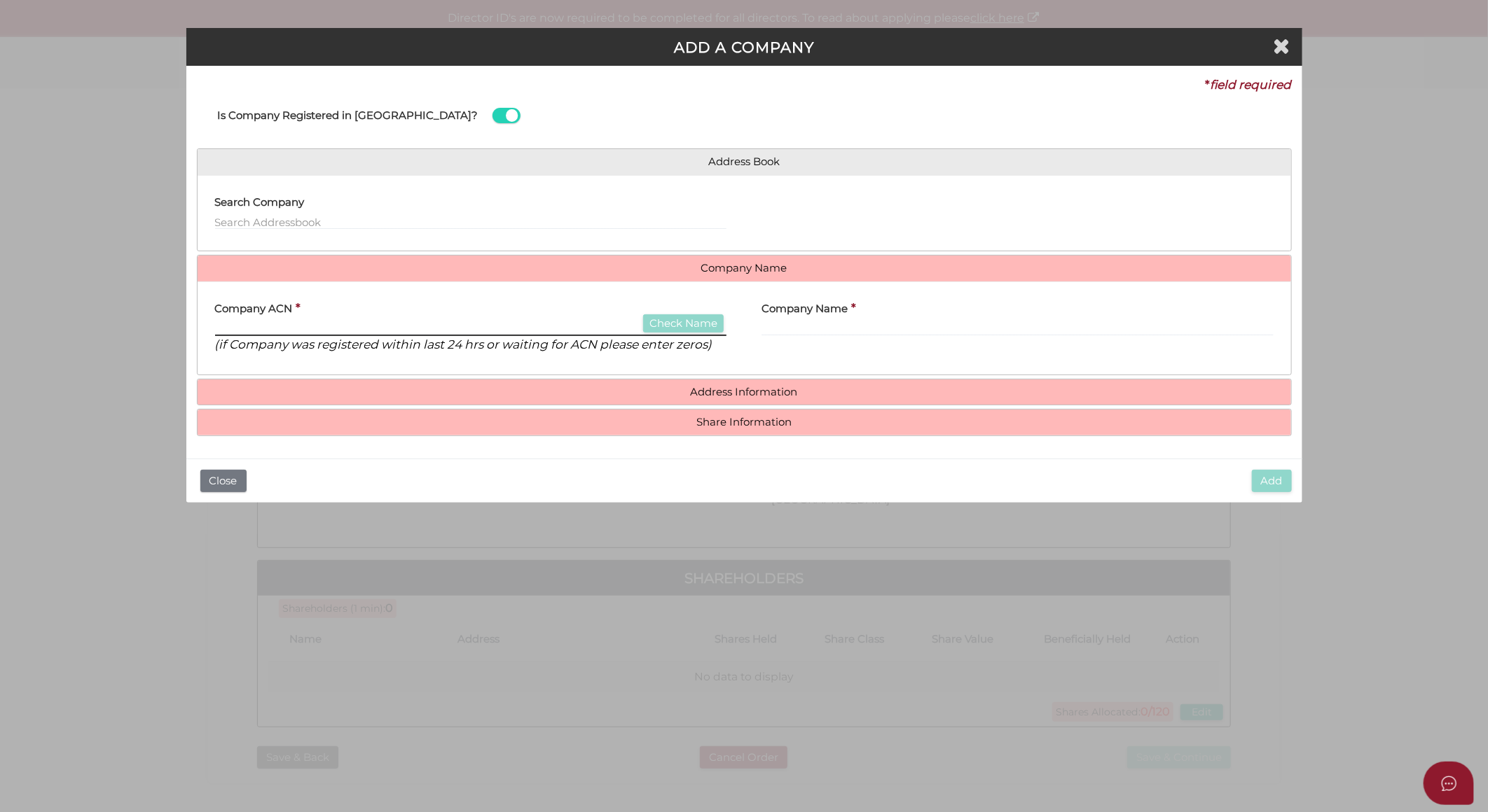
click at [410, 326] on input "text" at bounding box center [471, 328] width 512 height 16
type input "691431268"
click at [676, 328] on button "Check Name" at bounding box center [684, 323] width 81 height 19
type input "[PERSON_NAME] C PTY LTD"
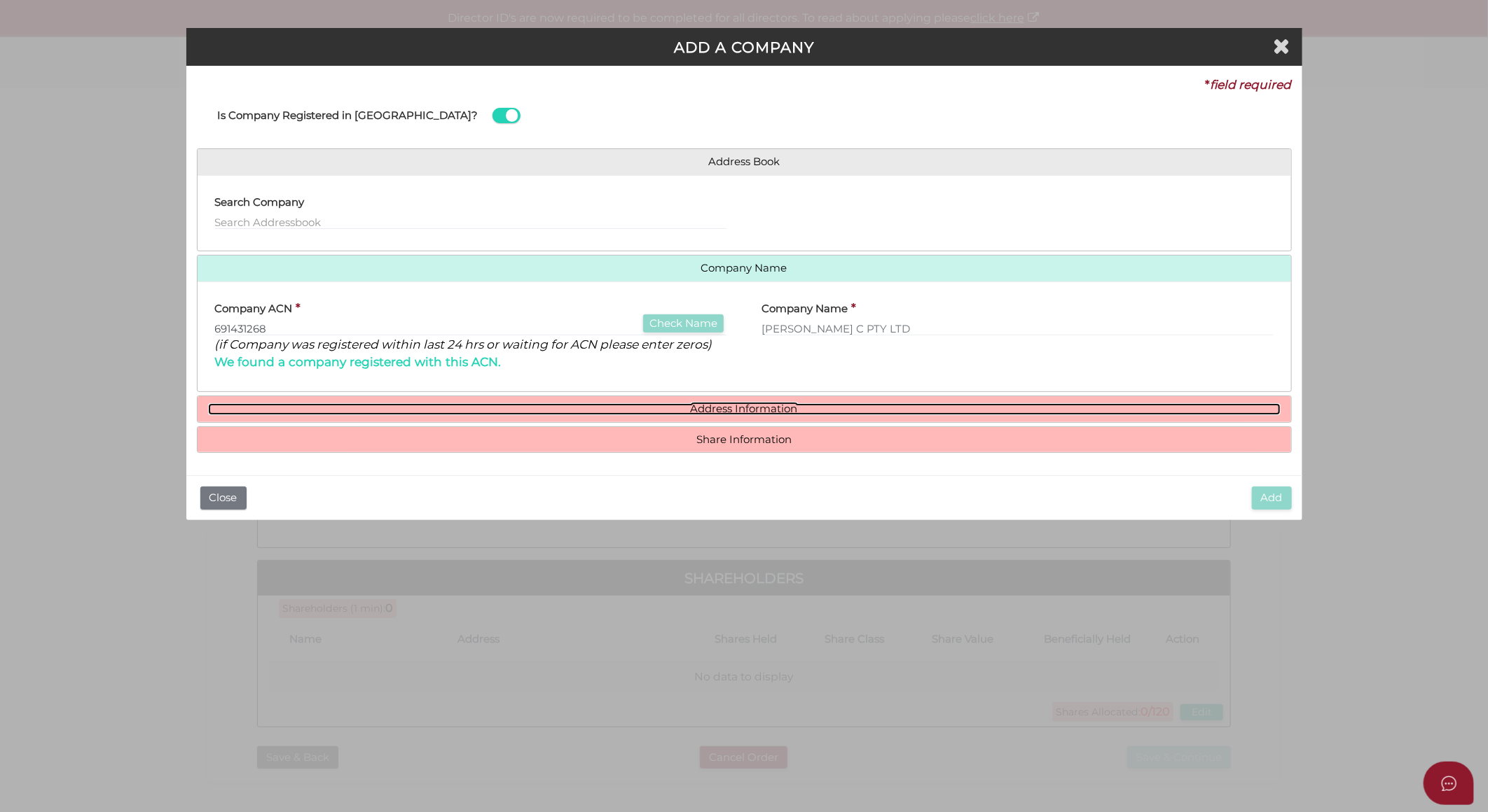
click at [729, 411] on link "Address Information" at bounding box center [744, 409] width 1073 height 12
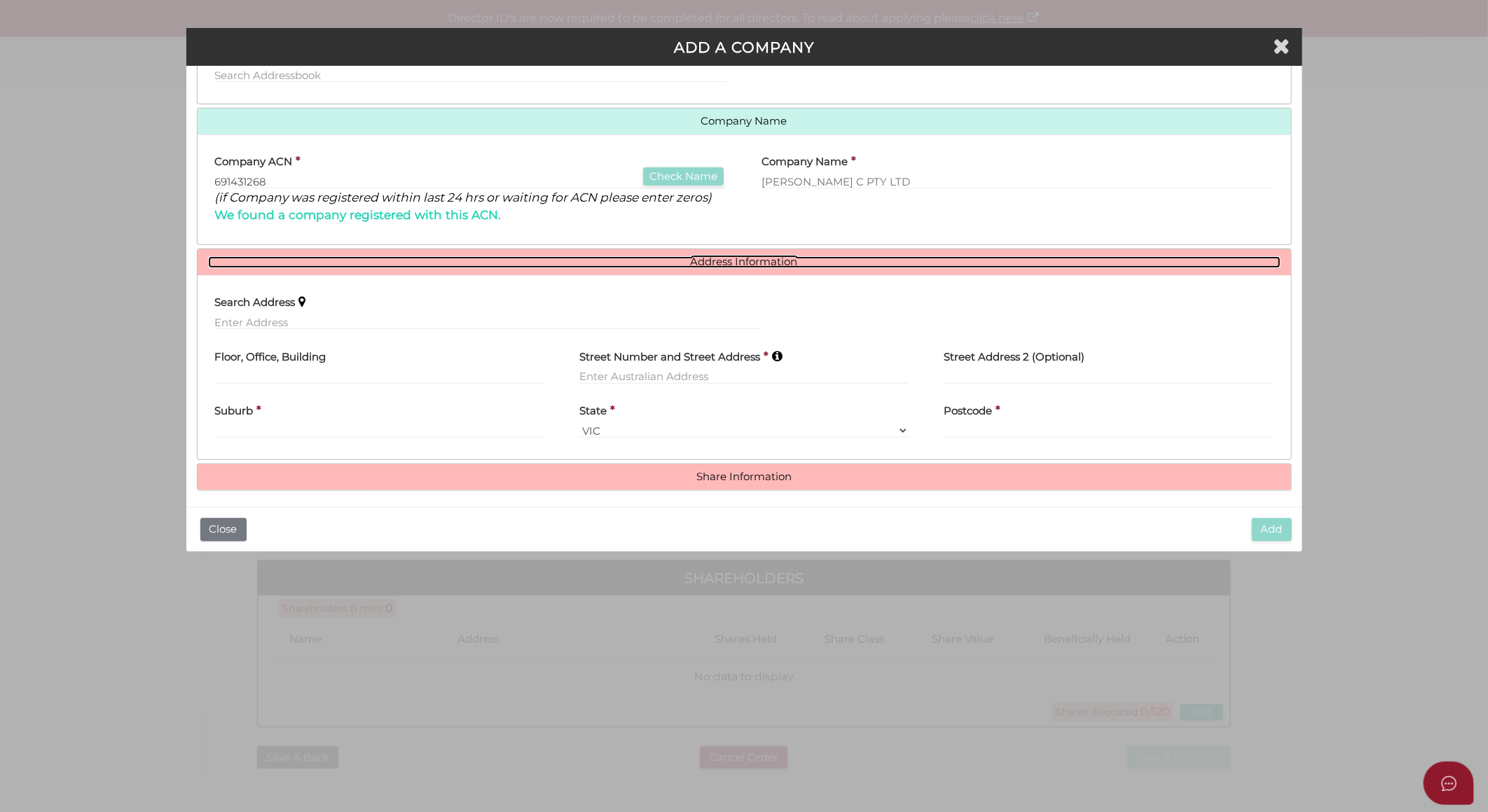
scroll to position [152, 0]
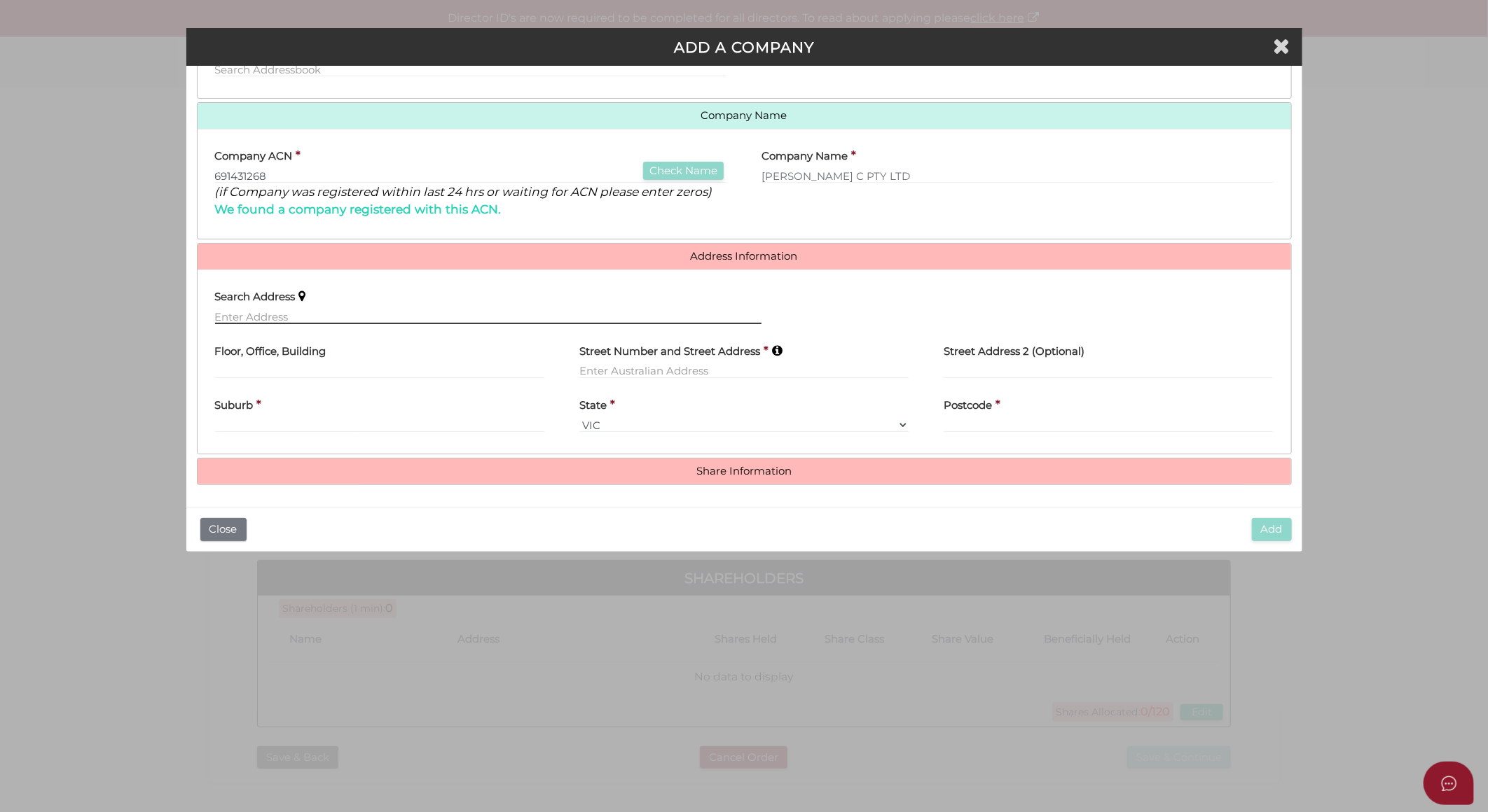
click at [250, 317] on input "text" at bounding box center [488, 316] width 547 height 16
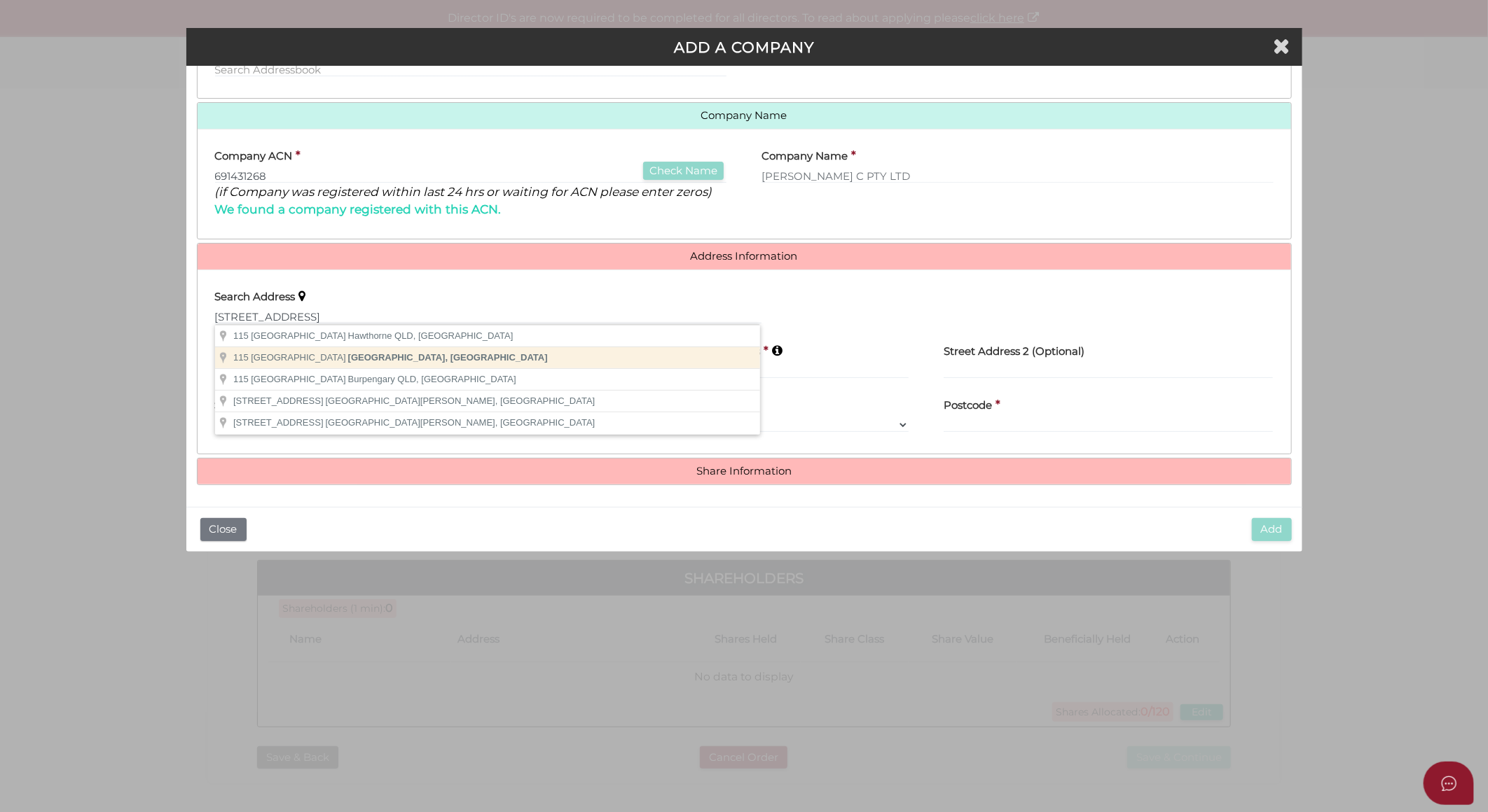
type input "[STREET_ADDRESS]"
type input "Caulfield North"
select select "VIC"
type input "3161"
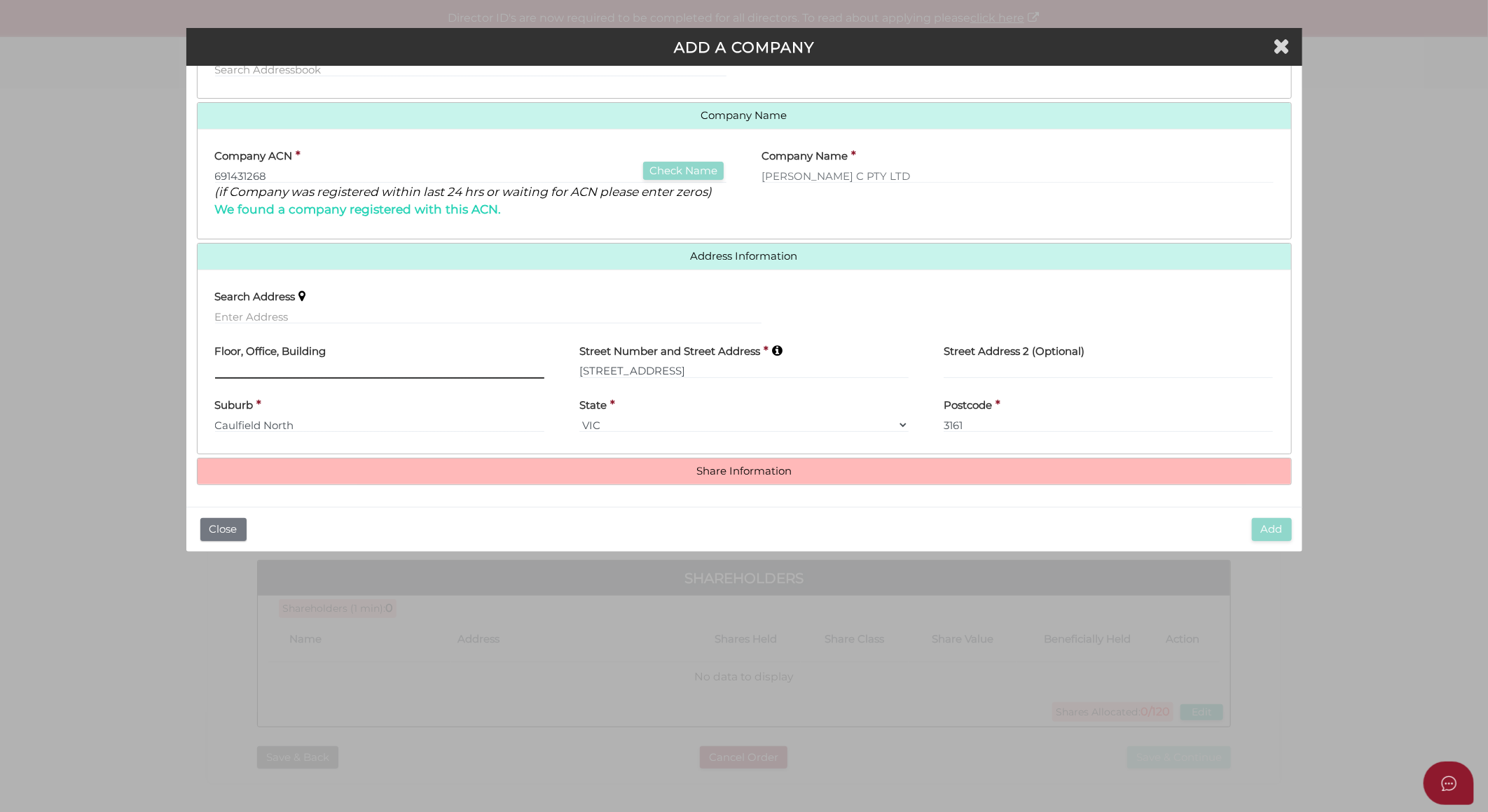
click at [246, 367] on input "text" at bounding box center [380, 372] width 329 height 16
type input "Suite 6"
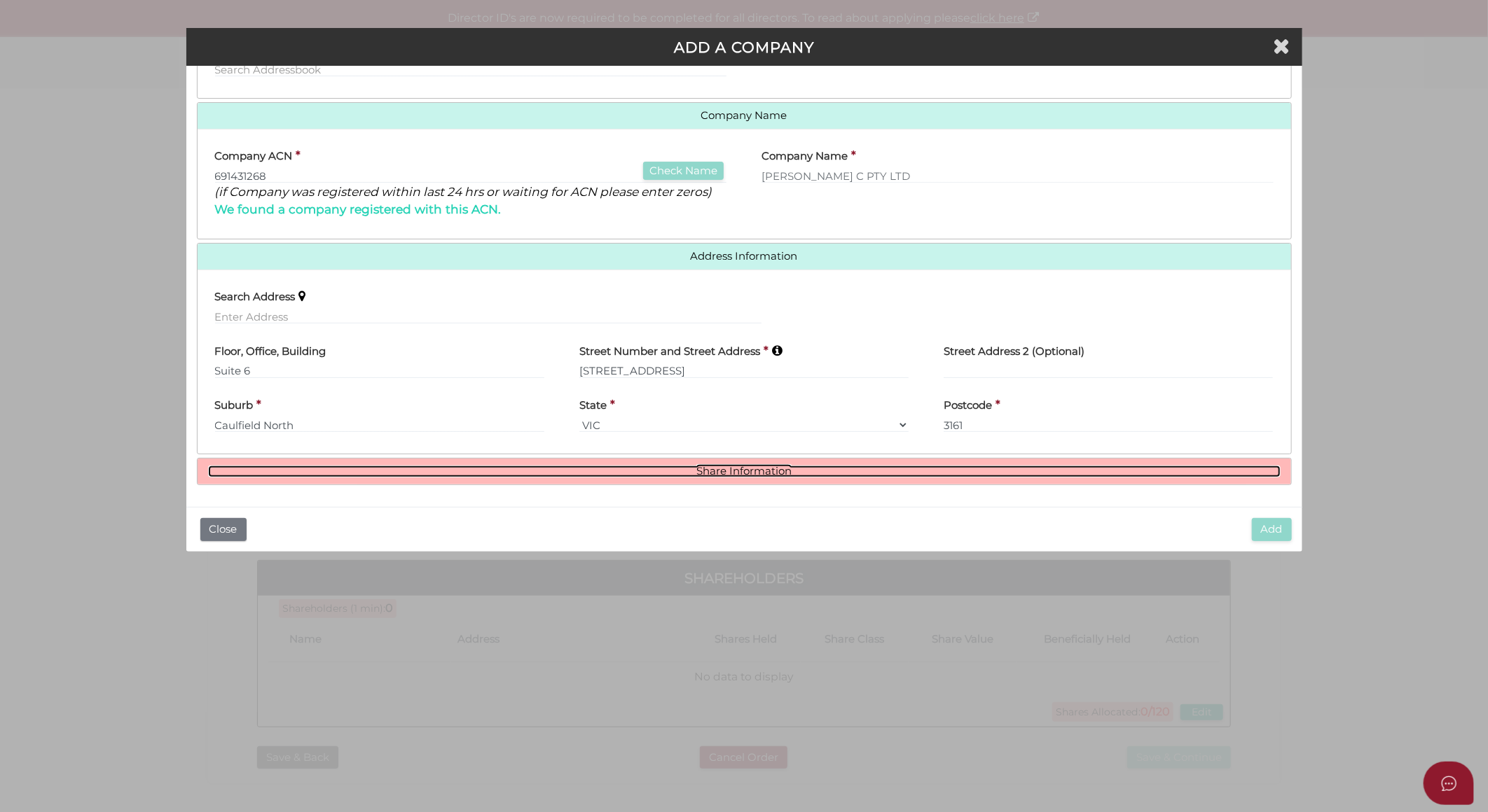
click at [766, 471] on link "Share Information" at bounding box center [744, 472] width 1073 height 12
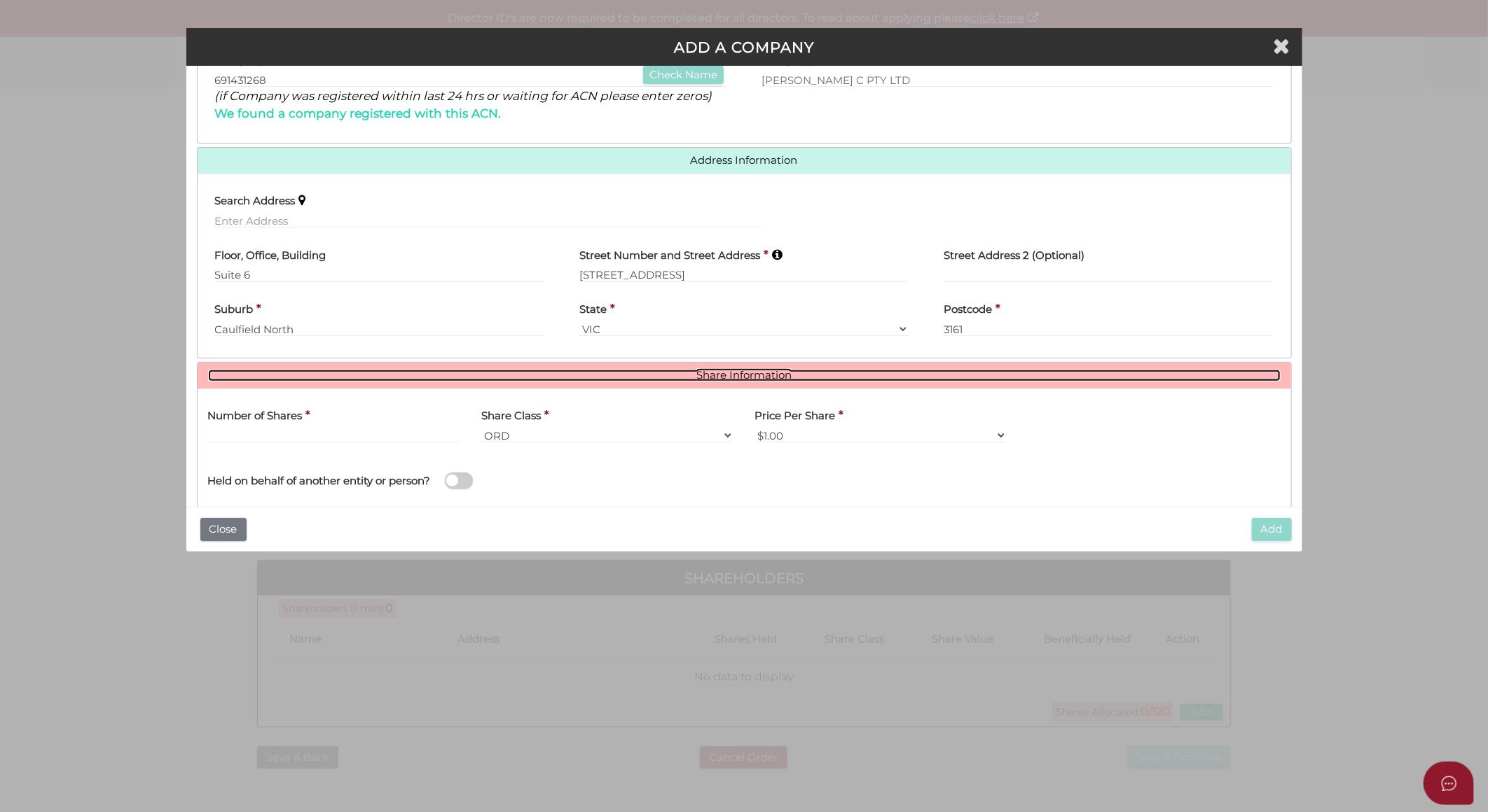
scroll to position [324, 0]
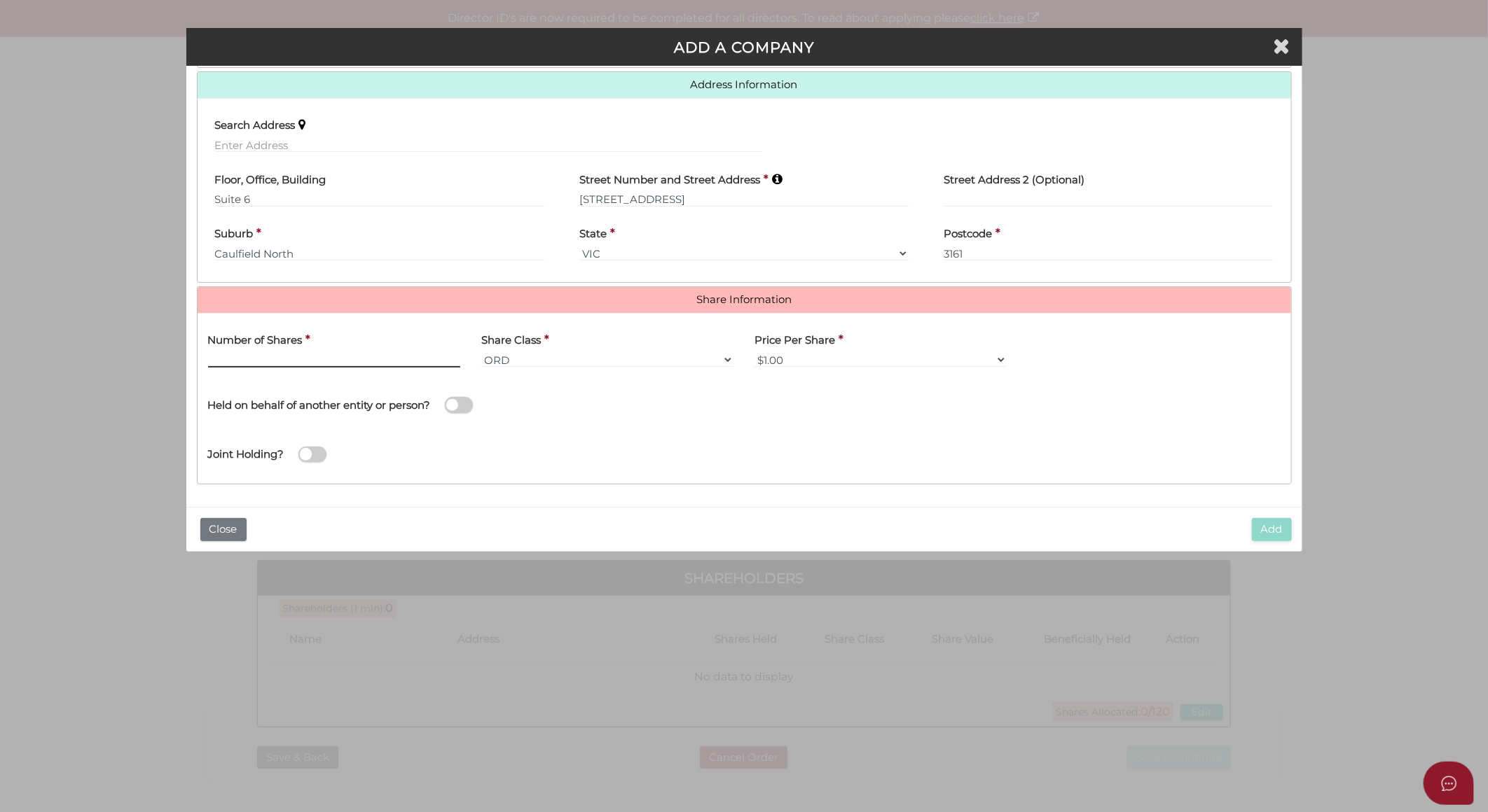
click at [304, 358] on input "text" at bounding box center [334, 360] width 252 height 16
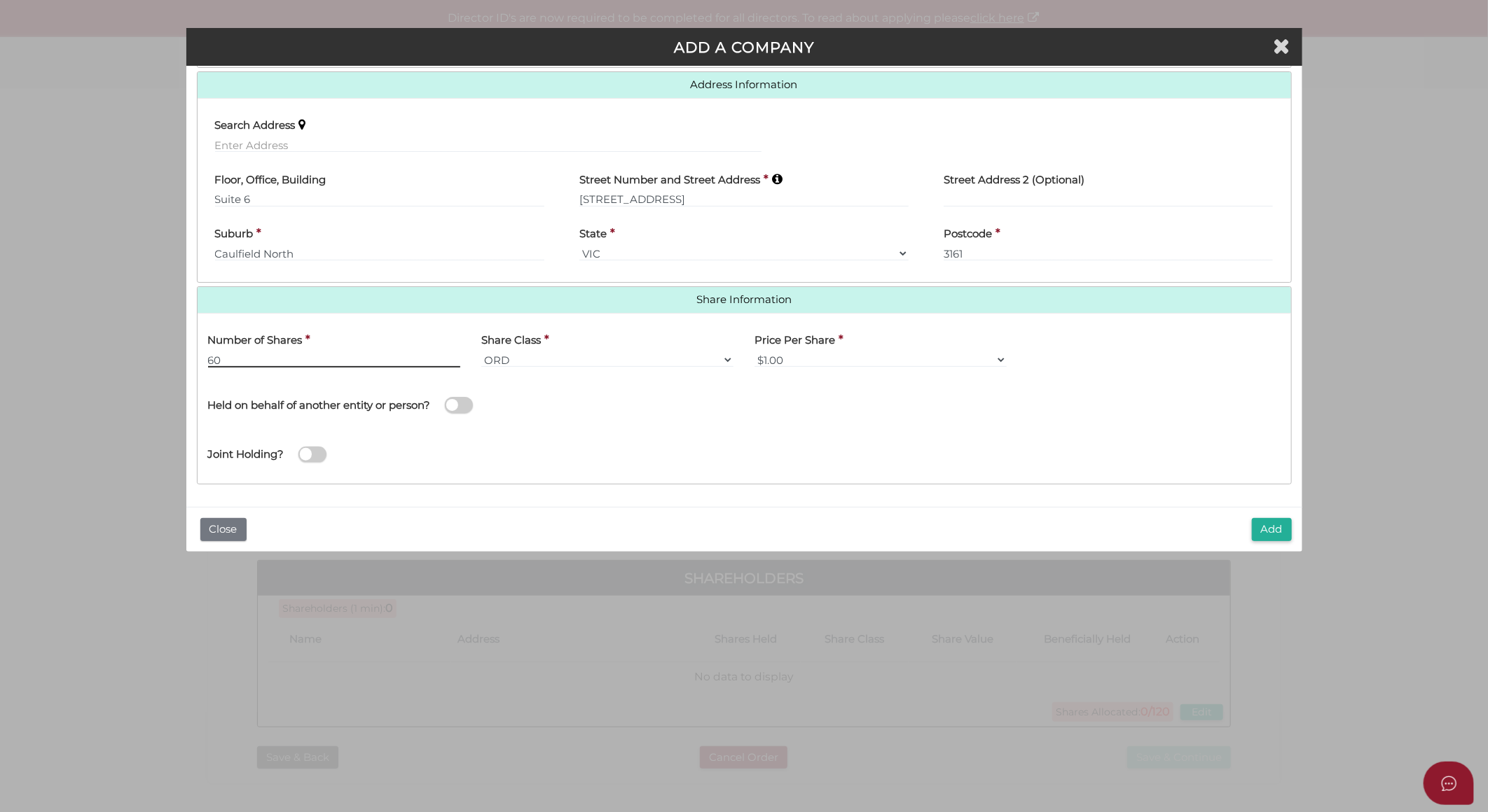
type input "60"
click at [457, 404] on span at bounding box center [458, 405] width 28 height 16
click at [0, 0] on input "checkbox" at bounding box center [0, 0] width 0 height 0
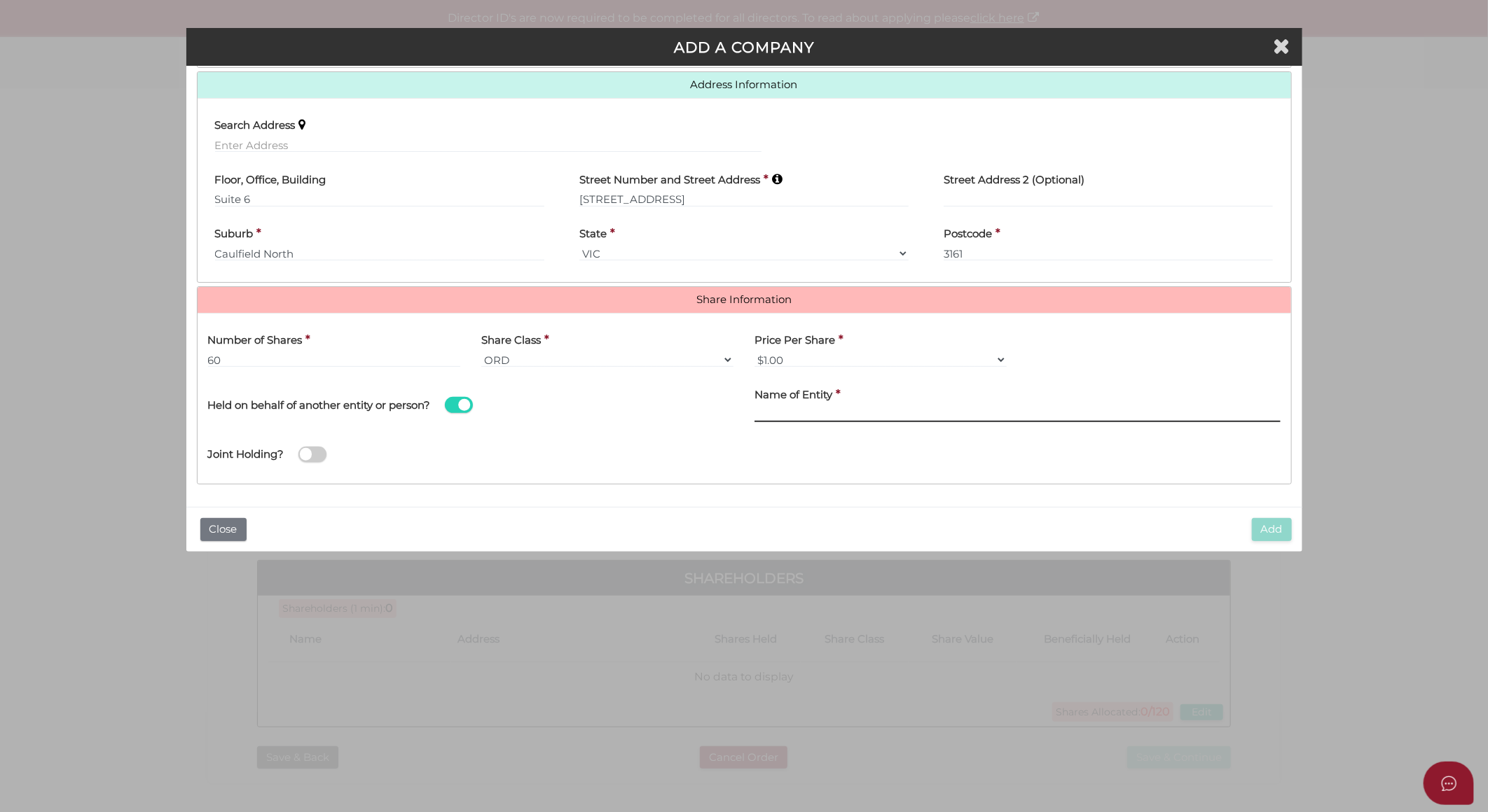
click at [796, 408] on input "text" at bounding box center [1018, 415] width 527 height 16
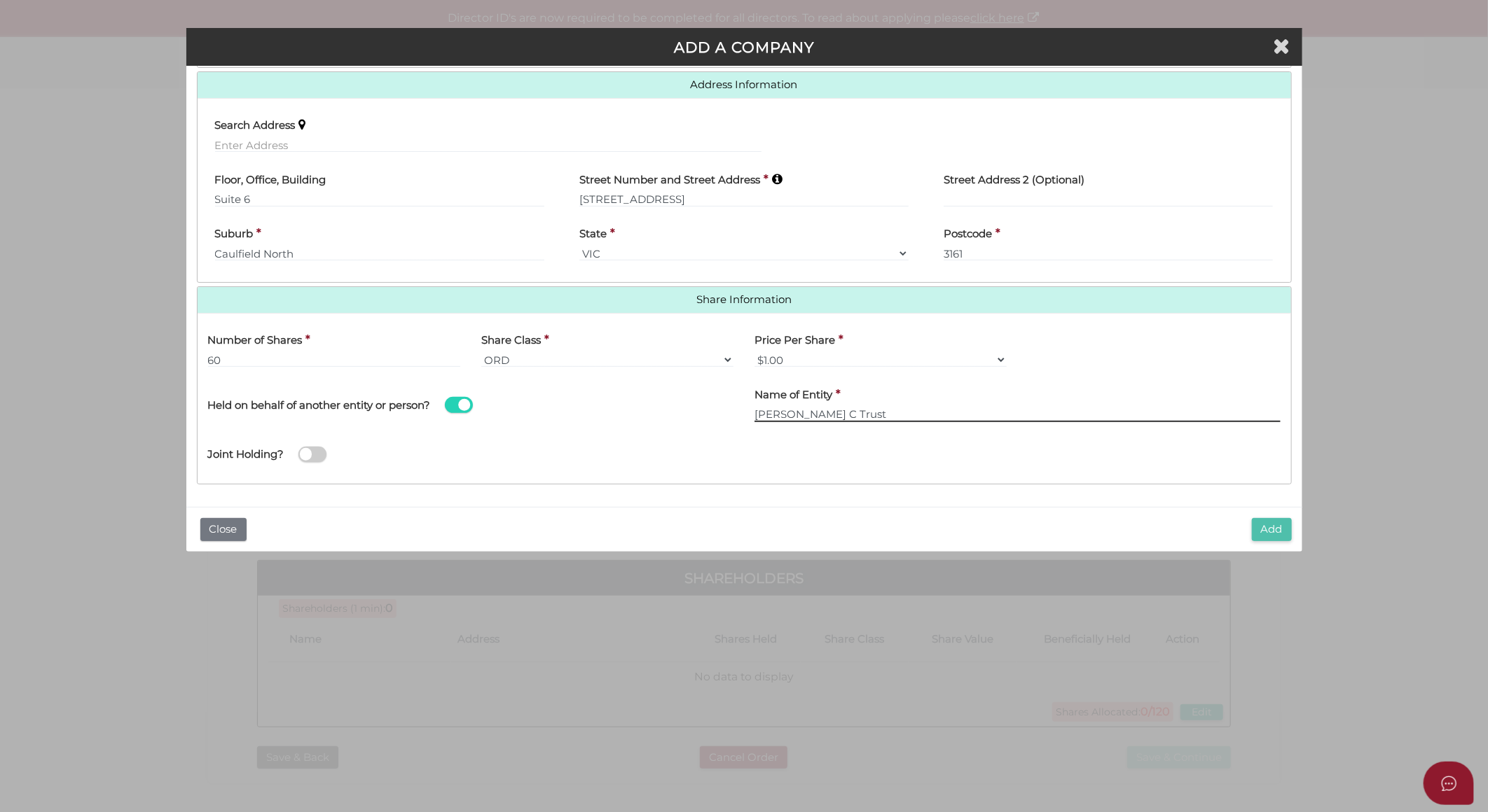
type input "[PERSON_NAME] C Trust"
click at [1269, 528] on button "Add" at bounding box center [1272, 530] width 40 height 23
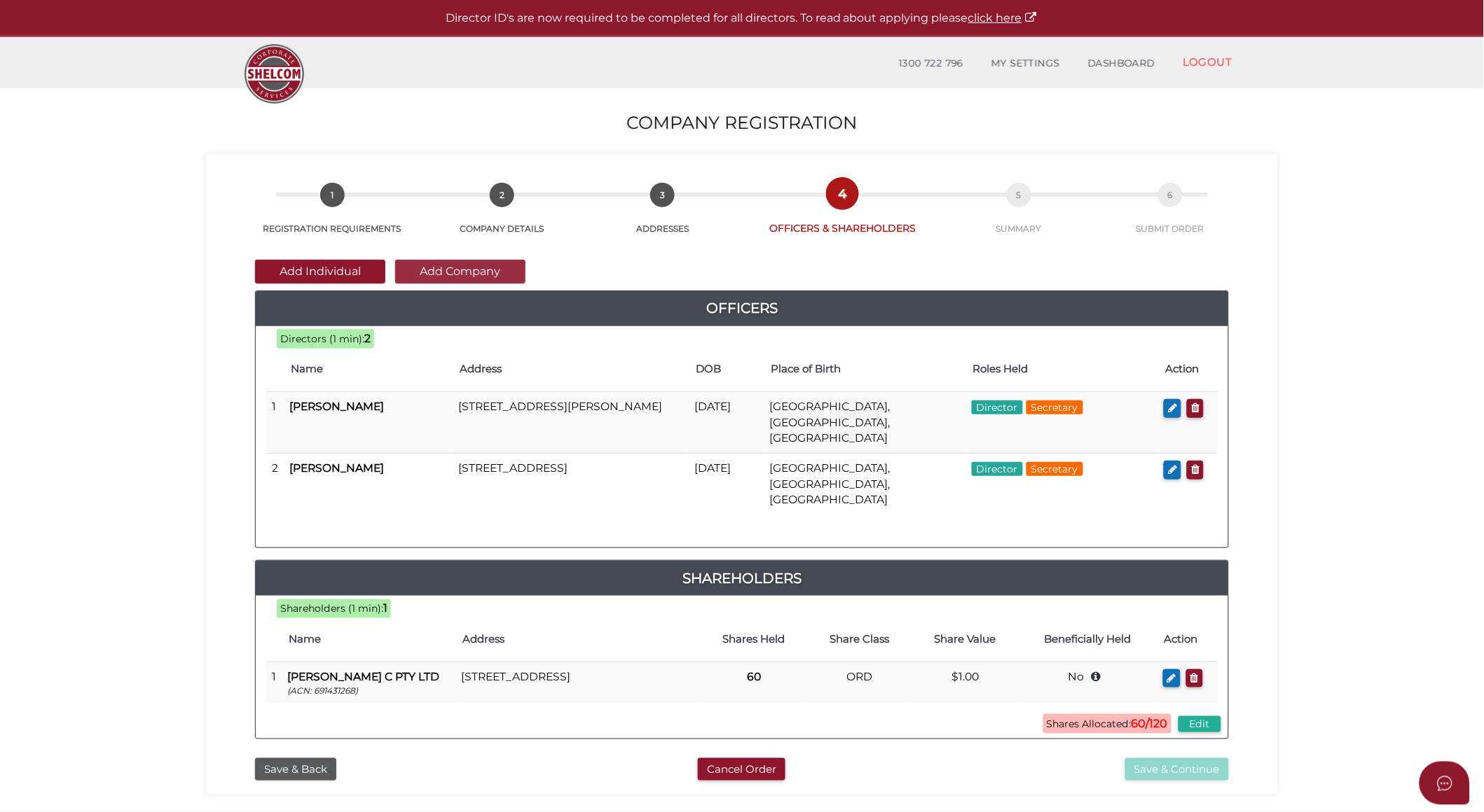
click at [438, 275] on button "Add Company" at bounding box center [460, 272] width 131 height 24
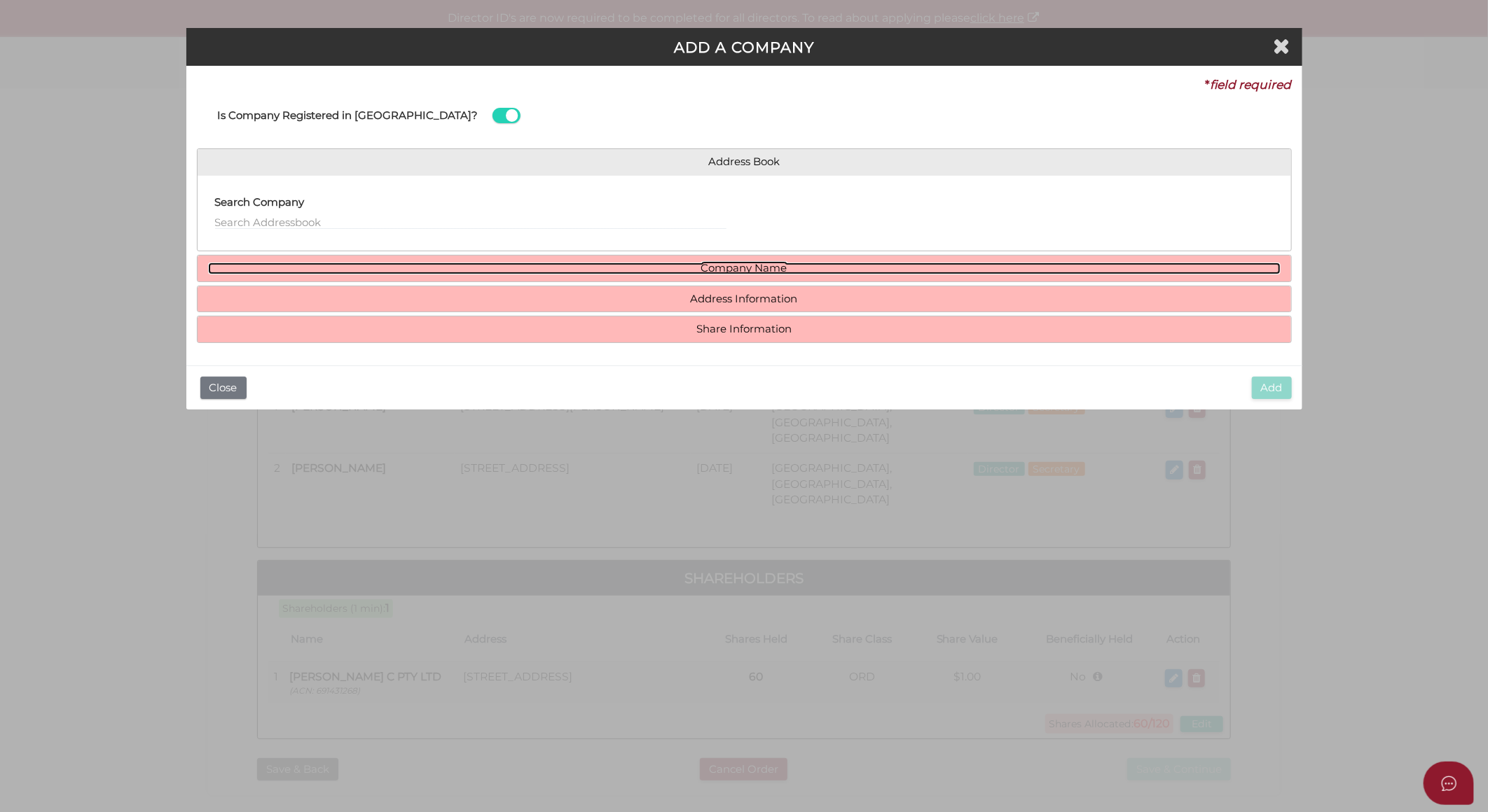
click at [743, 268] on link "Company Name" at bounding box center [744, 268] width 1073 height 12
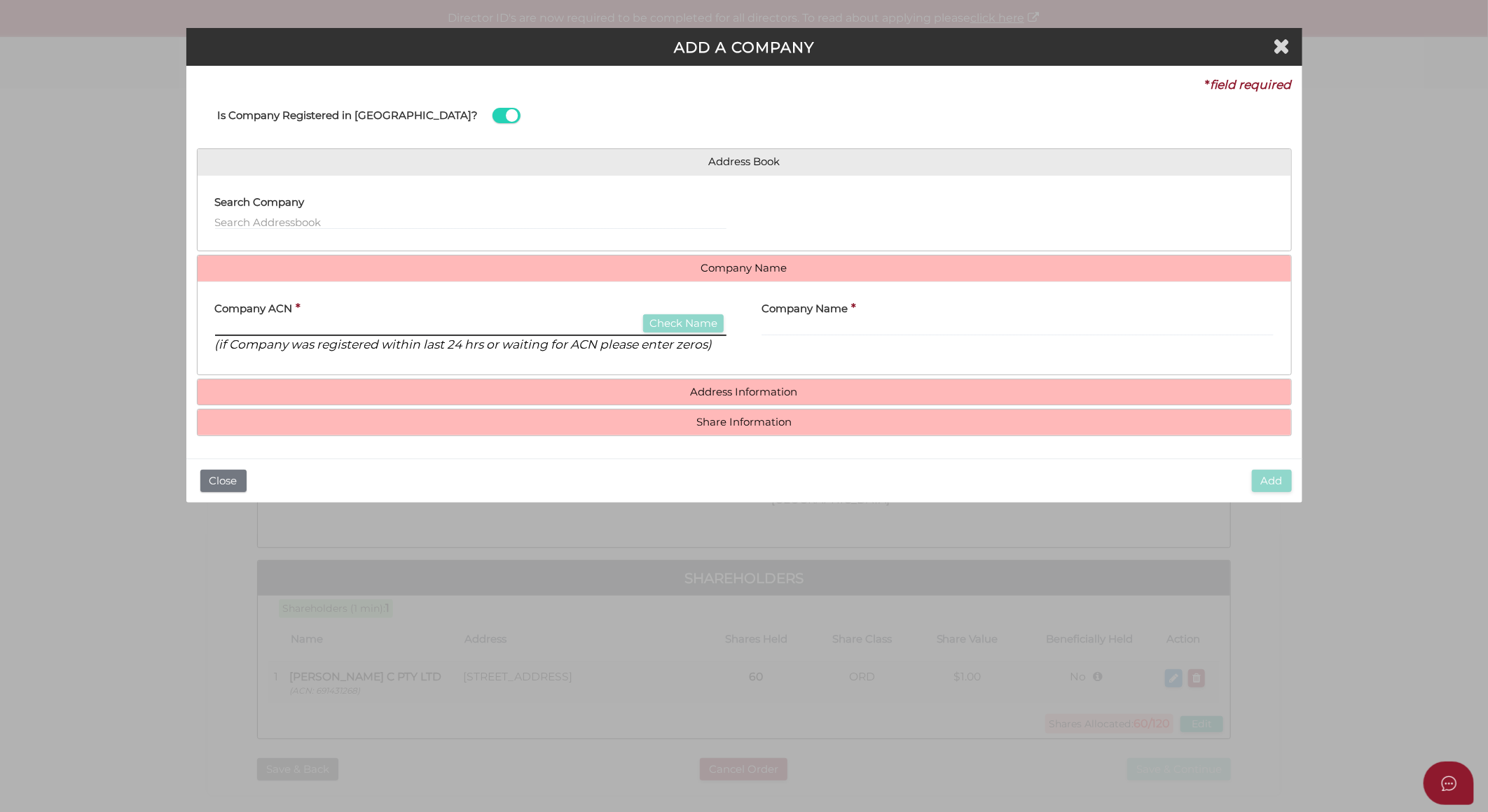
click at [384, 323] on input "text" at bounding box center [471, 328] width 512 height 16
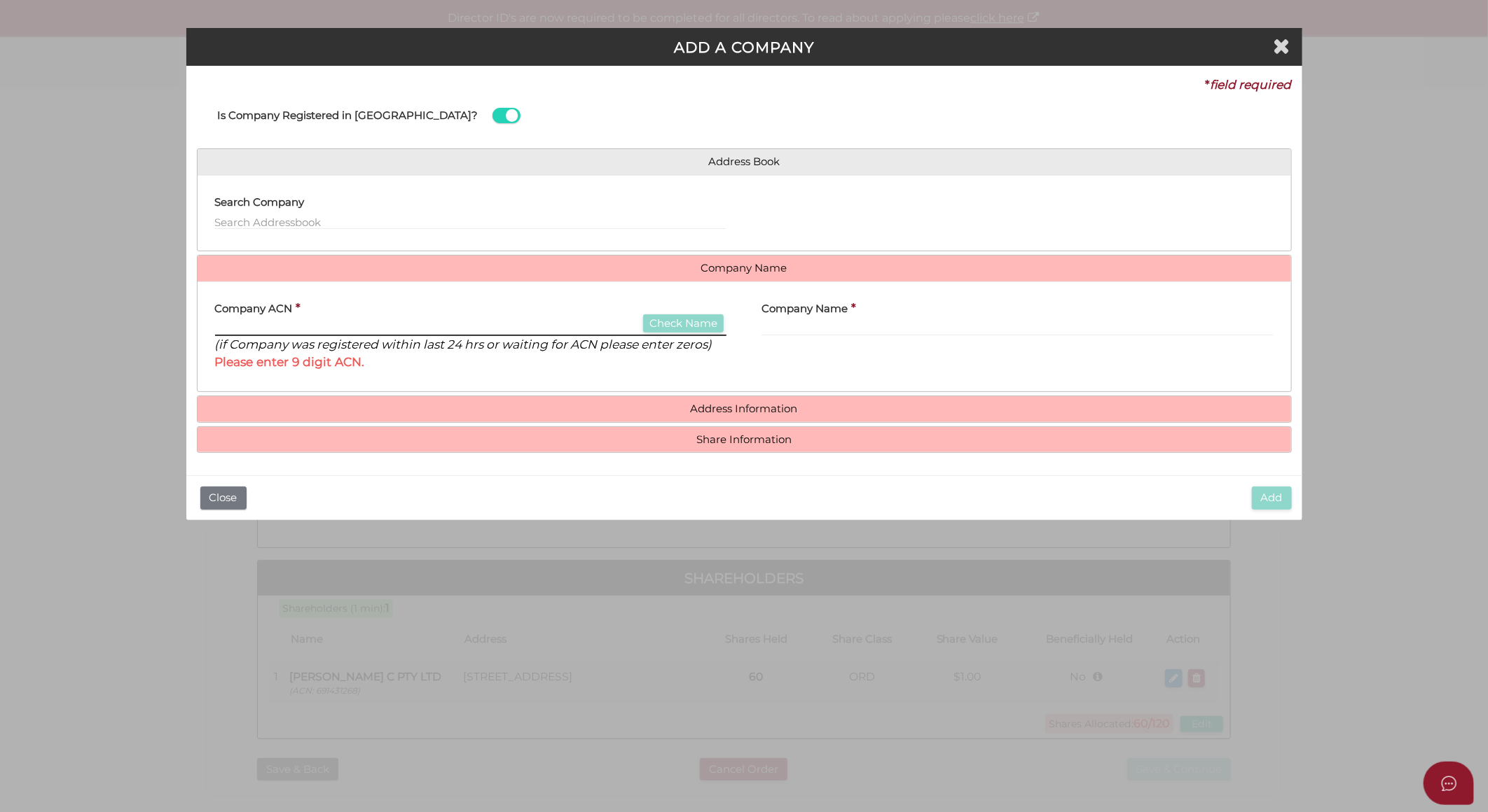
click at [221, 325] on input "text" at bounding box center [471, 328] width 512 height 16
paste input "691454001"
type input "691454001"
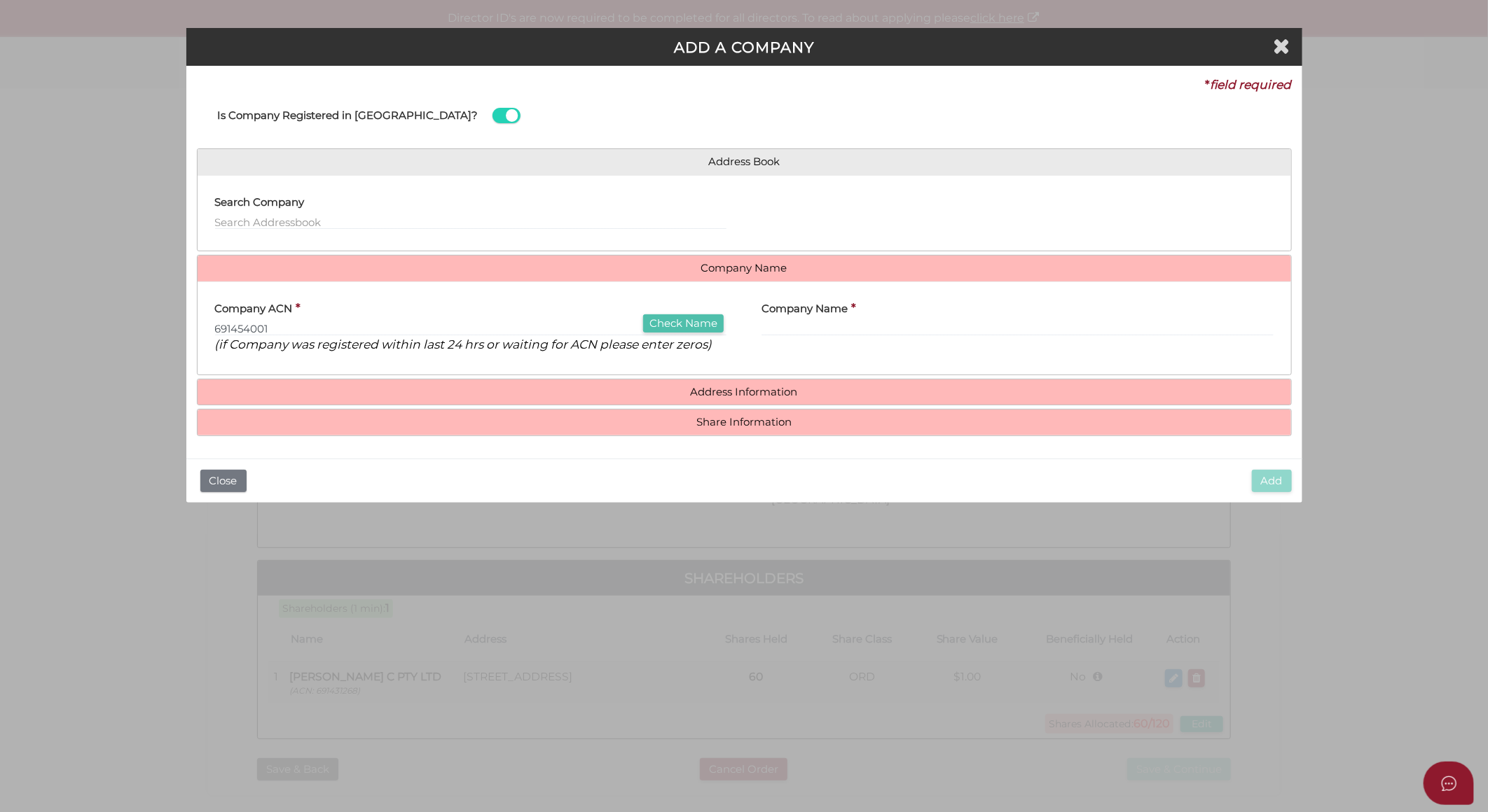
click at [683, 324] on button "Check Name" at bounding box center [684, 323] width 81 height 19
type input "[PERSON_NAME] D PTY LTD"
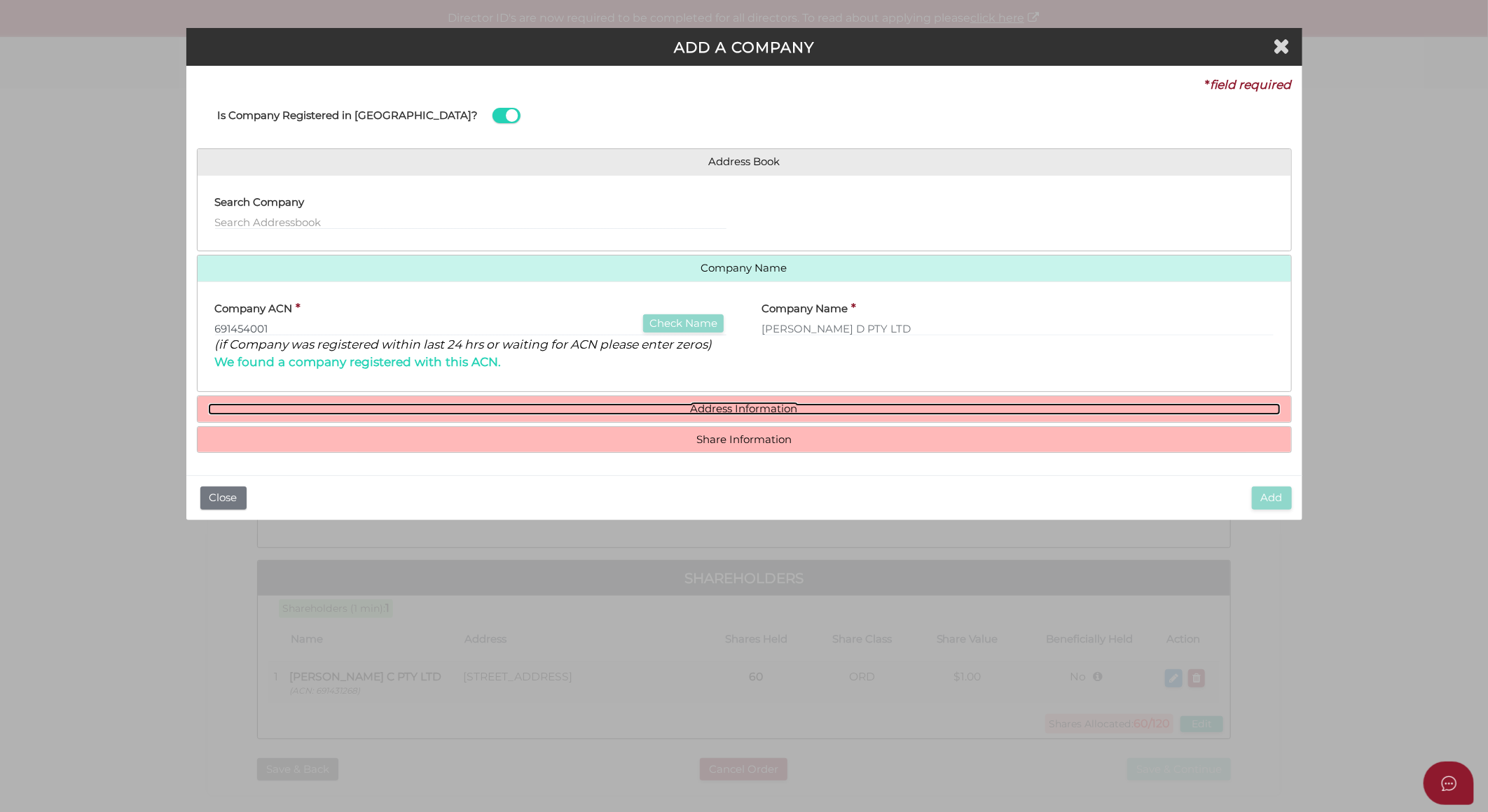
click at [724, 411] on link "Address Information" at bounding box center [744, 409] width 1073 height 12
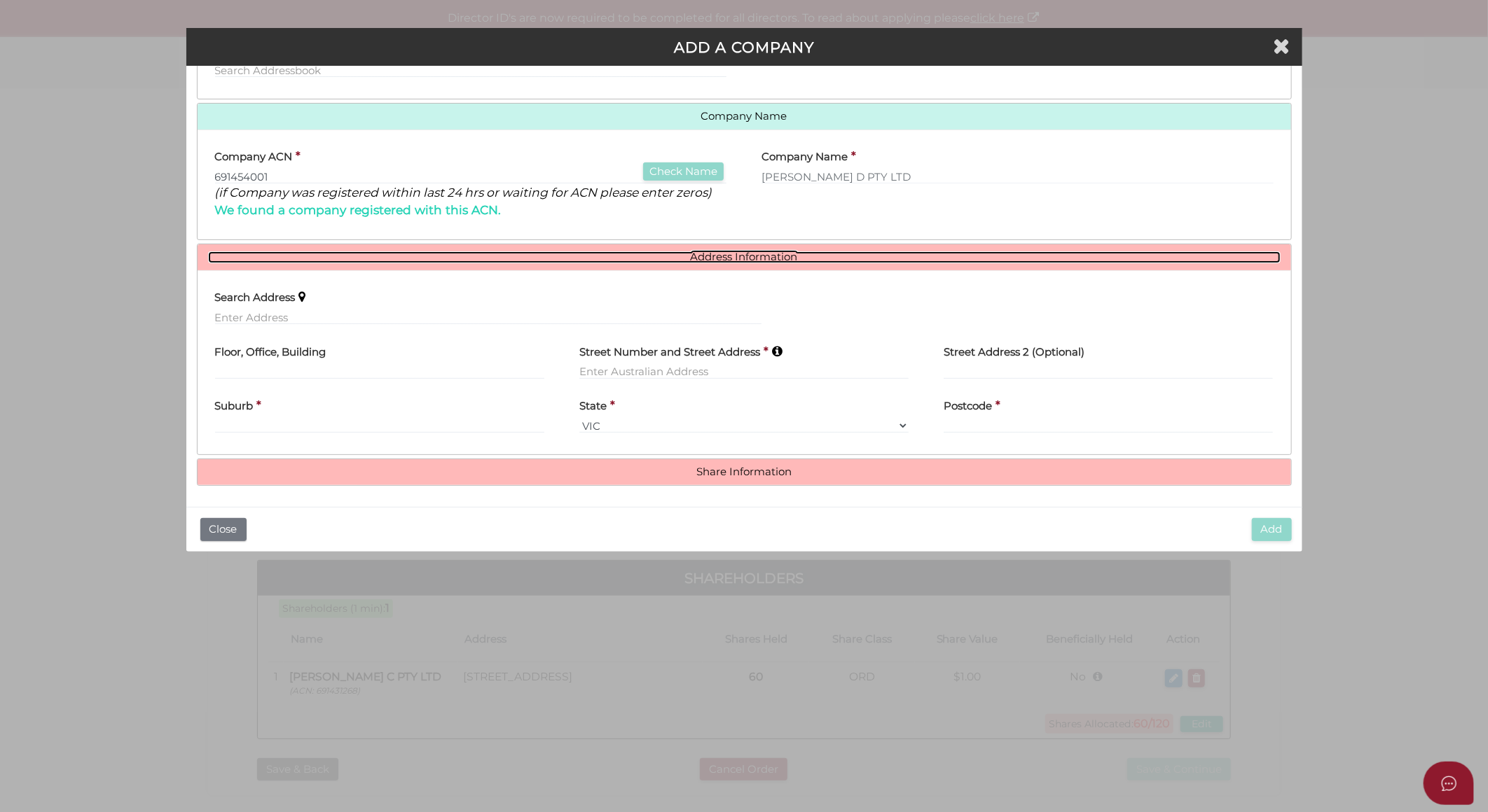
scroll to position [152, 0]
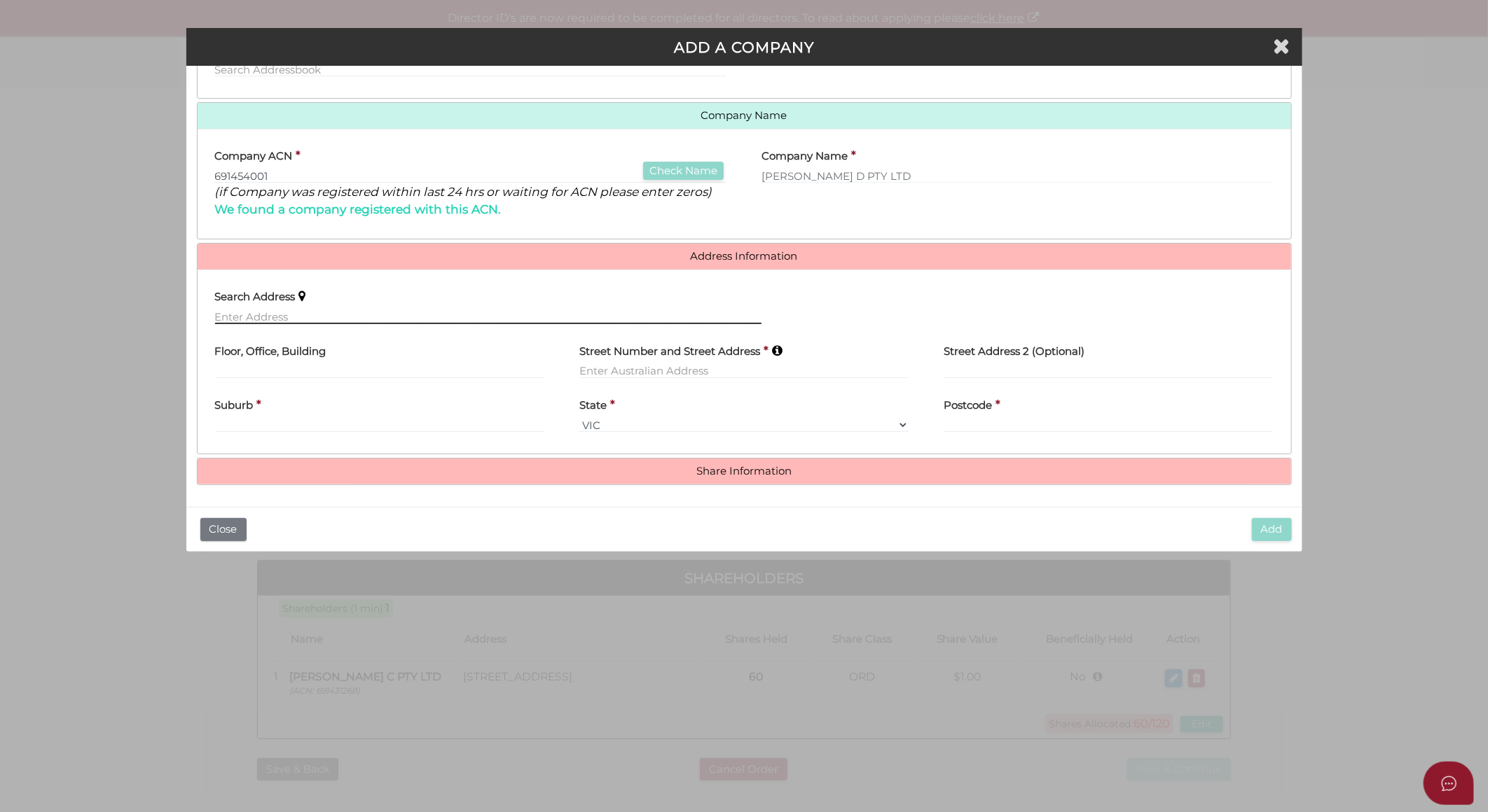
click at [278, 320] on input "text" at bounding box center [488, 316] width 547 height 16
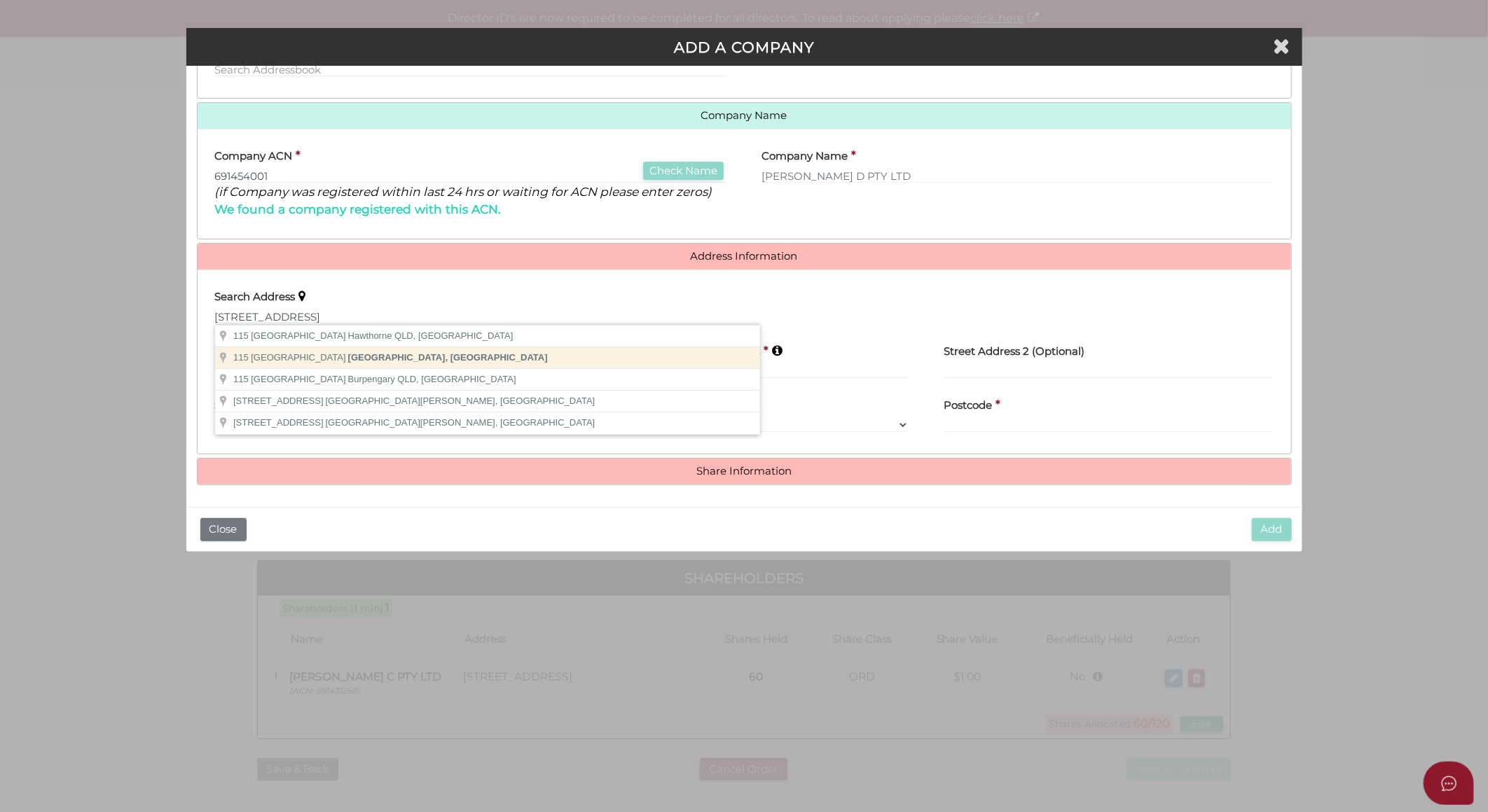
type input "115 Hawthorn Road, Caulfield North VIC, Australia"
type input "[STREET_ADDRESS]"
type input "Caulfield North"
select select "VIC"
type input "3161"
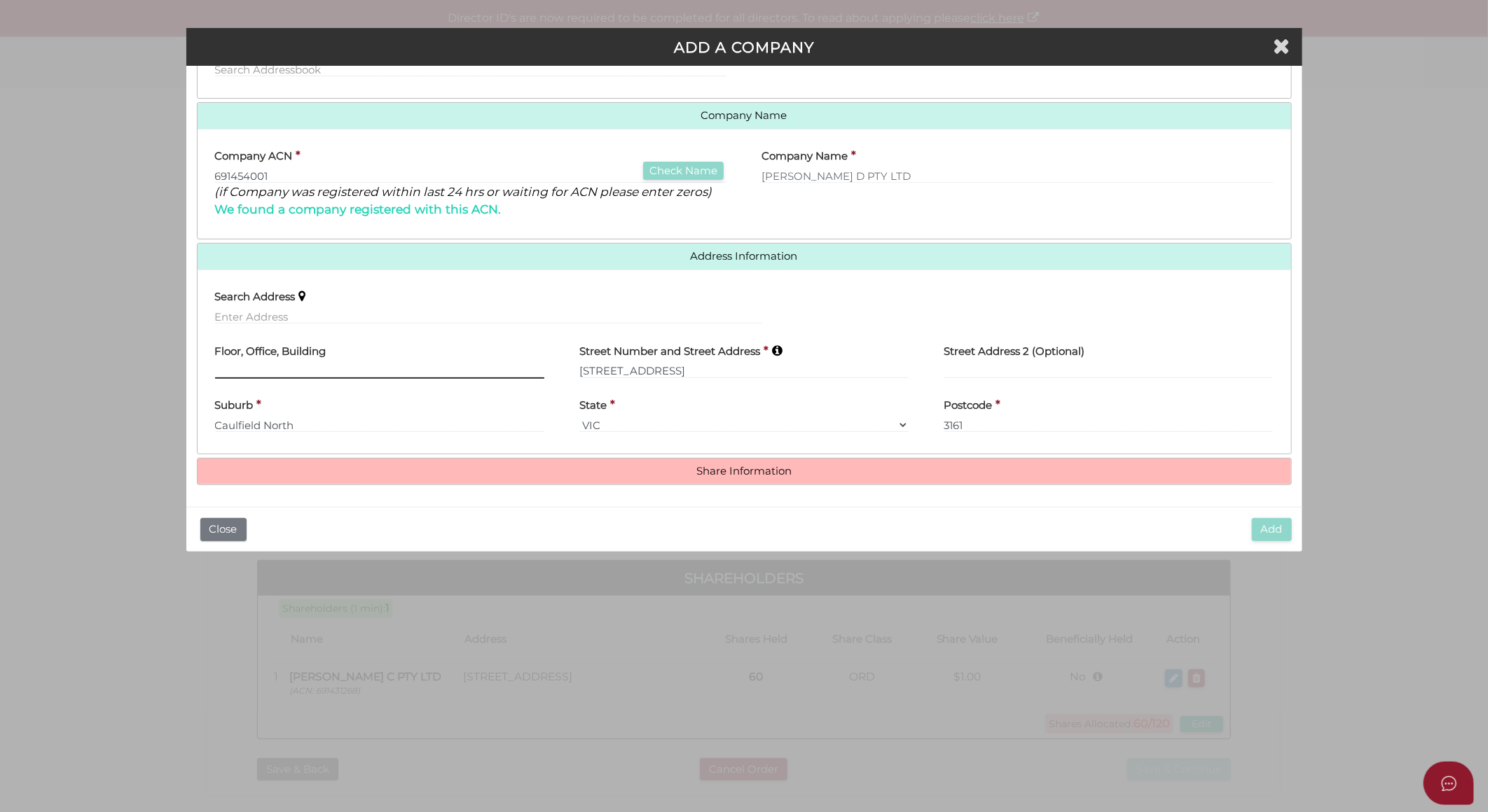
click at [289, 371] on input "text" at bounding box center [380, 372] width 329 height 16
type input "Suite 6"
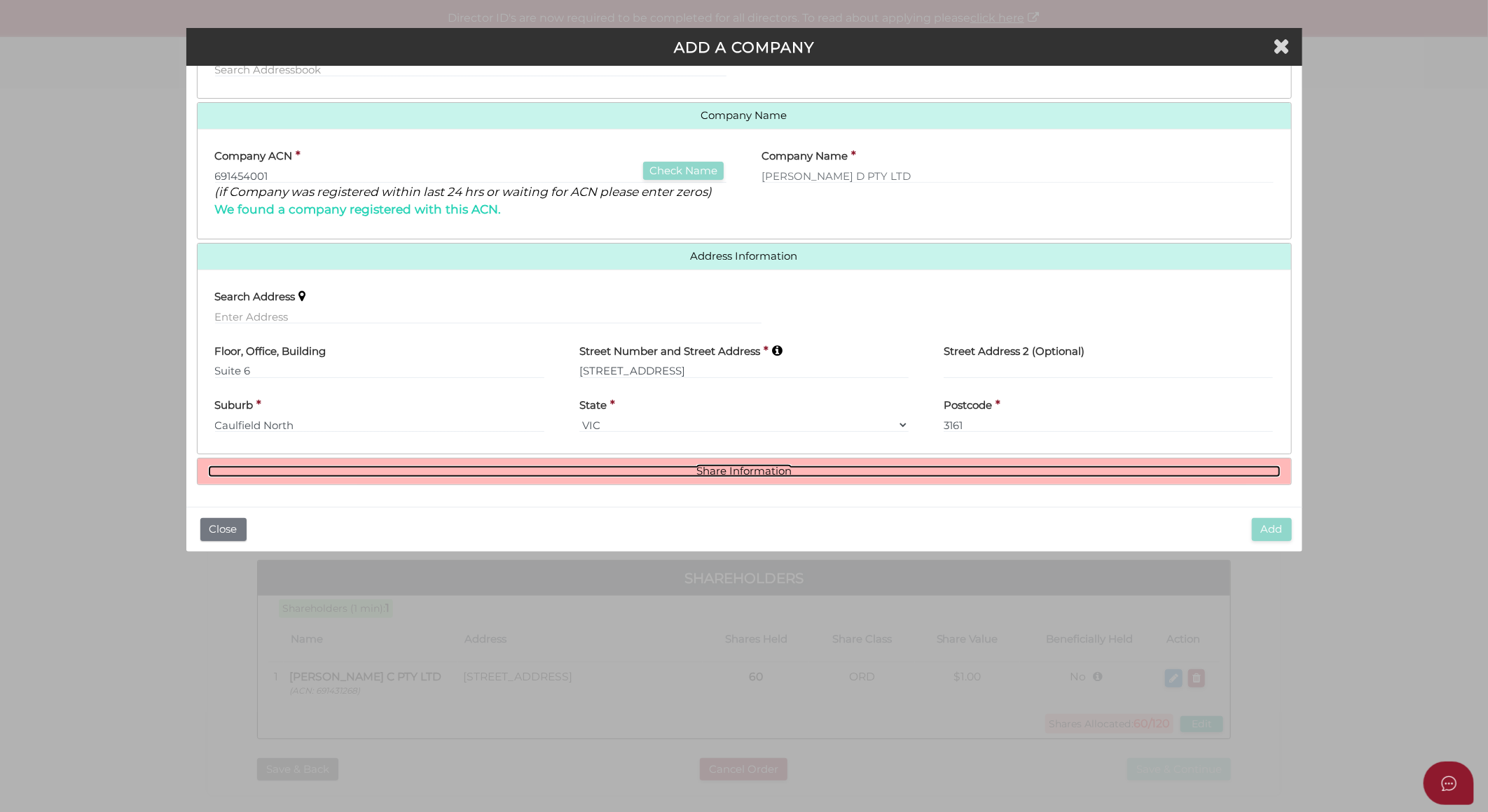
click at [723, 467] on div "Address Book Search Company Company Name Company ACN * 691454001 Check Name (if…" at bounding box center [744, 240] width 1095 height 489
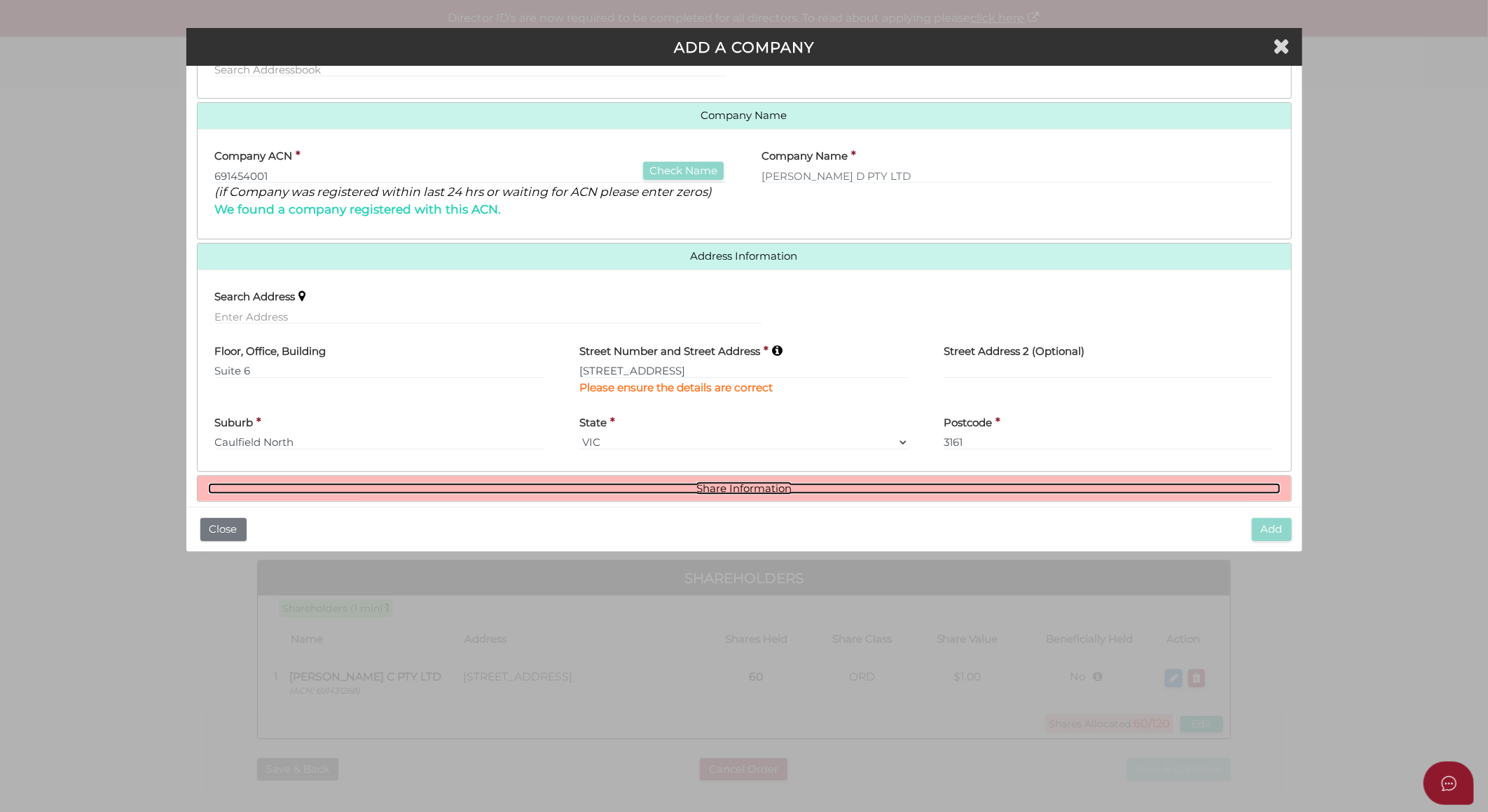
click at [716, 491] on link "Share Information" at bounding box center [744, 489] width 1073 height 12
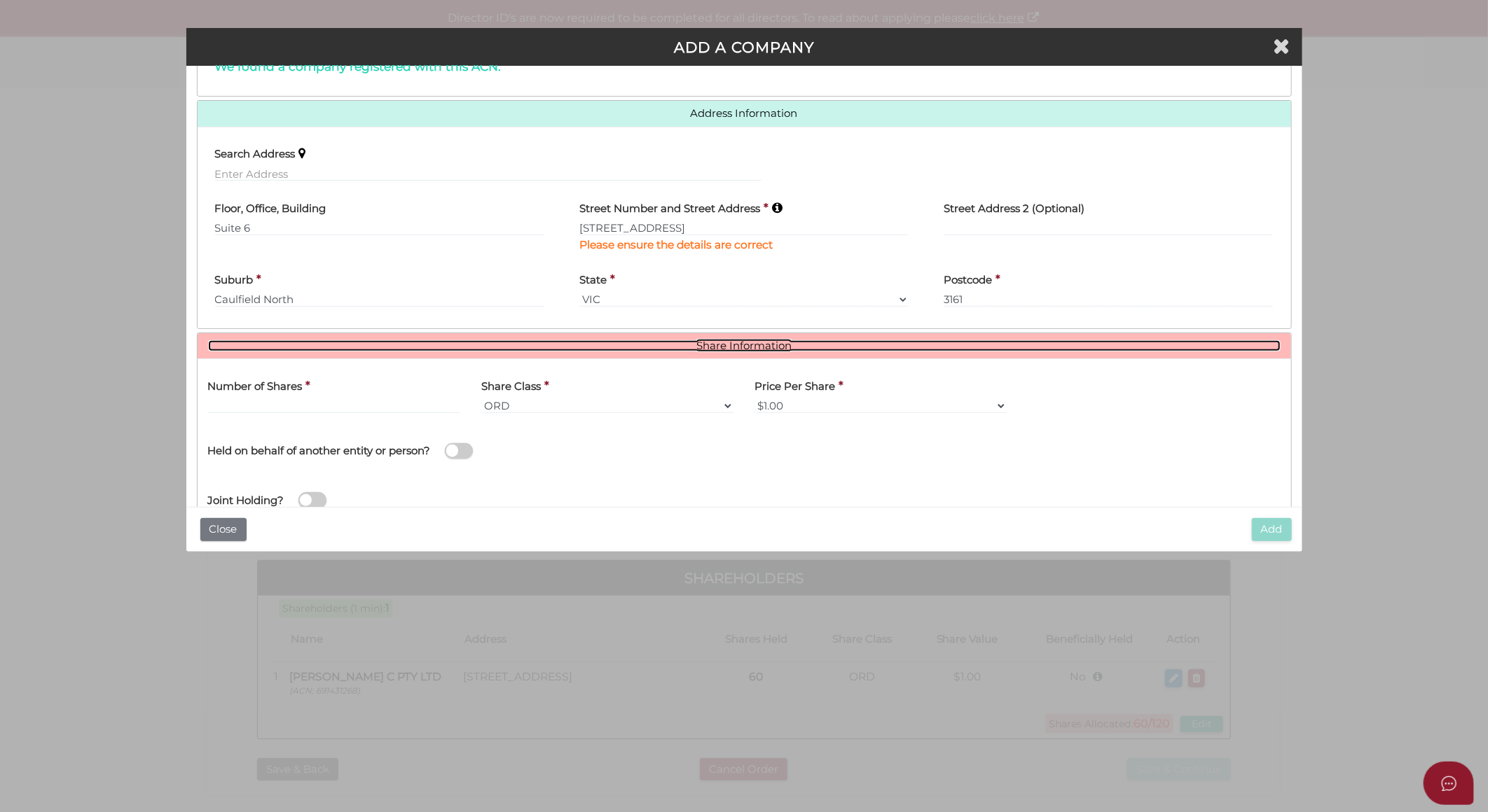
scroll to position [308, 0]
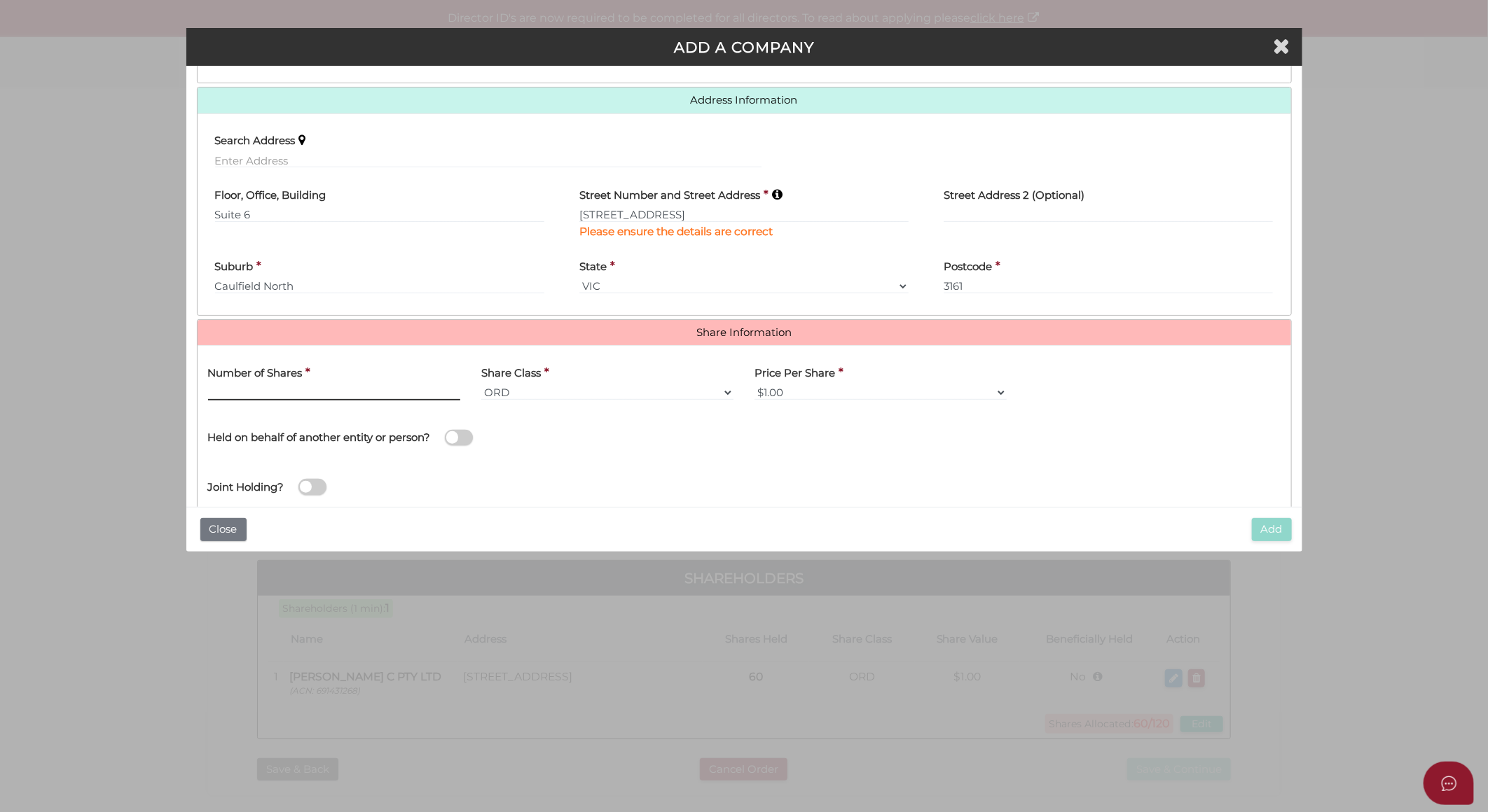
click at [385, 389] on input "text" at bounding box center [334, 393] width 252 height 16
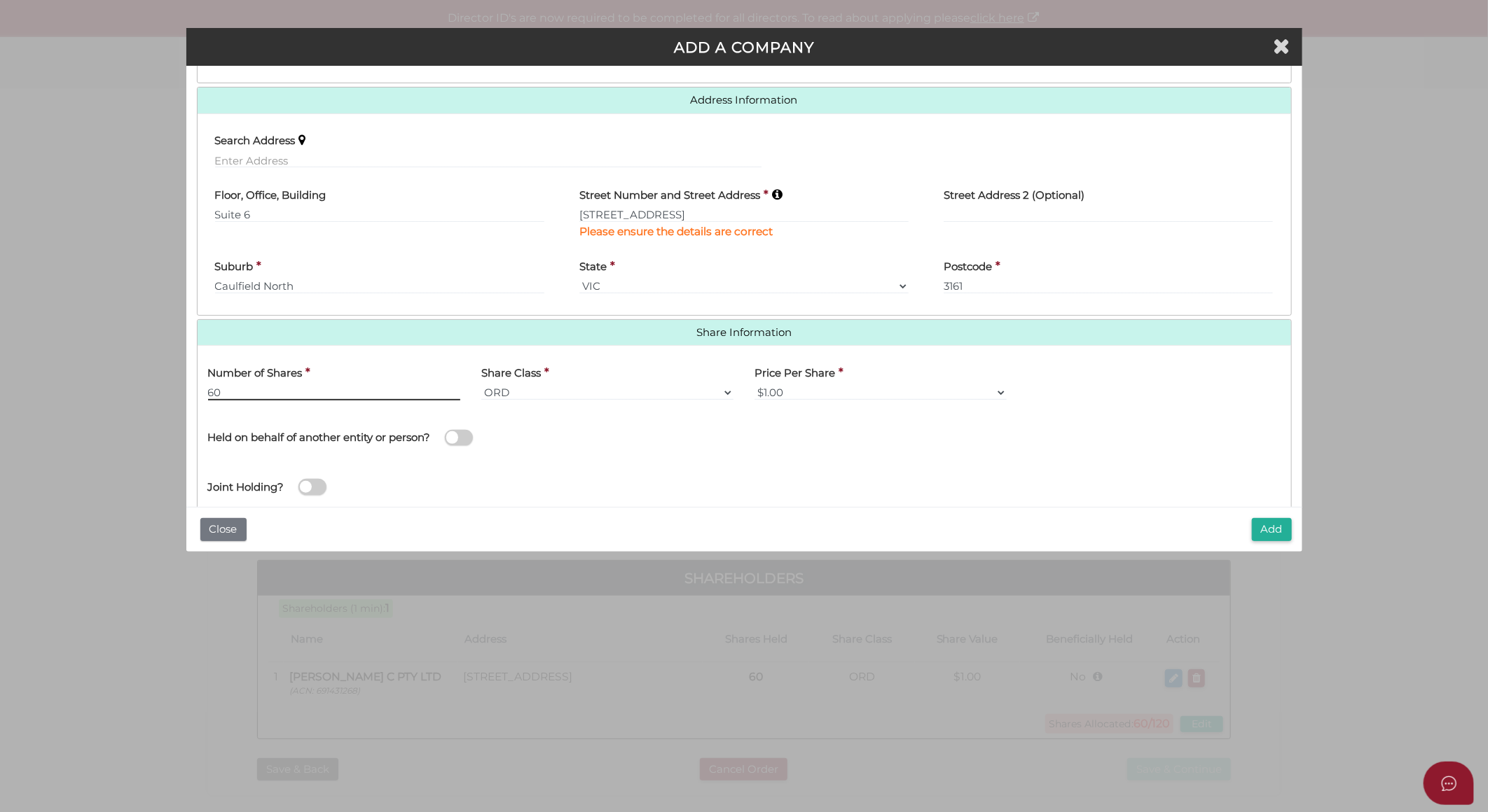
type input "60"
click at [452, 433] on span at bounding box center [458, 438] width 28 height 16
click at [0, 0] on input "checkbox" at bounding box center [0, 0] width 0 height 0
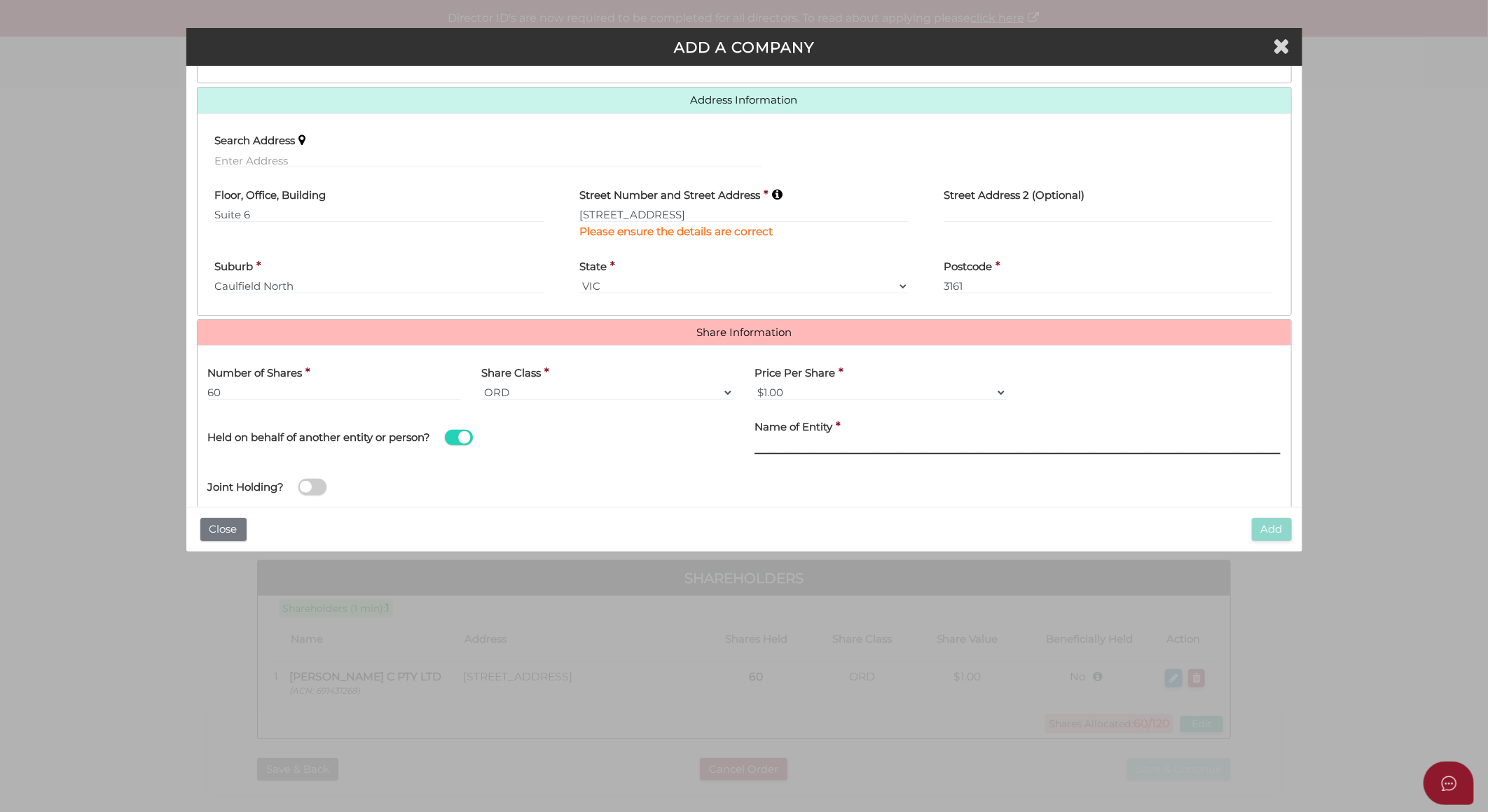
click at [761, 445] on input "text" at bounding box center [1018, 447] width 527 height 16
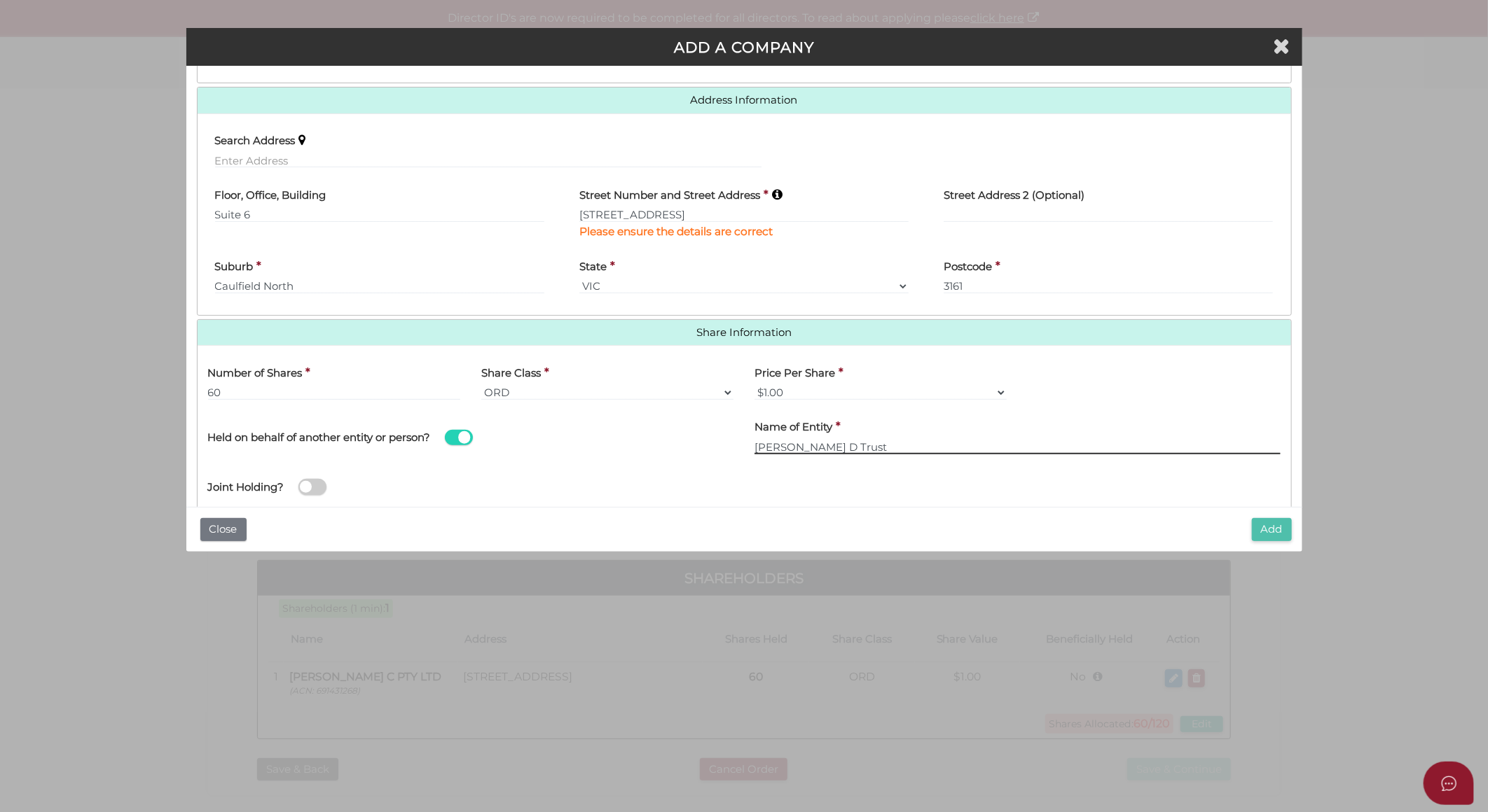
type input "[PERSON_NAME] D Trust"
click at [1268, 531] on button "Add" at bounding box center [1272, 530] width 40 height 23
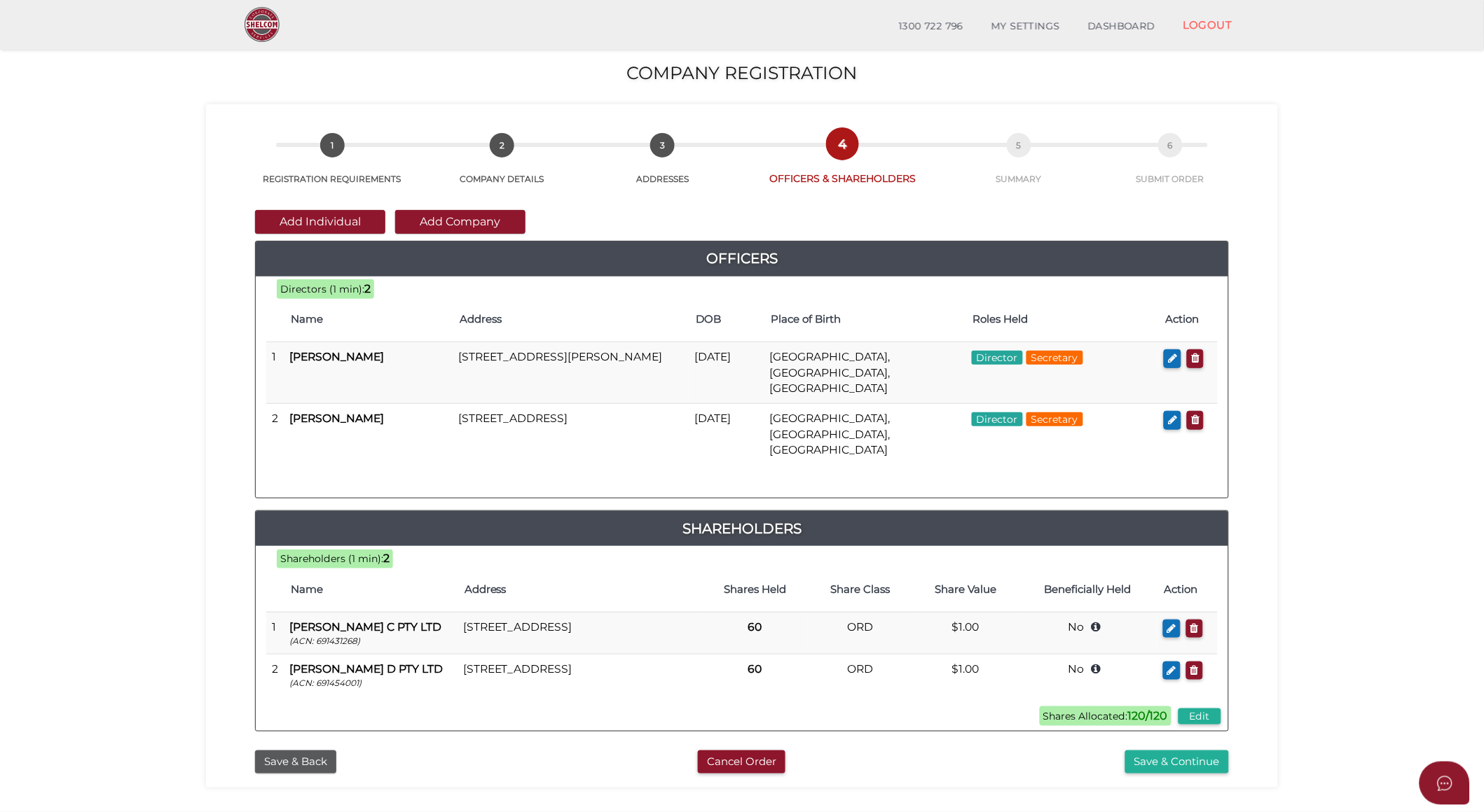
scroll to position [78, 0]
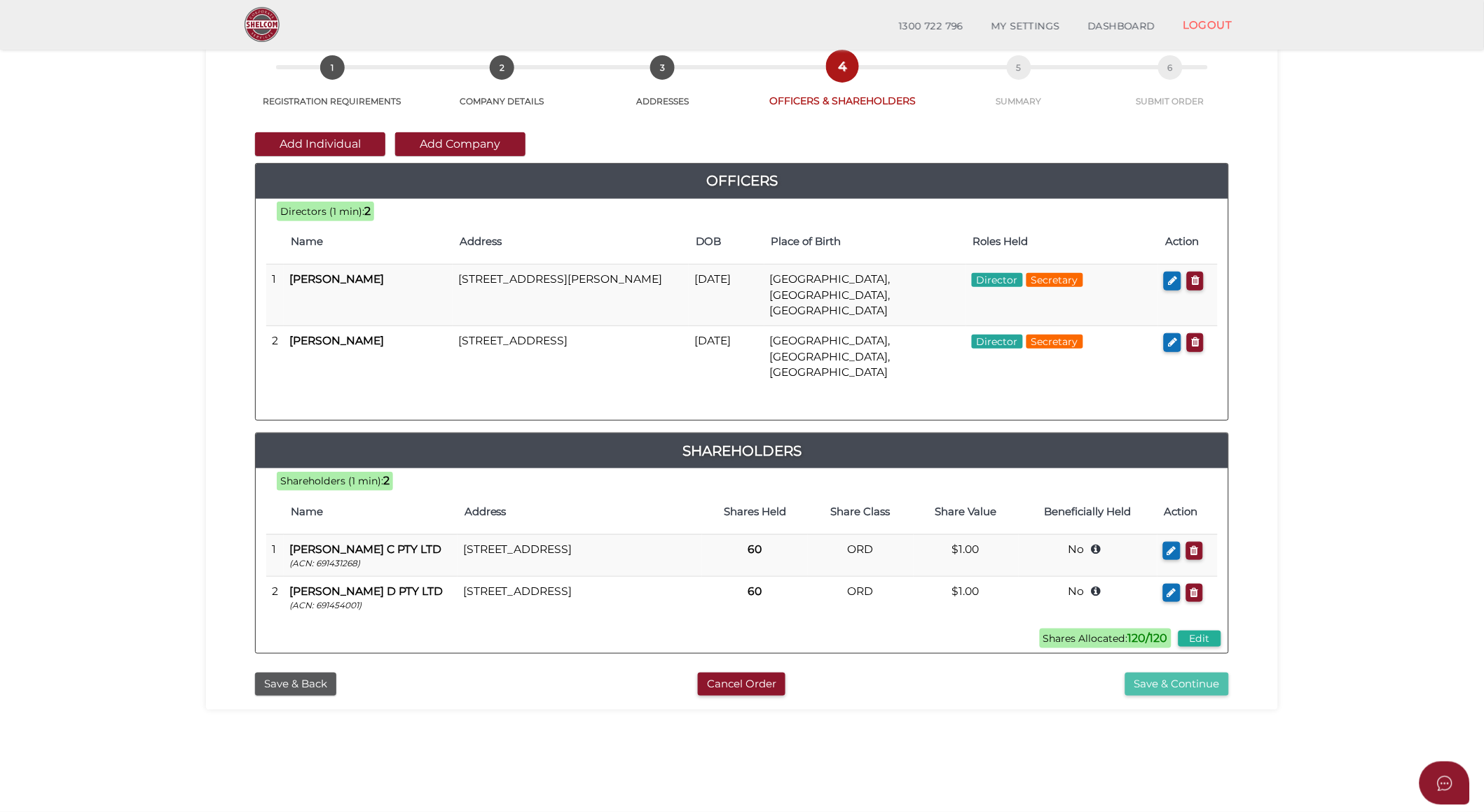
click at [1202, 673] on button "Save & Continue" at bounding box center [1177, 684] width 104 height 23
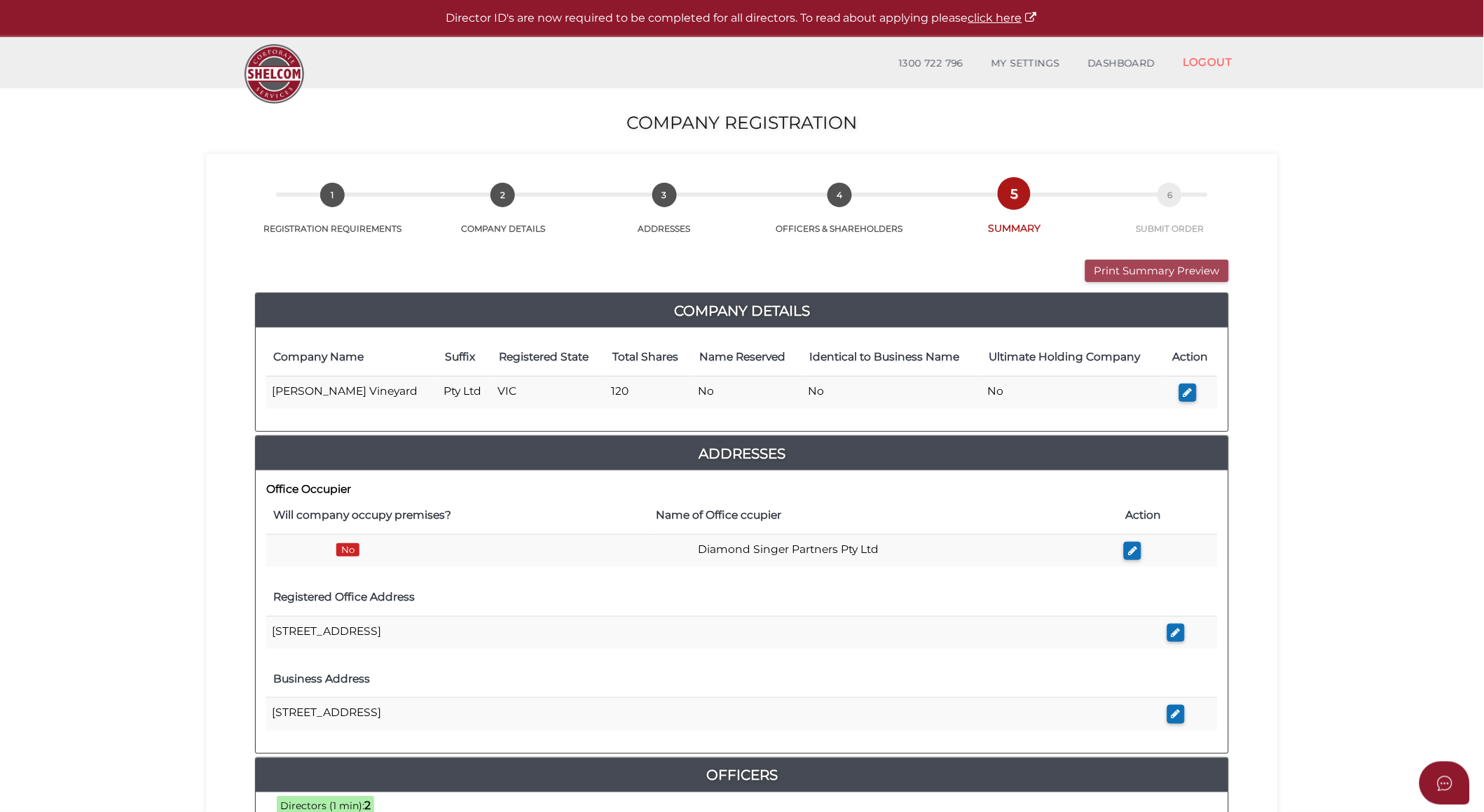
click at [1202, 271] on button "Print Summary Preview" at bounding box center [1157, 271] width 143 height 23
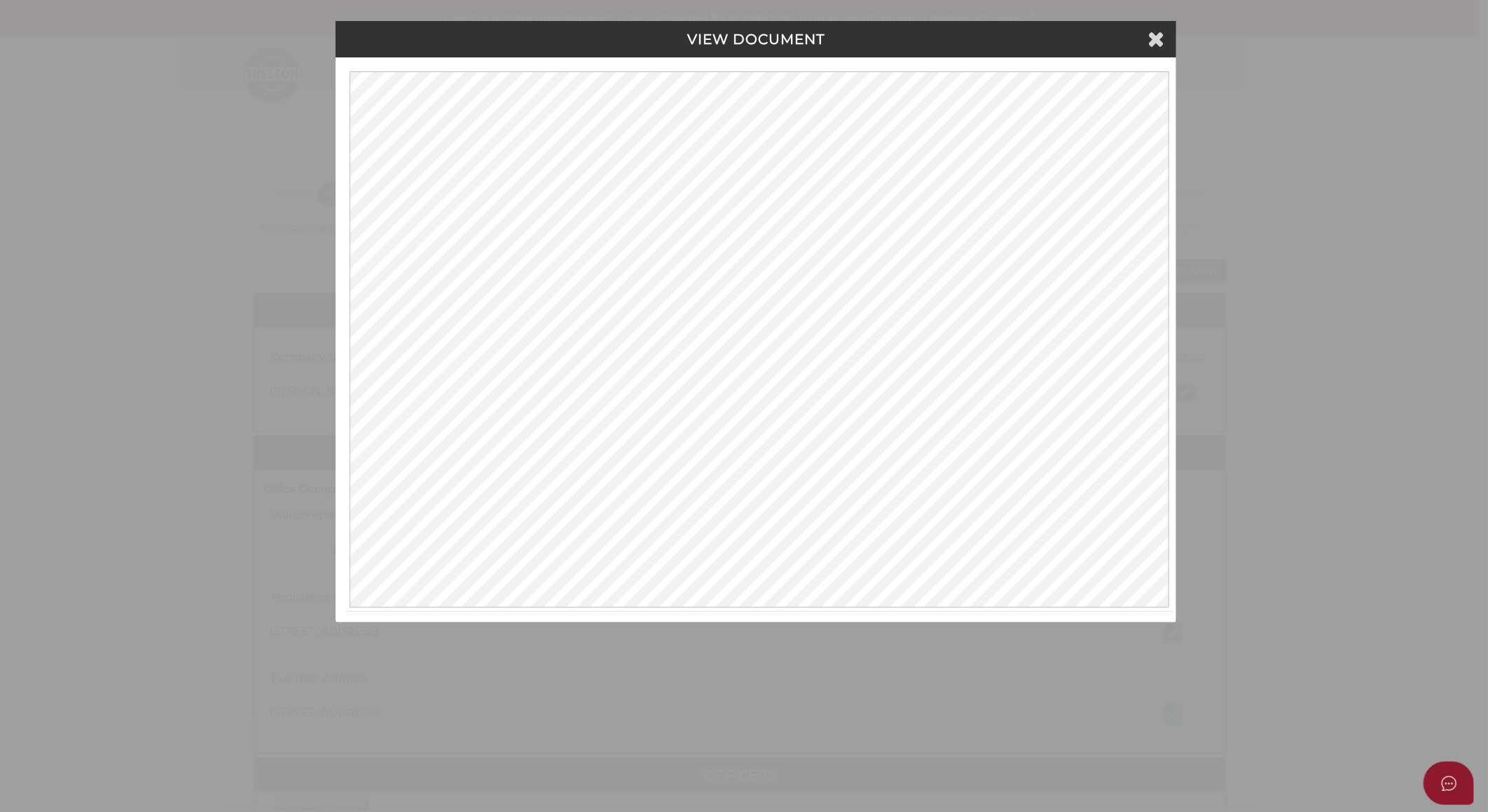
drag, startPoint x: 1103, startPoint y: 39, endPoint x: 1111, endPoint y: 39, distance: 8.0
click at [1103, 39] on h4 "VIEW DOCUMENT" at bounding box center [756, 39] width 820 height 16
click at [1157, 47] on icon at bounding box center [1157, 38] width 17 height 21
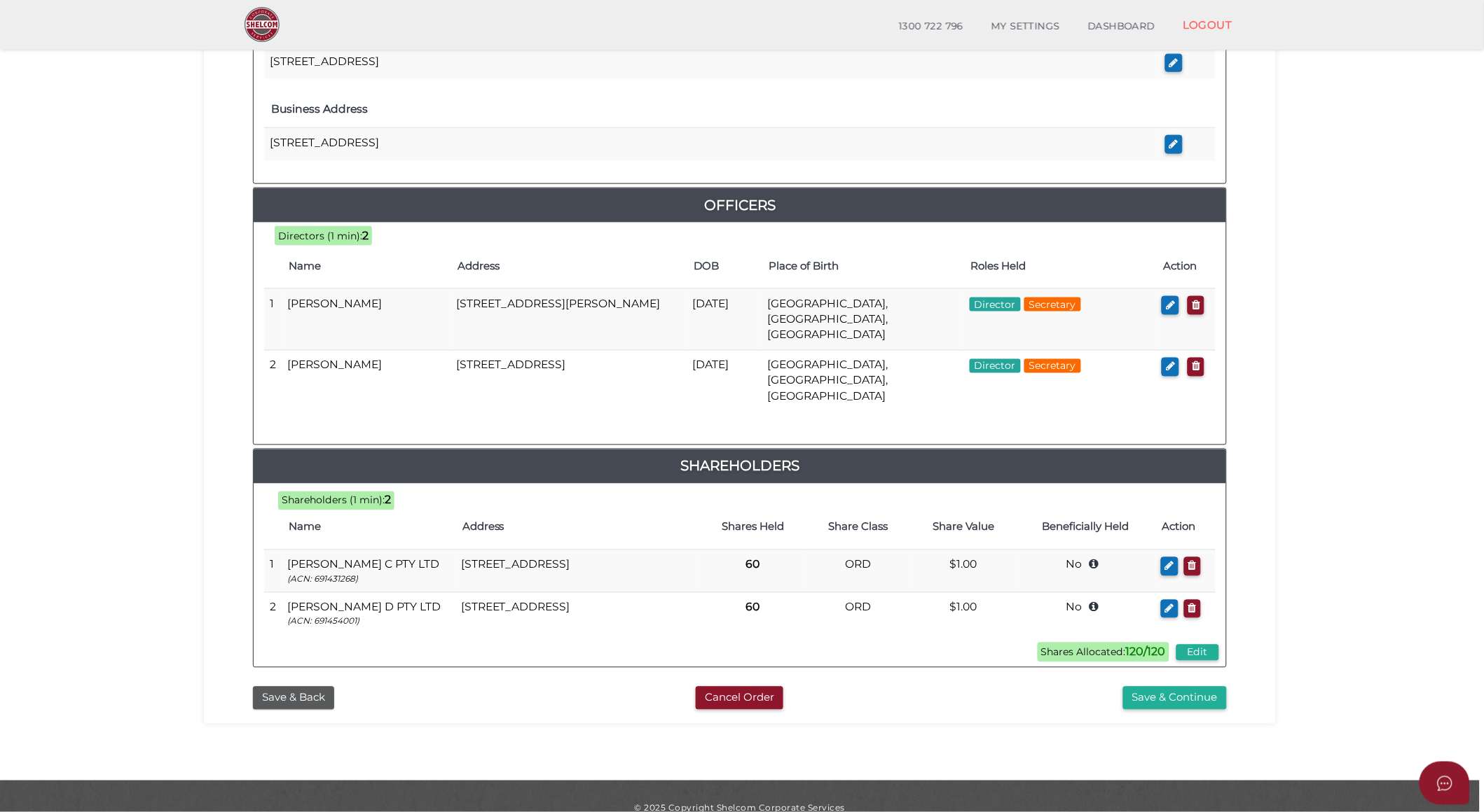
scroll to position [521, 0]
click at [1146, 686] on button "Save & Continue" at bounding box center [1175, 698] width 104 height 23
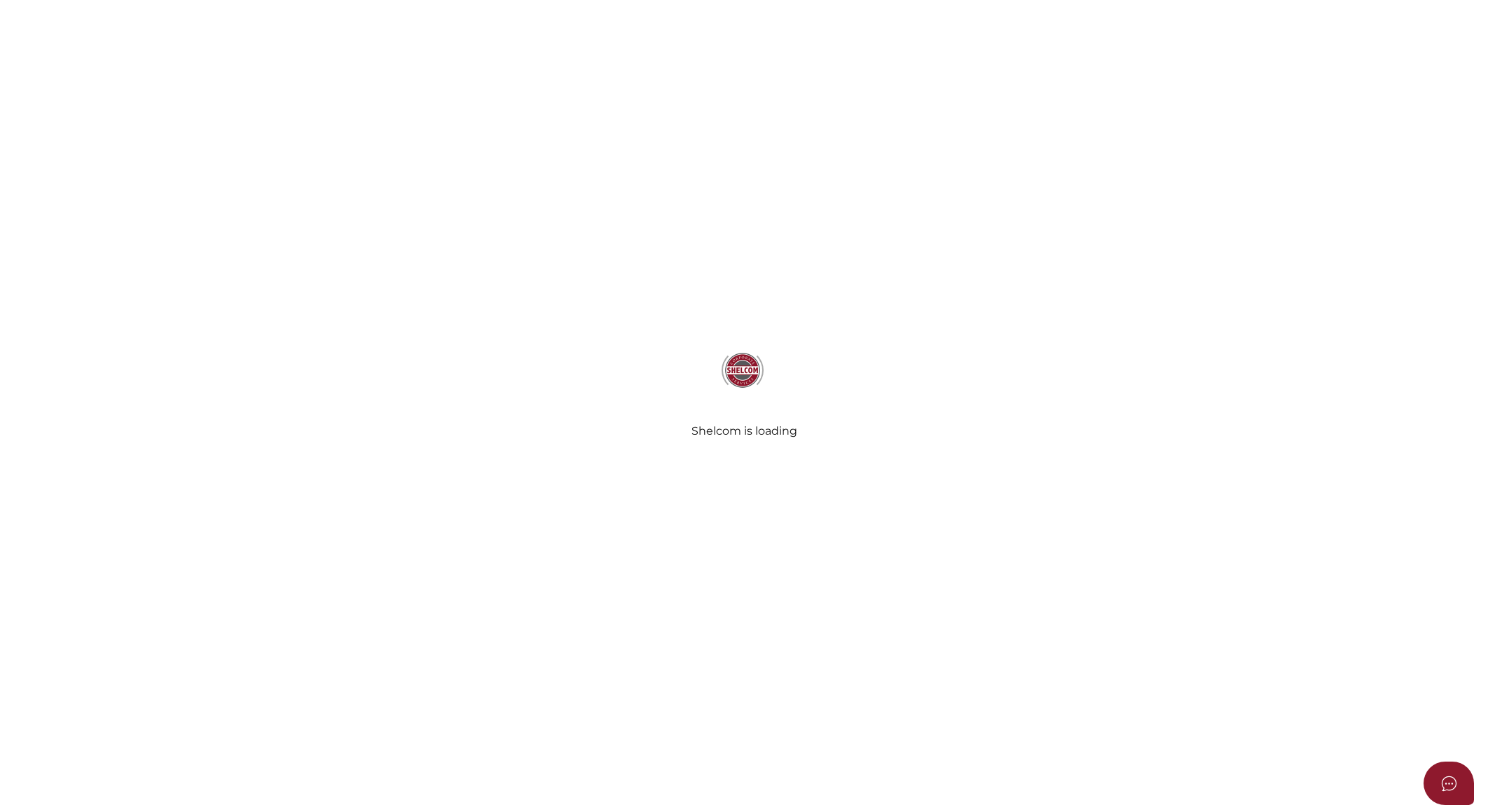
select select "Comb Binding"
radio input "true"
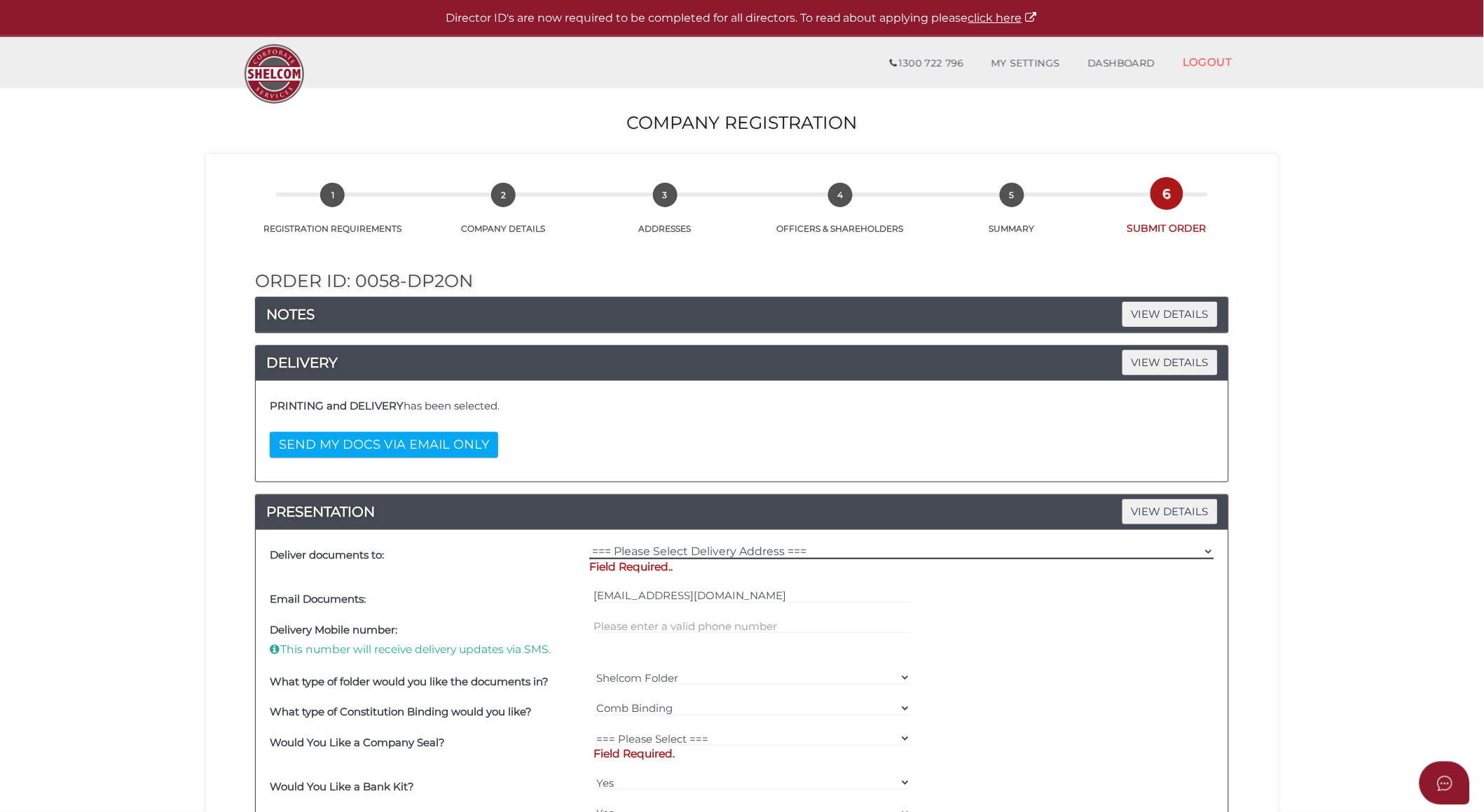
click at [751, 550] on select "=== Please Select Delivery Address === (User Address - Kumiko Edwards) Level 8 …" at bounding box center [901, 552] width 625 height 16
select select "0"
click at [589, 544] on select "=== Please Select Delivery Address === (User Address - Kumiko Edwards) Level 8 …" at bounding box center [901, 552] width 625 height 16
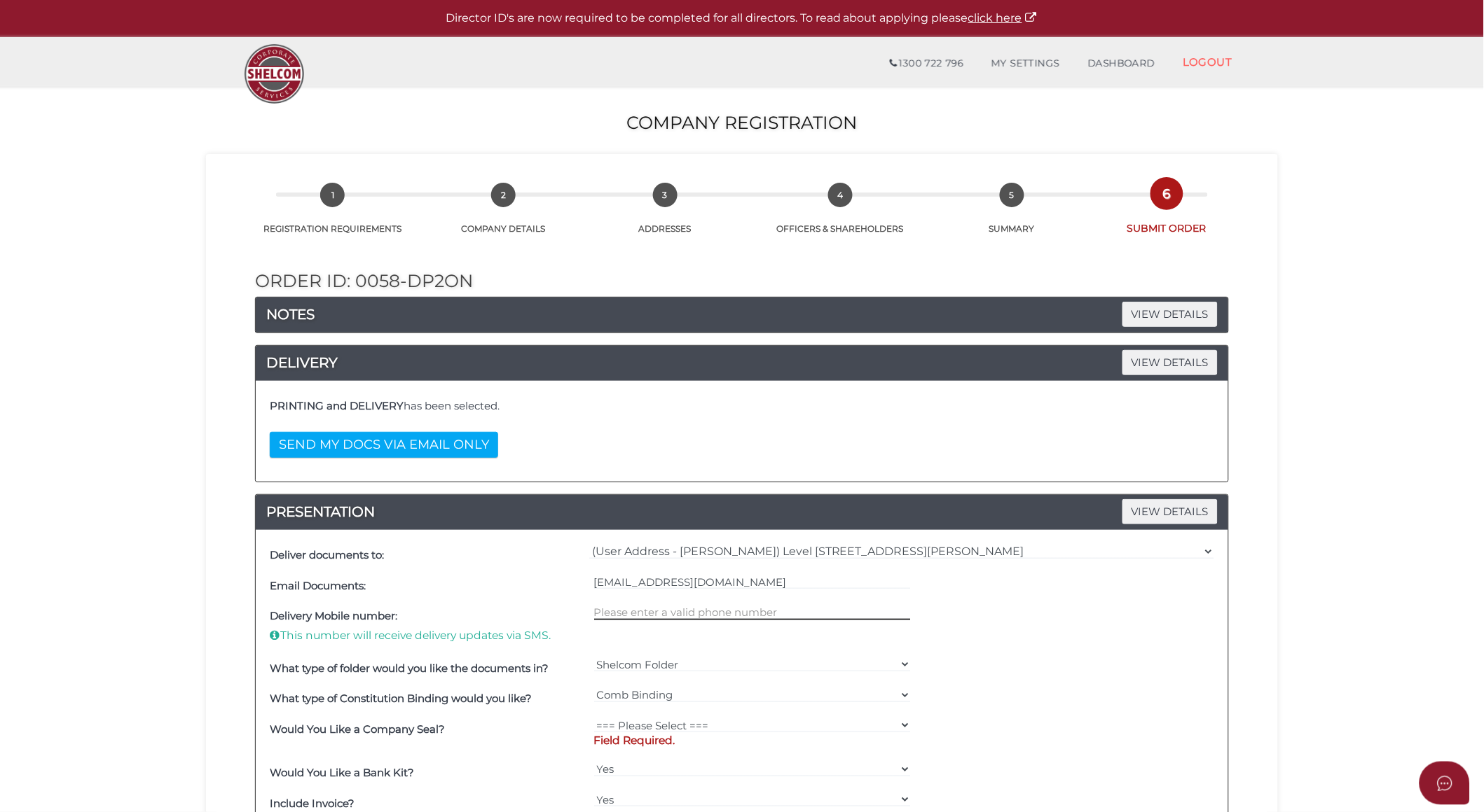
click at [713, 610] on input "text" at bounding box center [752, 613] width 317 height 16
type input "0400511693"
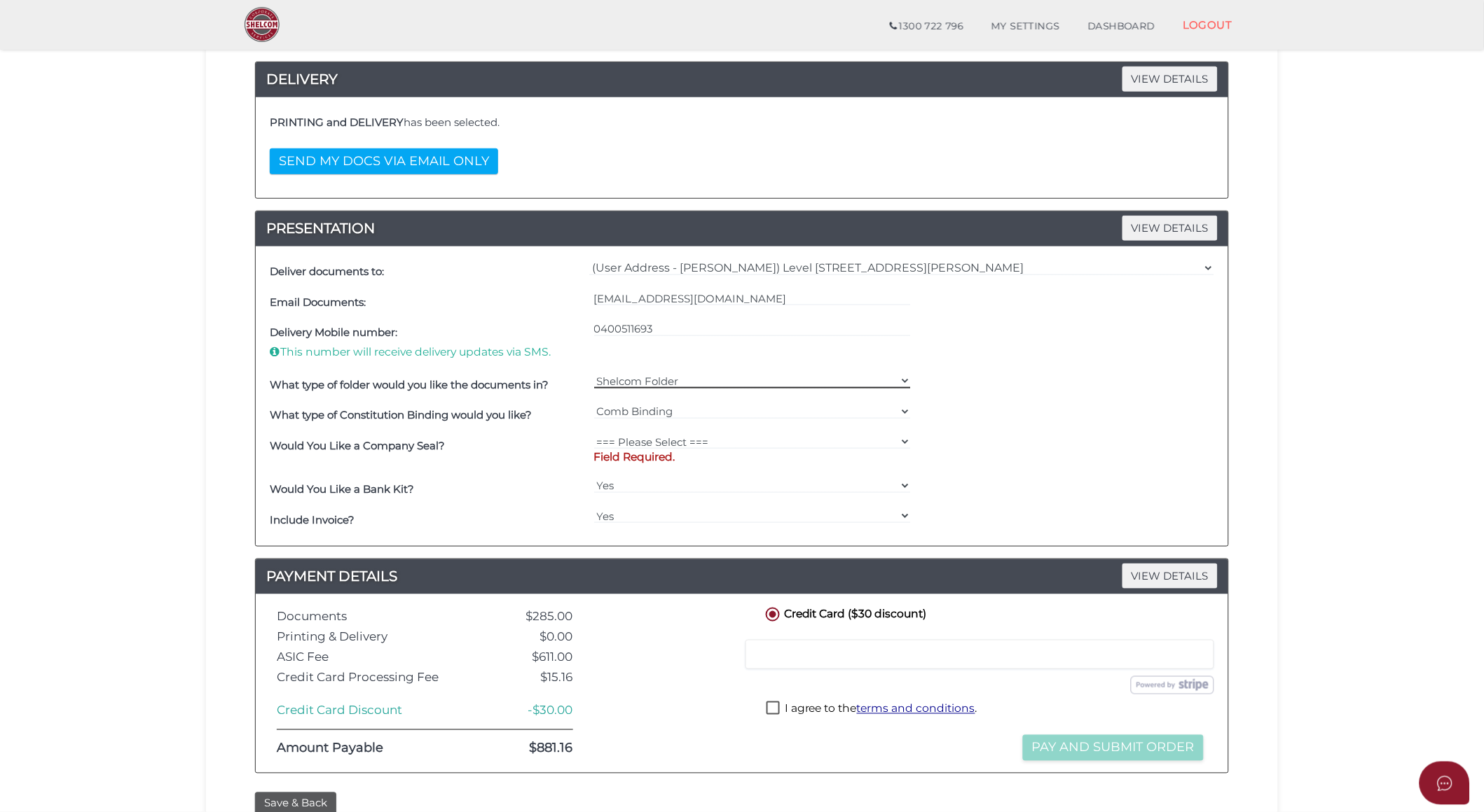
scroll to position [311, 0]
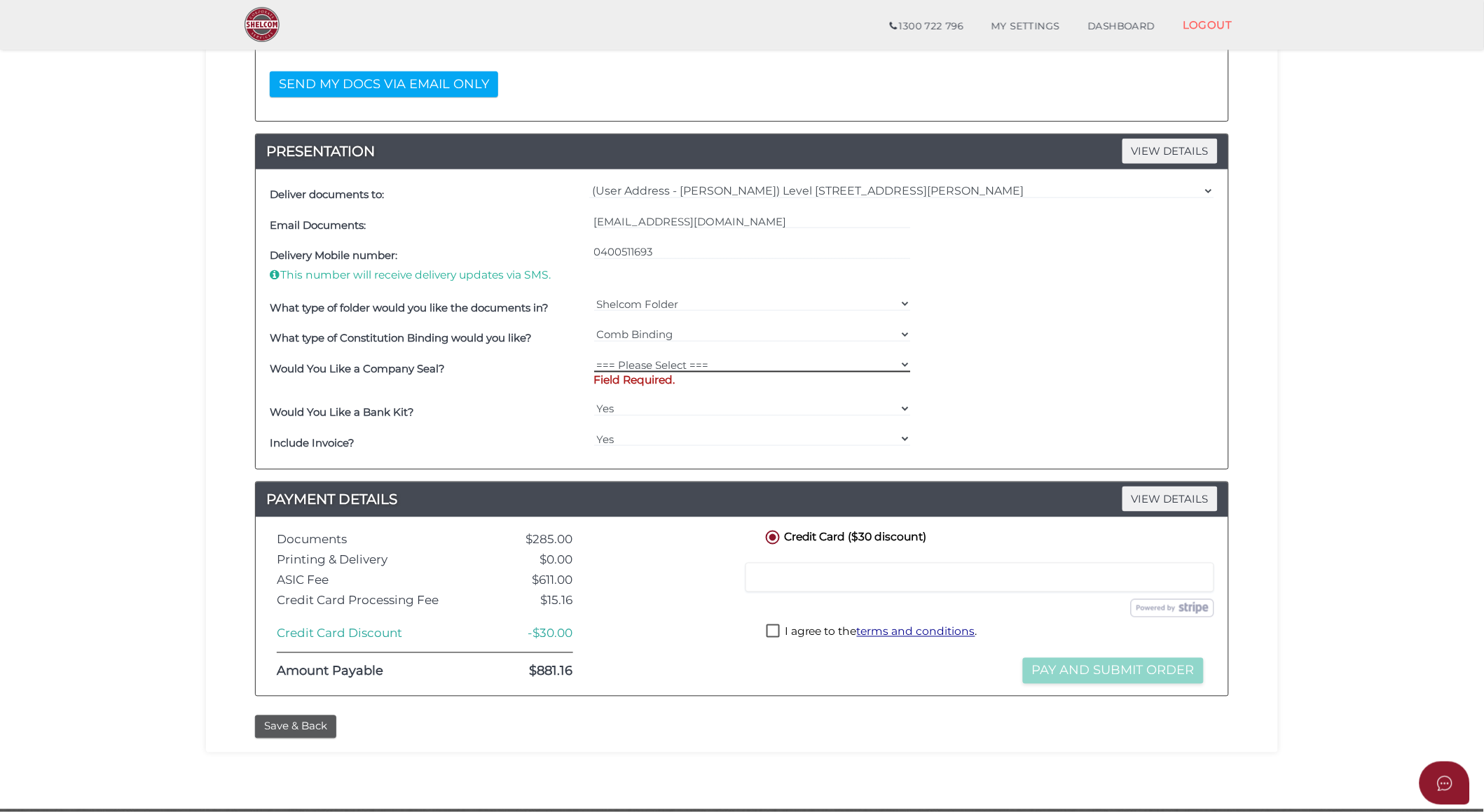
click at [691, 364] on select "=== Please Select === Fold Seal $50 No Seal" at bounding box center [752, 365] width 317 height 16
select select "0"
click at [594, 357] on select "=== Please Select === Fold Seal $50 No Seal" at bounding box center [752, 365] width 317 height 16
